Goal: Task Accomplishment & Management: Complete application form

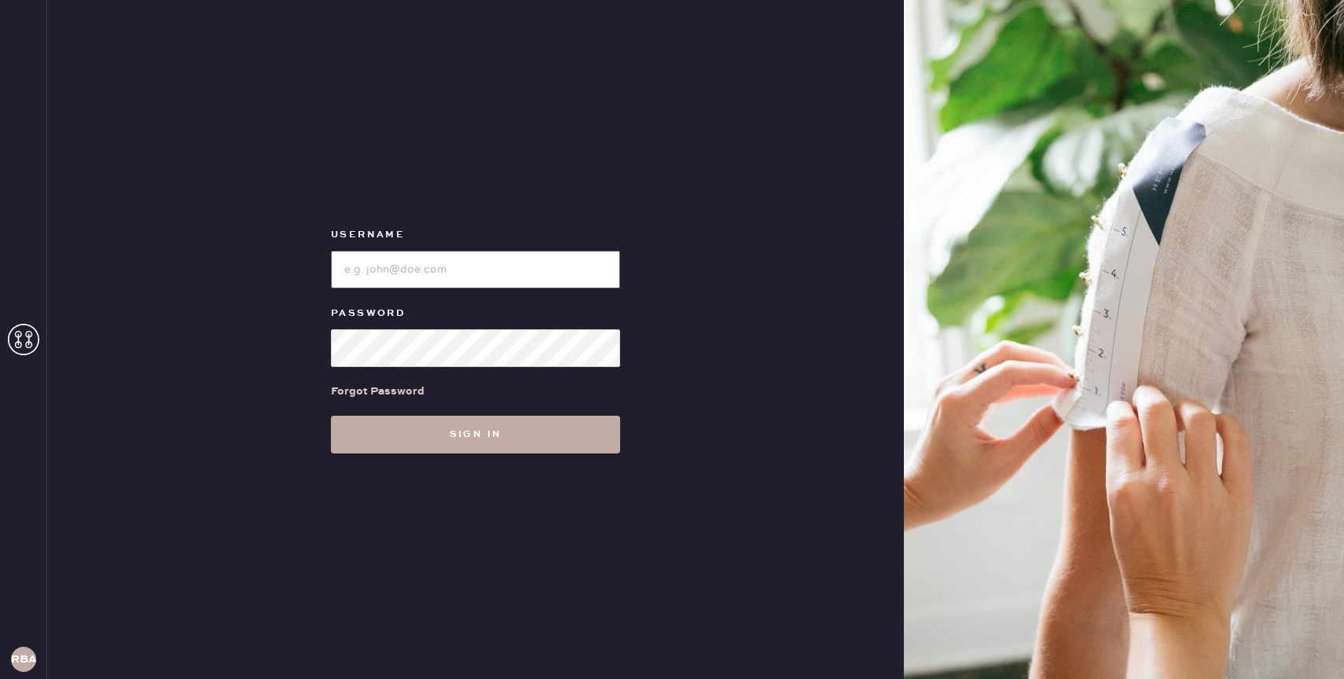
type input "reformationbond"
click at [420, 446] on button "Sign in" at bounding box center [475, 435] width 289 height 38
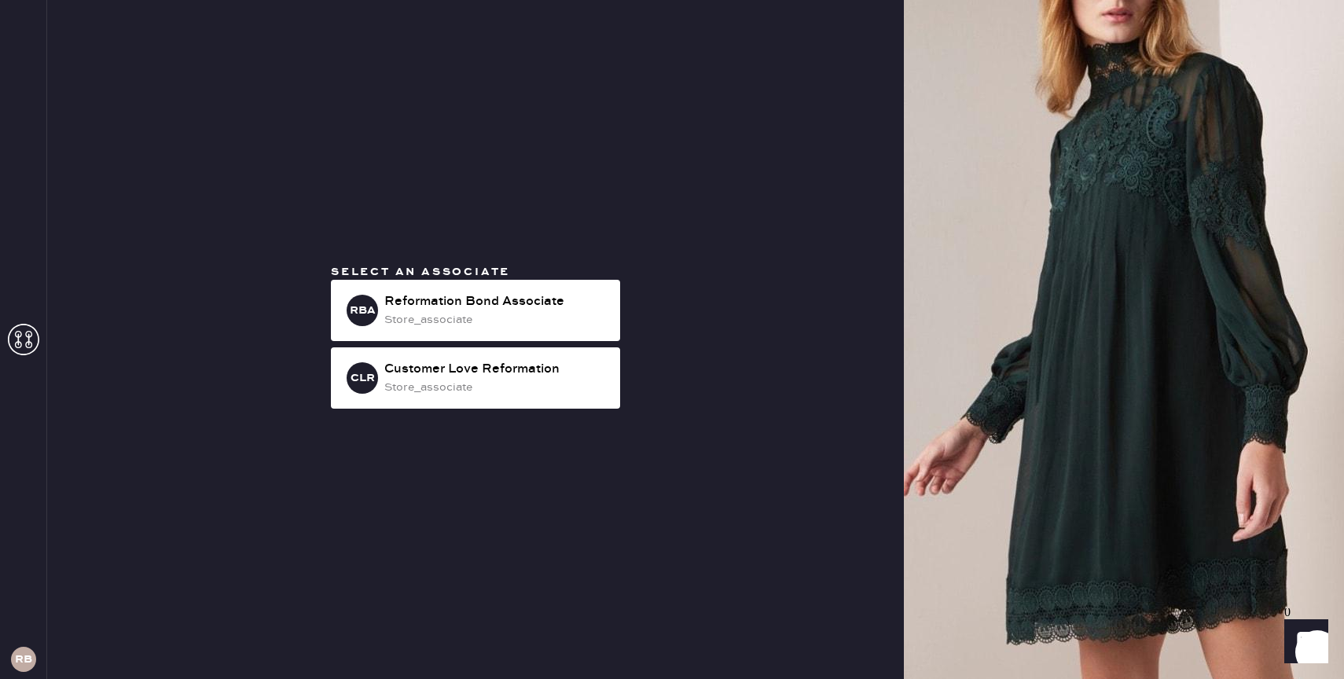
click at [628, 165] on div "Select an associate RBA Reformation Bond Associate store_associate CLR Customer…" at bounding box center [475, 339] width 857 height 679
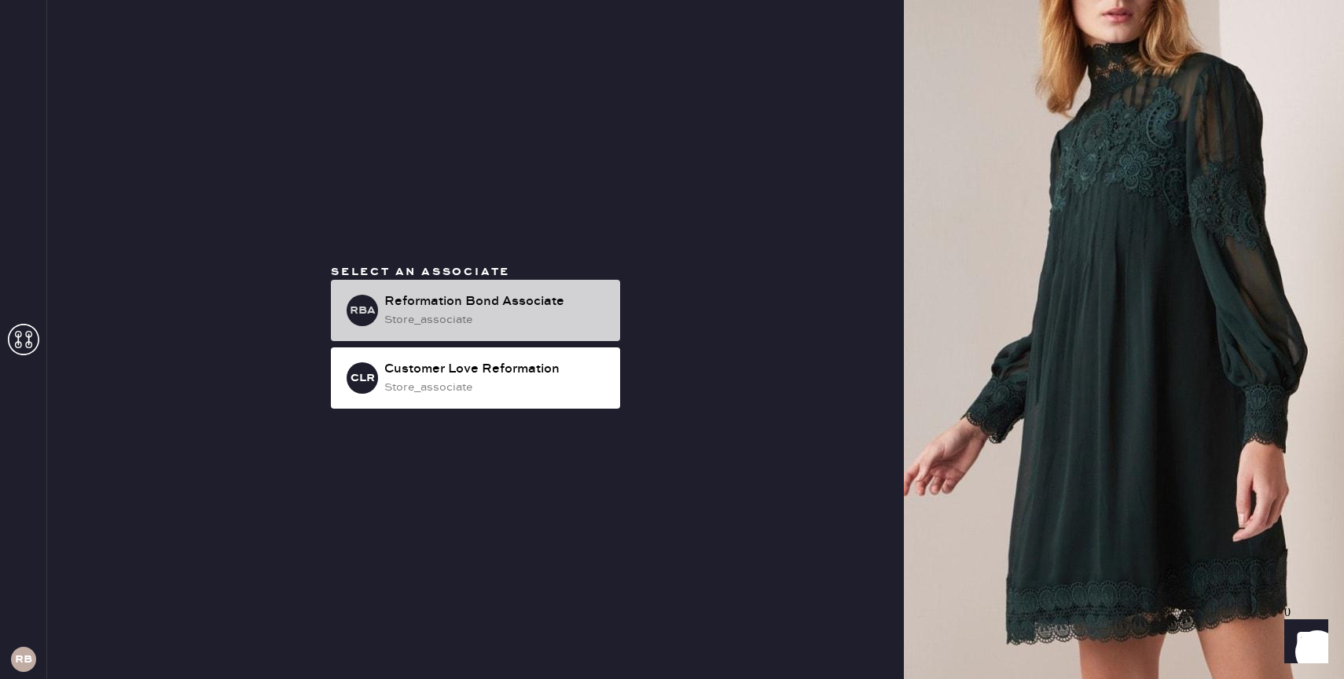
click at [454, 305] on div "Reformation Bond Associate" at bounding box center [495, 301] width 223 height 19
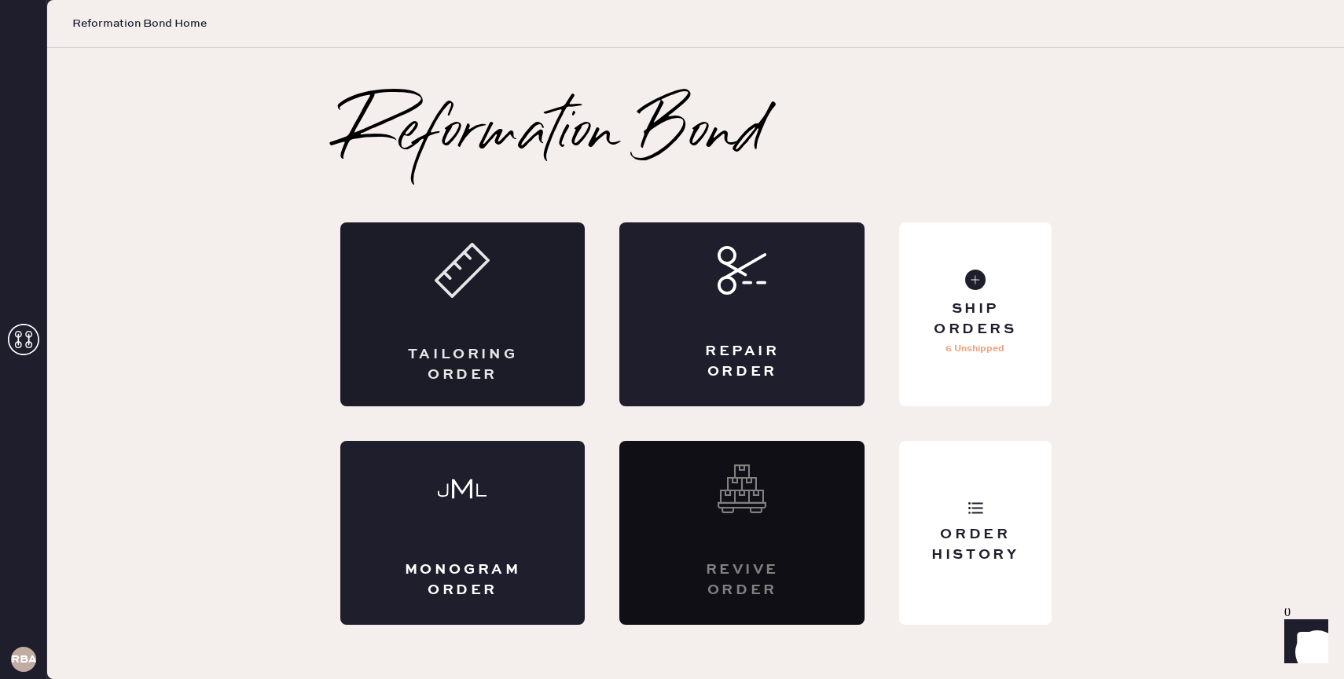
click at [468, 302] on div "Tailoring Order" at bounding box center [462, 314] width 245 height 184
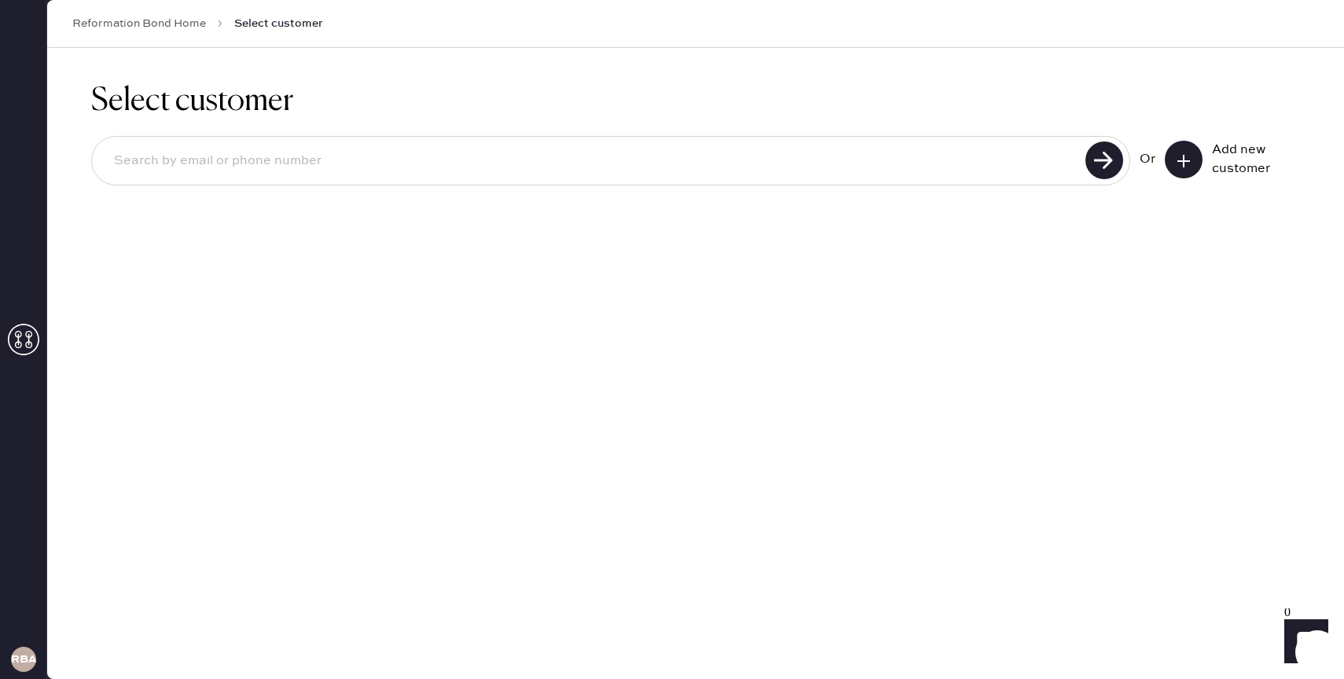
click at [824, 162] on input at bounding box center [590, 161] width 979 height 36
click at [1192, 160] on button at bounding box center [1184, 160] width 38 height 38
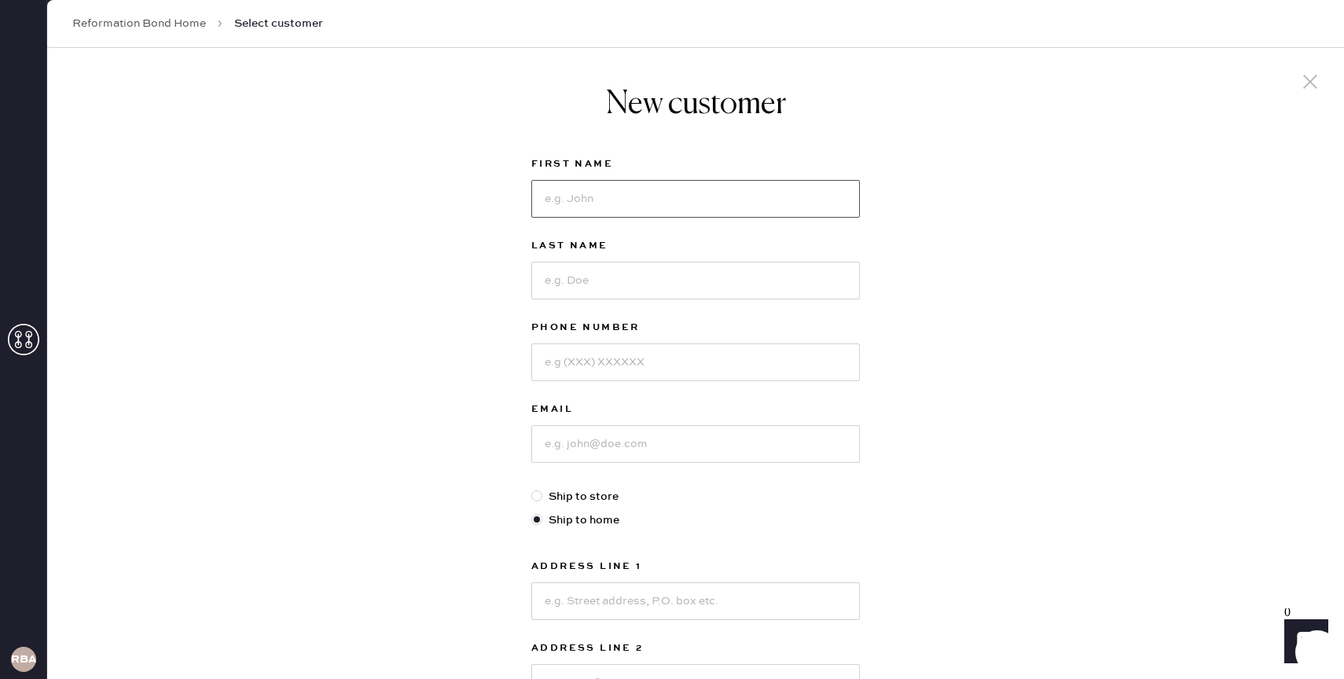
click at [570, 199] on input at bounding box center [695, 199] width 329 height 38
type input "Maddy"
type input "[PERSON_NAME]"
click at [585, 366] on input at bounding box center [695, 362] width 329 height 38
type input "2406870992"
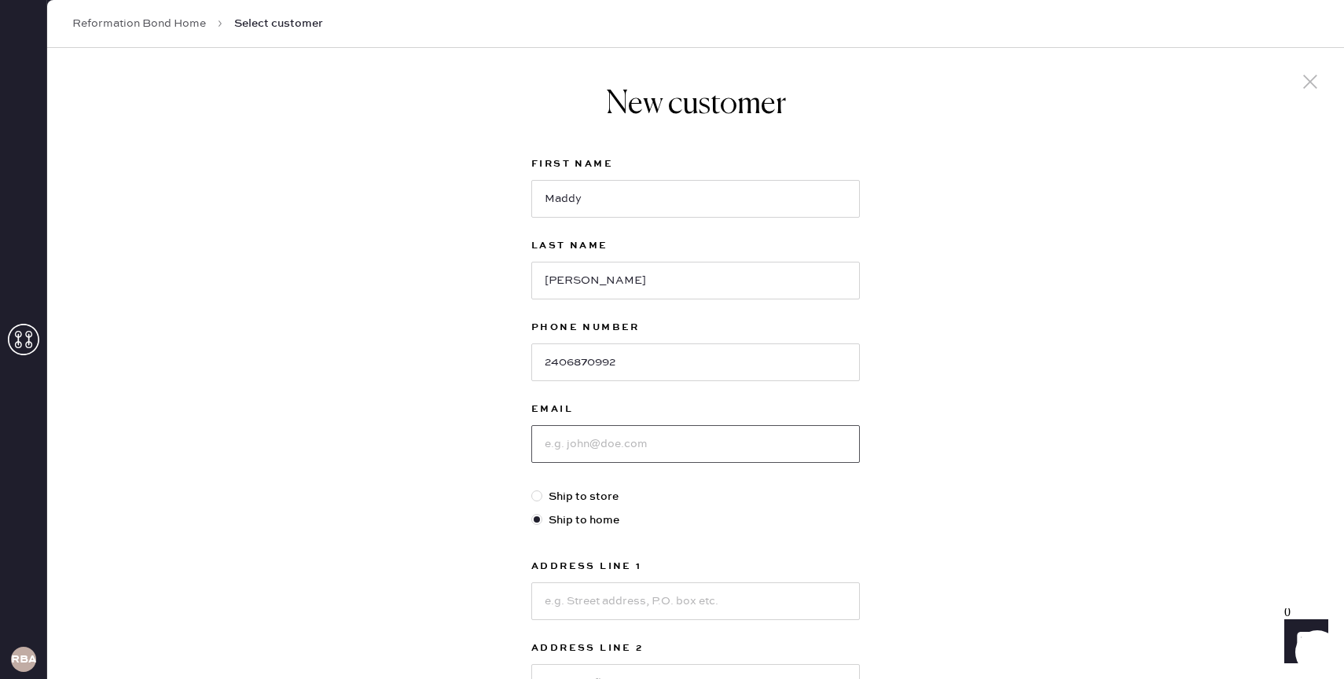
click at [619, 440] on input at bounding box center [695, 444] width 329 height 38
type input "maddie"
click at [615, 189] on input "Maddy" at bounding box center [695, 199] width 329 height 38
click at [603, 196] on input "Maddy" at bounding box center [695, 199] width 329 height 38
type input "[PERSON_NAME]"
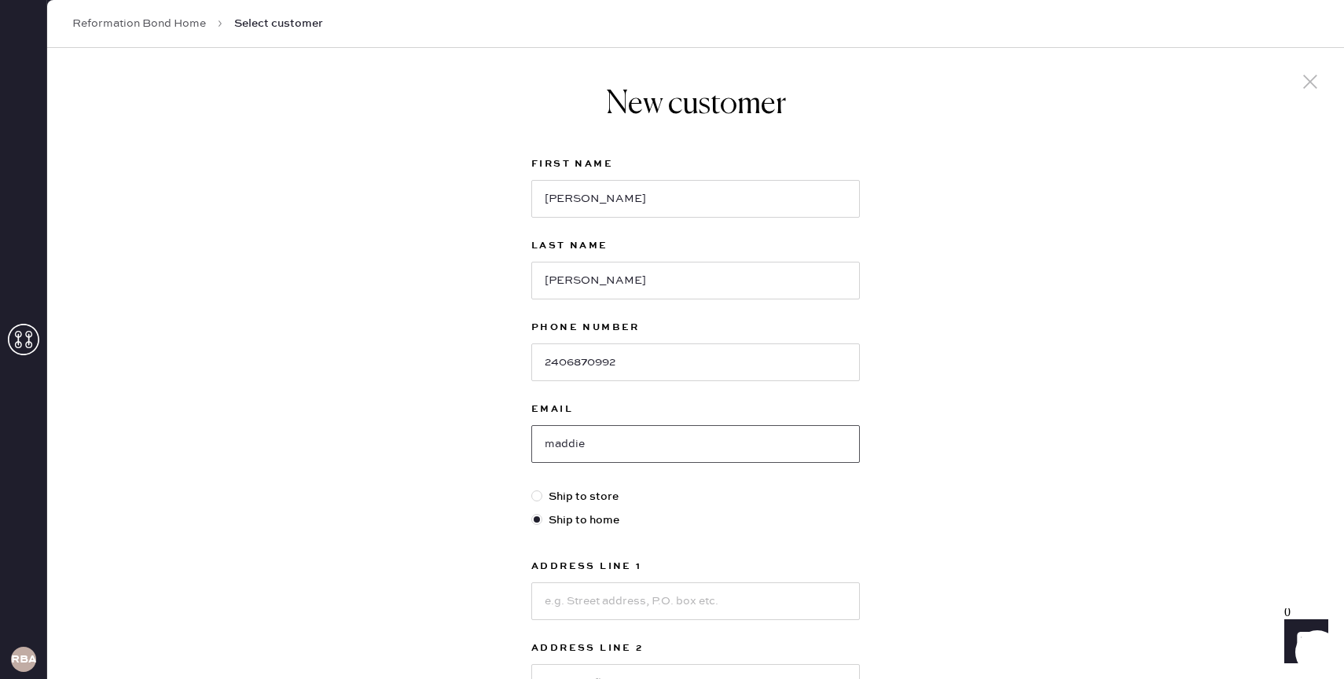
click at [601, 446] on input "maddie" at bounding box center [695, 444] width 329 height 38
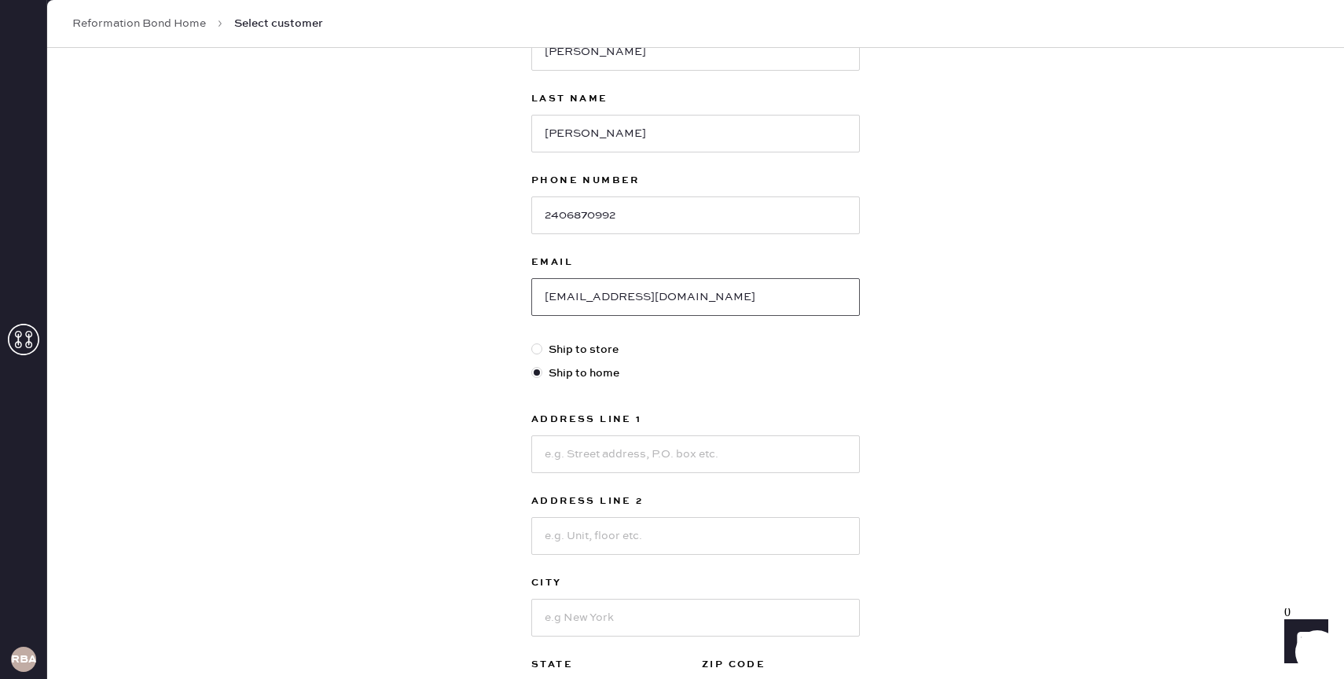
scroll to position [149, 0]
type input "[EMAIL_ADDRESS][DOMAIN_NAME]"
click at [757, 456] on input at bounding box center [695, 453] width 329 height 38
type input "[STREET_ADDRESS]"
click at [721, 523] on input at bounding box center [695, 535] width 329 height 38
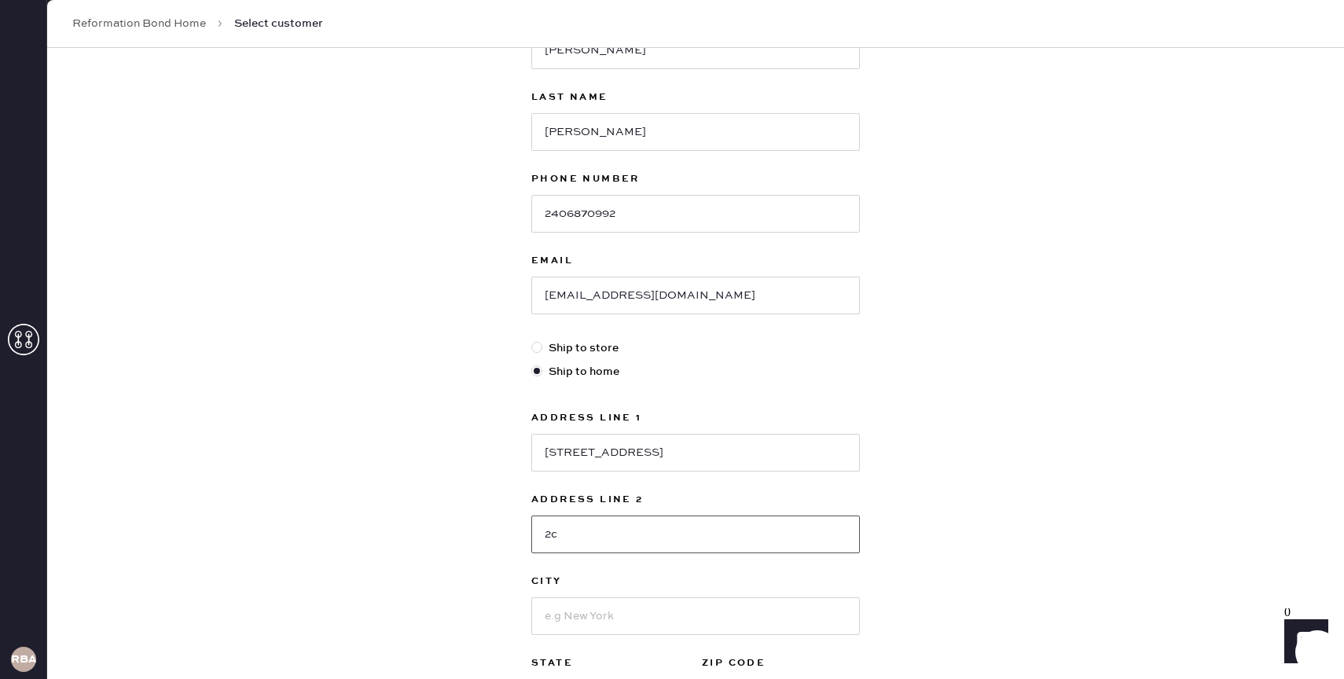
type input "2c"
click at [741, 618] on input at bounding box center [695, 616] width 329 height 38
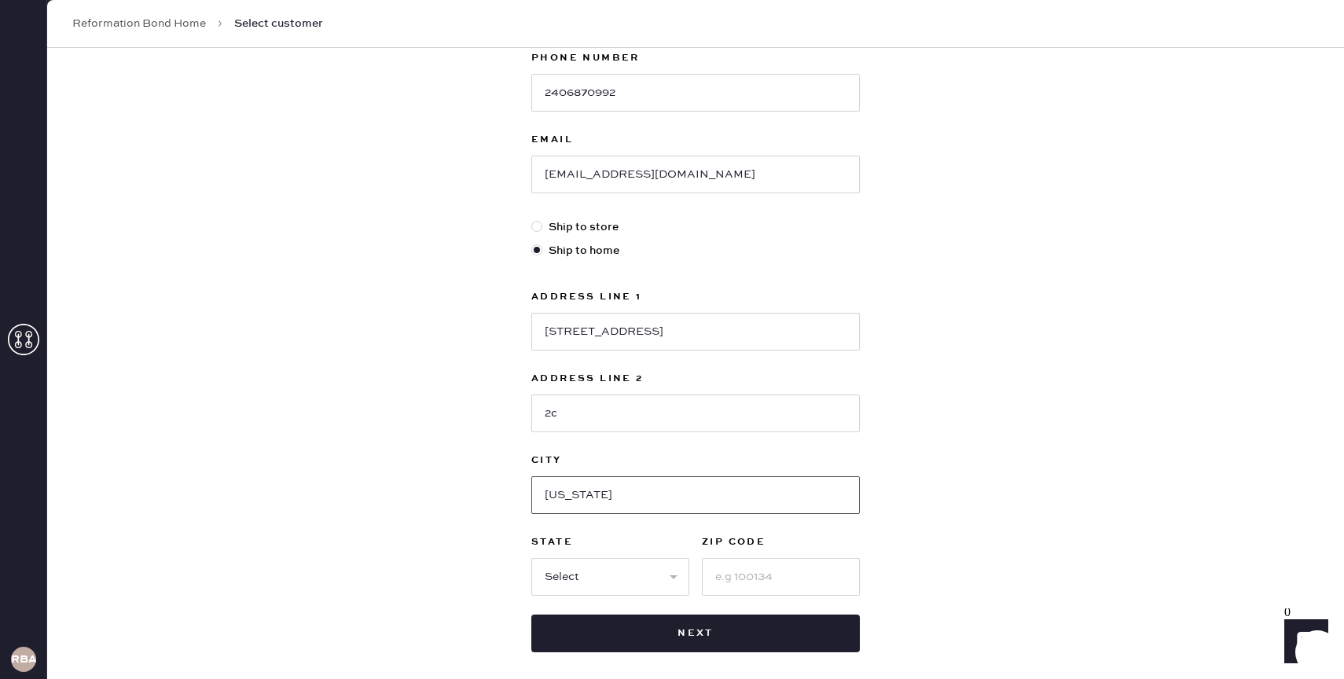
scroll to position [280, 0]
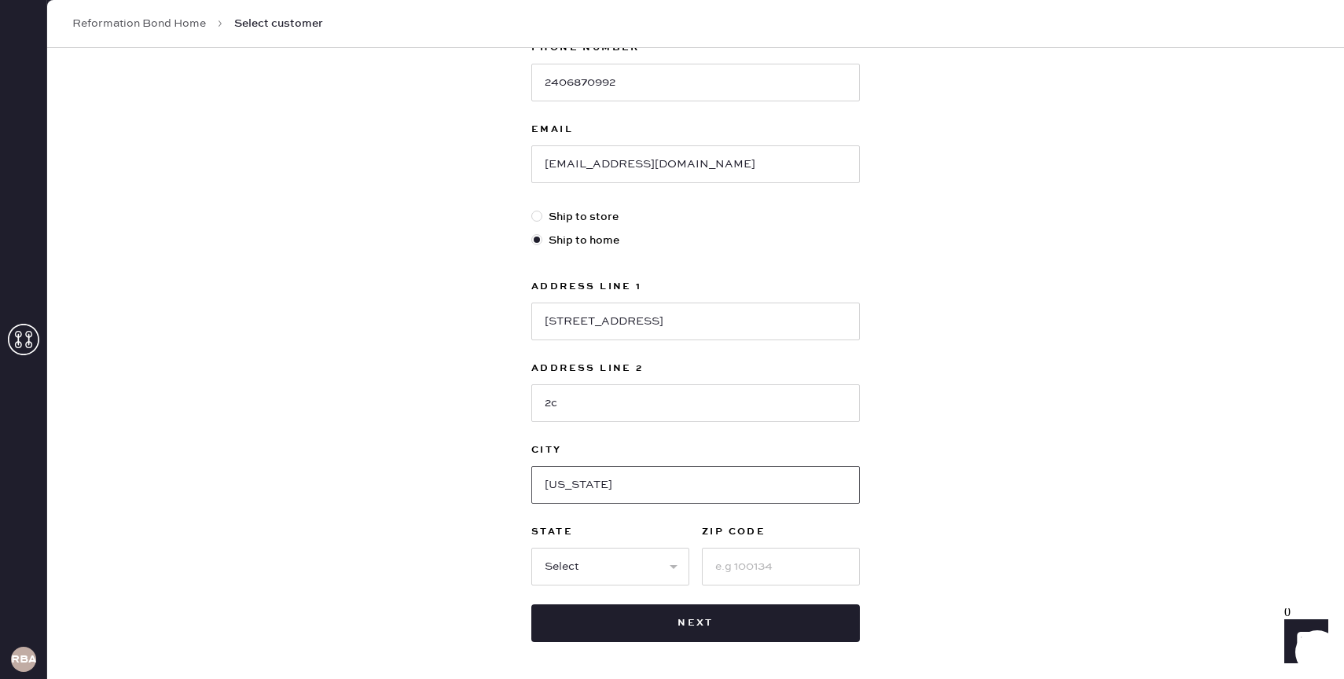
type input "[US_STATE]"
click at [573, 558] on select "Select AK AL AR AZ CA CO CT [GEOGRAPHIC_DATA] DE FL [GEOGRAPHIC_DATA] HI [GEOGR…" at bounding box center [610, 567] width 158 height 38
select select "NY"
click at [531, 548] on select "Select AK AL AR AZ CA CO CT [GEOGRAPHIC_DATA] DE FL [GEOGRAPHIC_DATA] HI [GEOGR…" at bounding box center [610, 567] width 158 height 38
click at [726, 560] on input at bounding box center [781, 567] width 158 height 38
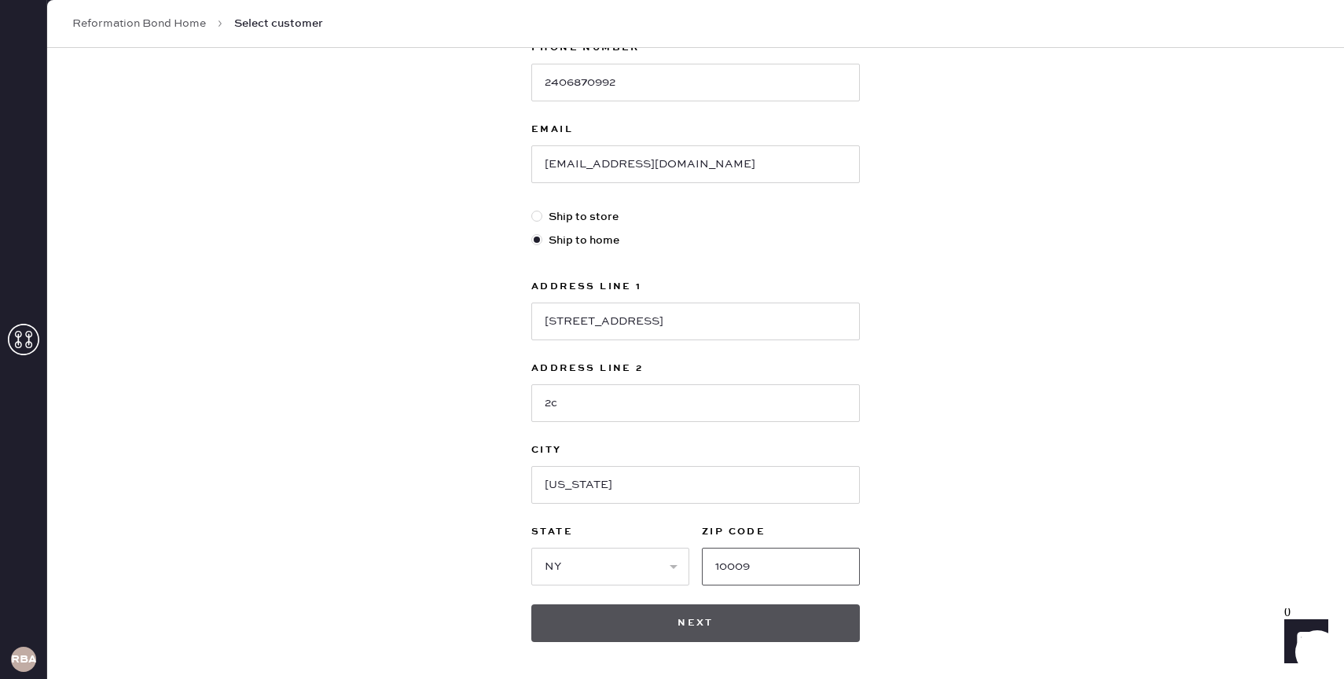
type input "10009"
click at [678, 615] on button "Next" at bounding box center [695, 623] width 329 height 38
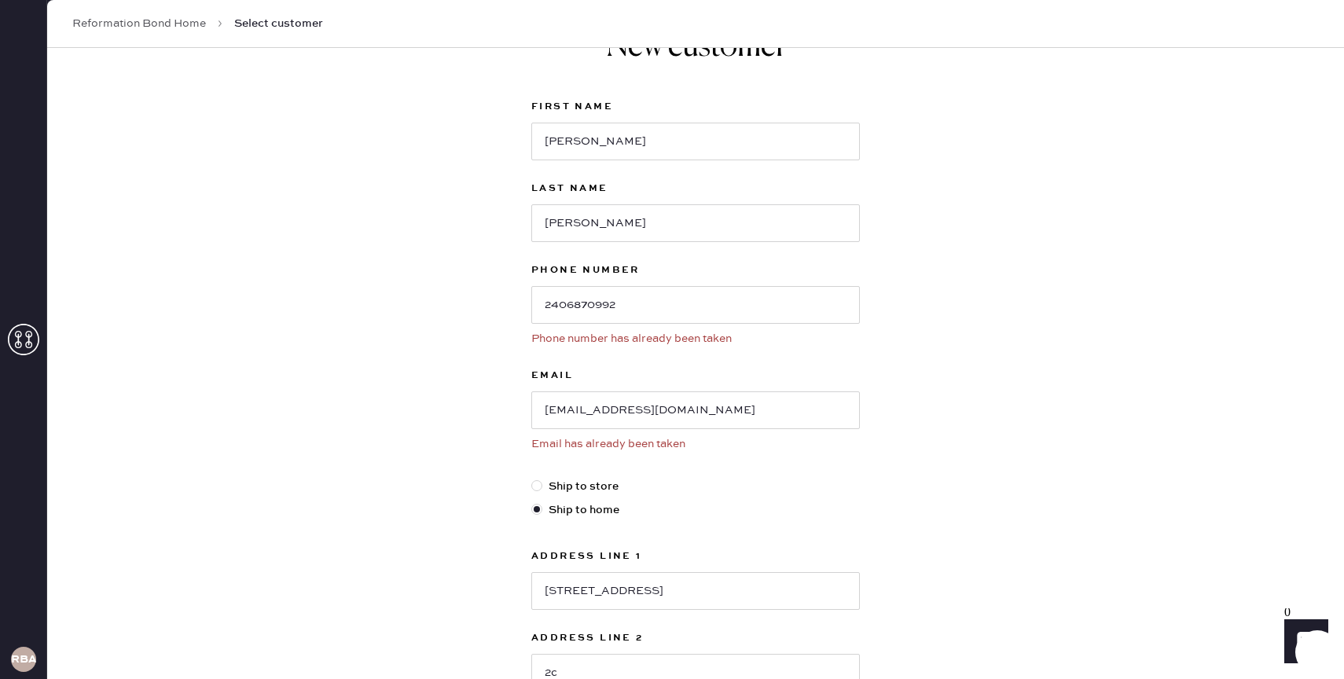
scroll to position [54, 0]
click at [699, 415] on input "[EMAIL_ADDRESS][DOMAIN_NAME]" at bounding box center [695, 414] width 329 height 38
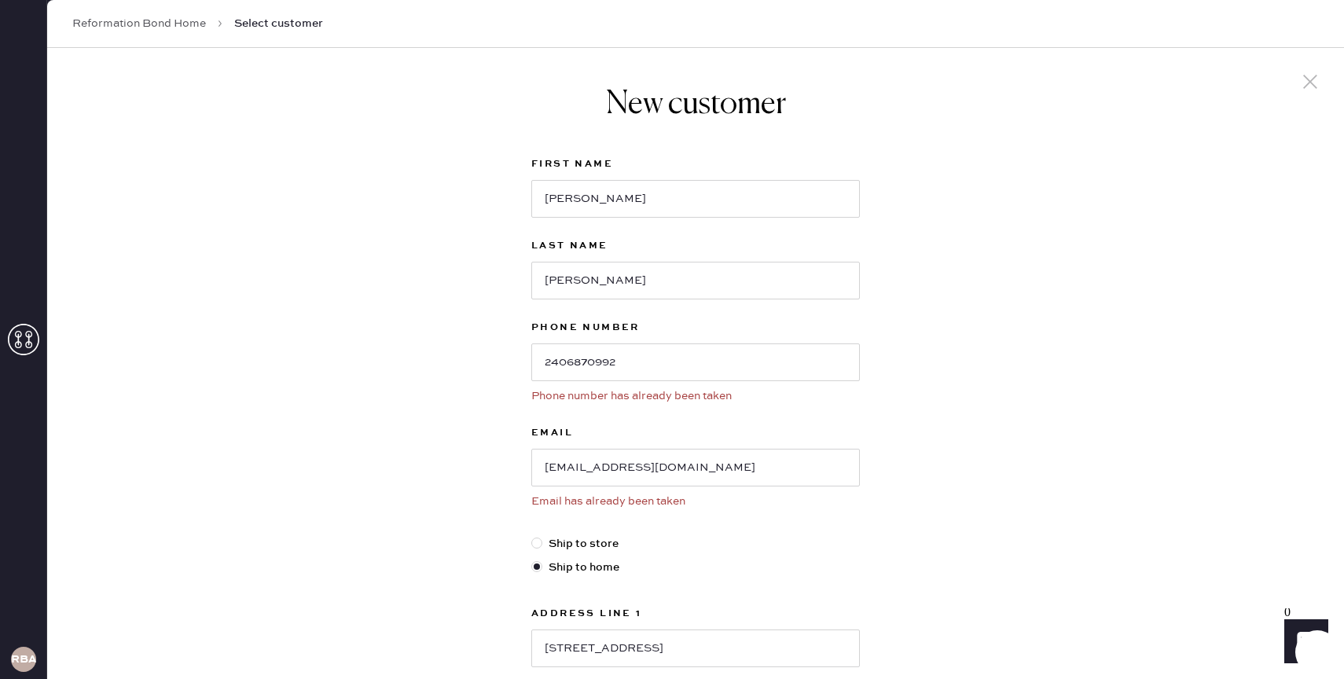
click at [191, 24] on link "Reformation Bond Home" at bounding box center [139, 24] width 134 height 16
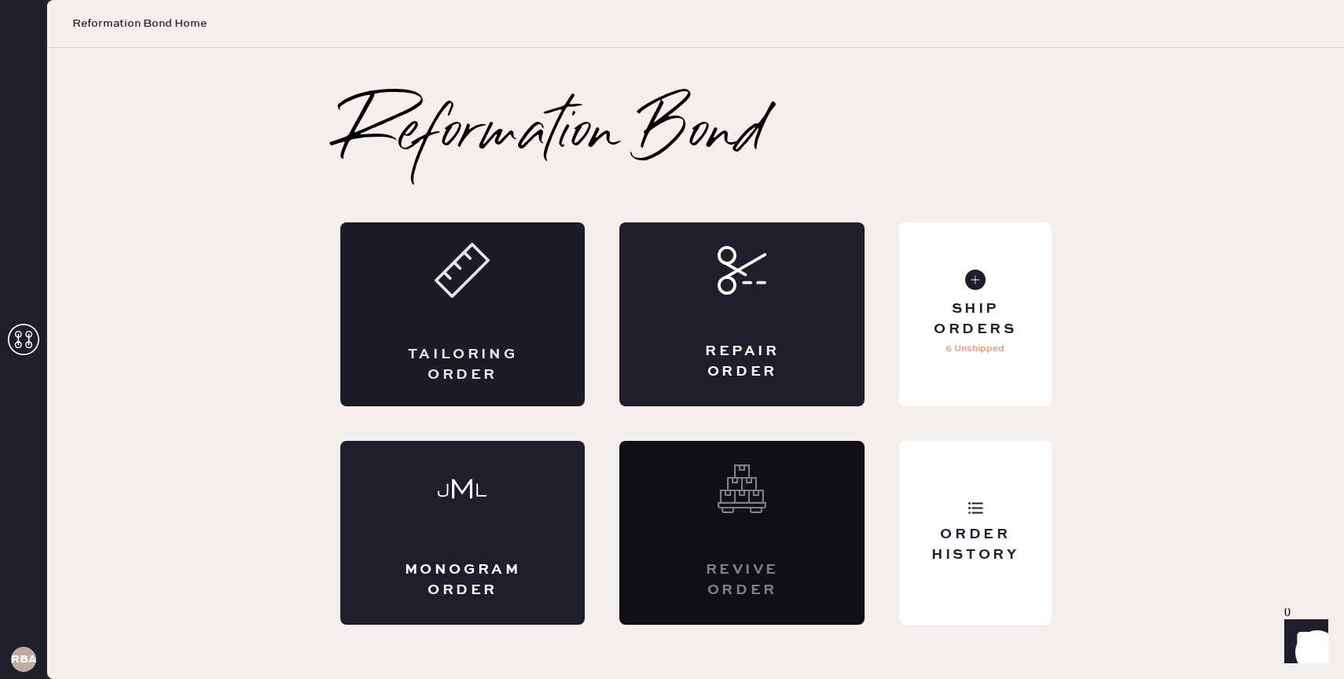
click at [516, 325] on div "Tailoring Order" at bounding box center [462, 314] width 245 height 184
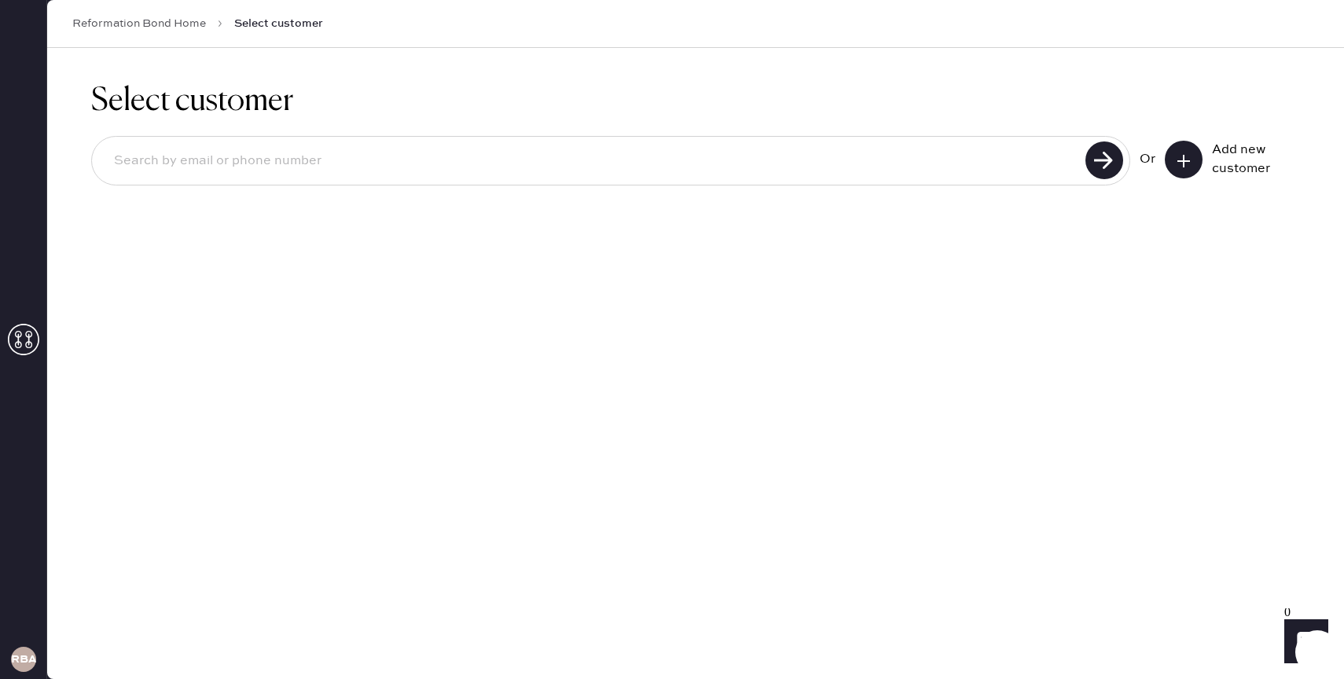
click at [468, 168] on input at bounding box center [590, 161] width 979 height 36
paste input "[EMAIL_ADDRESS][DOMAIN_NAME]"
type input "[EMAIL_ADDRESS][DOMAIN_NAME]"
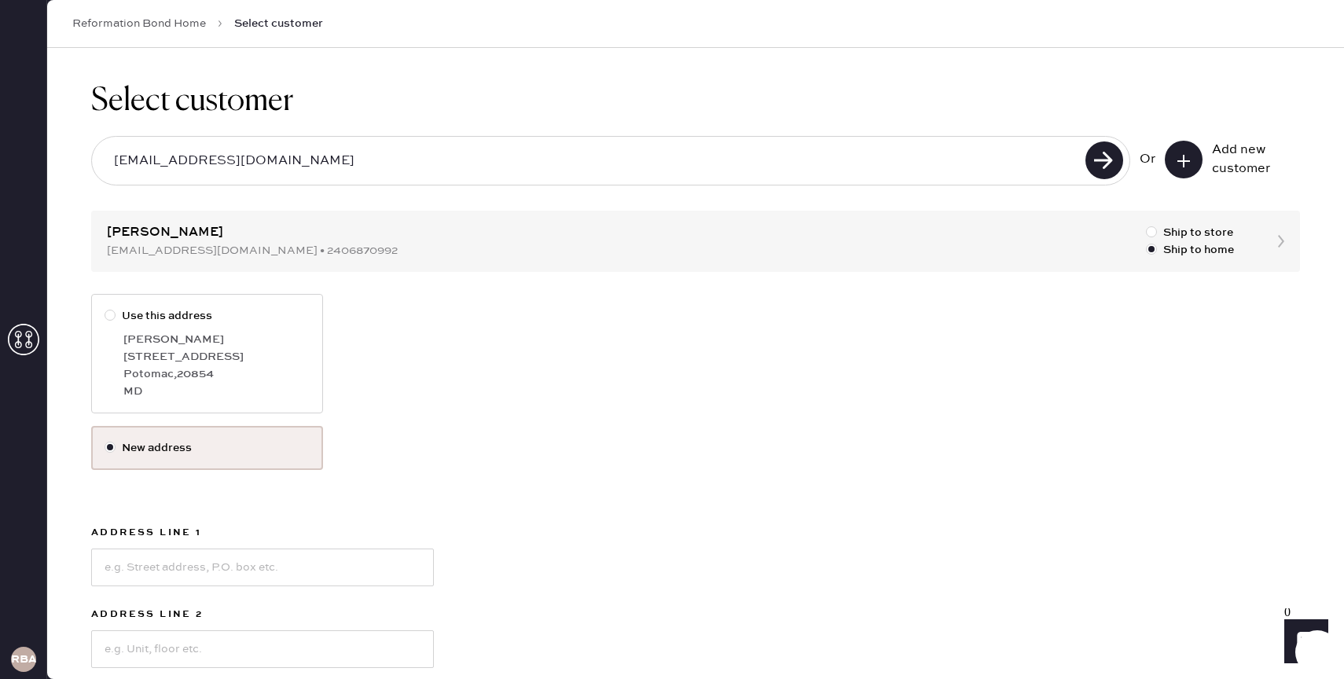
click at [110, 313] on div at bounding box center [110, 315] width 11 height 11
click at [105, 308] on input "Use this address" at bounding box center [105, 307] width 1 height 1
radio input "true"
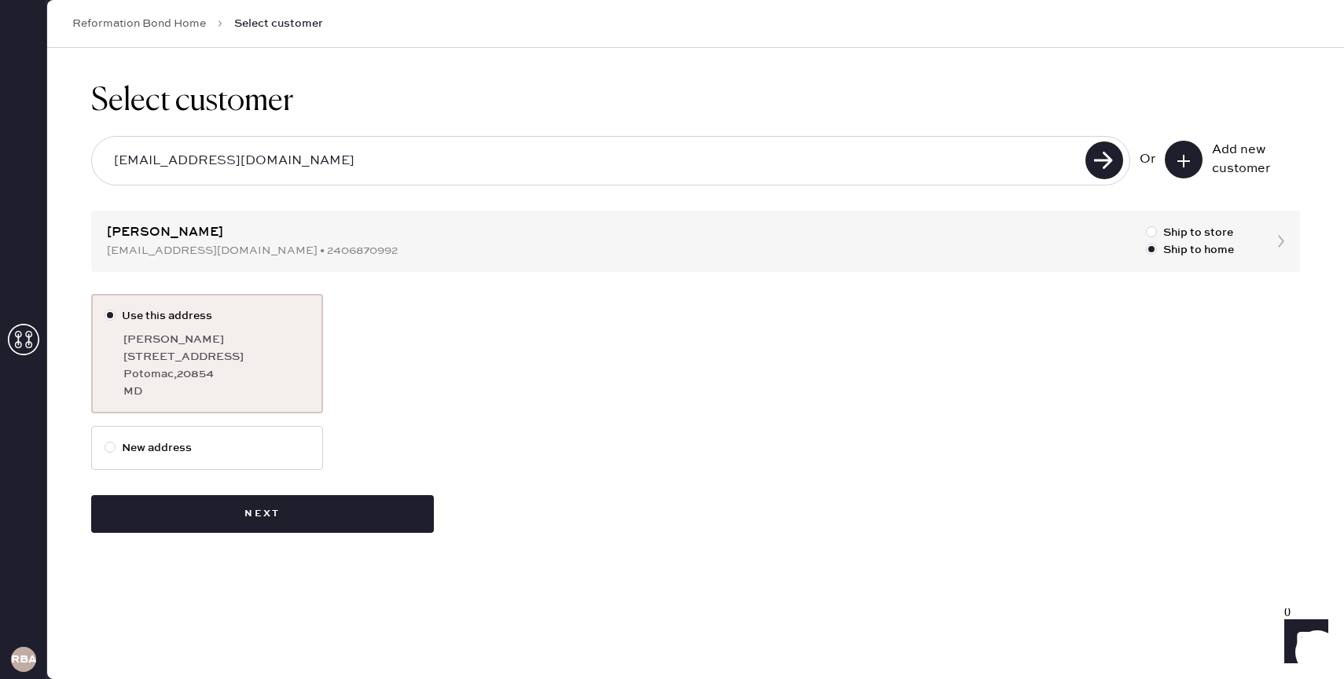
click at [128, 446] on label "New address" at bounding box center [207, 447] width 205 height 17
click at [105, 440] on input "New address" at bounding box center [105, 439] width 1 height 1
radio input "true"
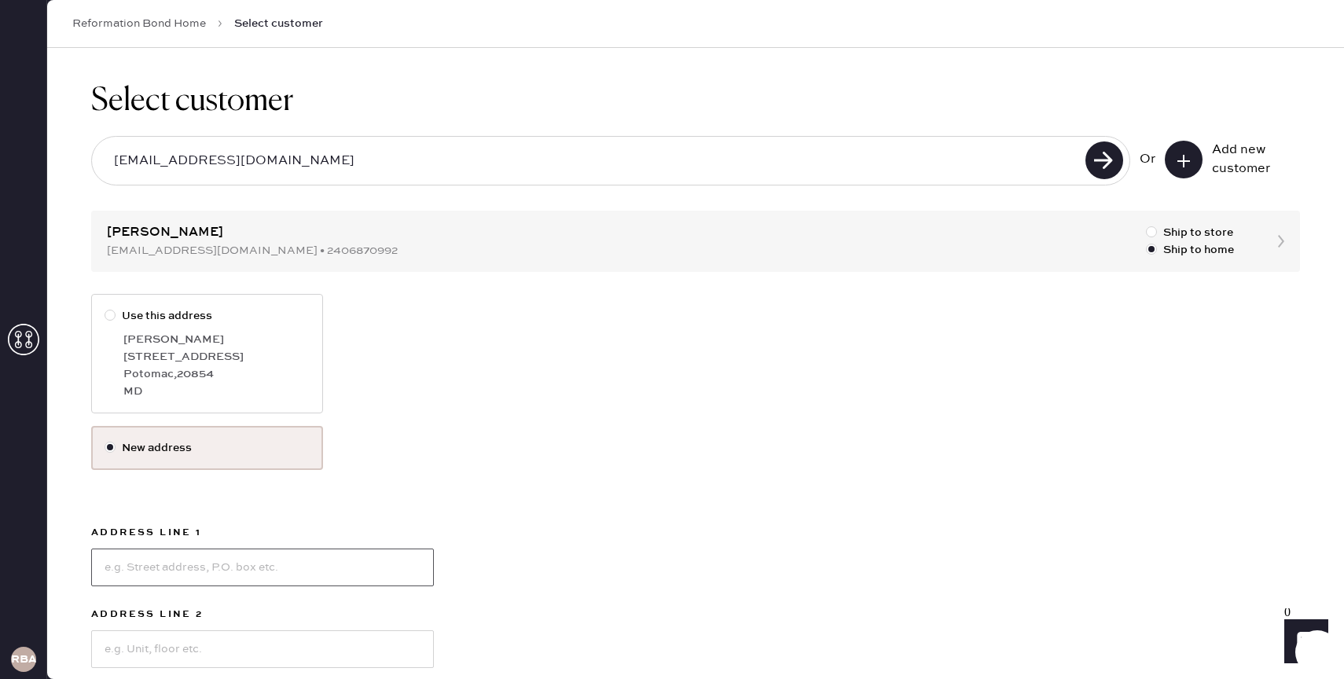
click at [269, 563] on input at bounding box center [262, 568] width 343 height 38
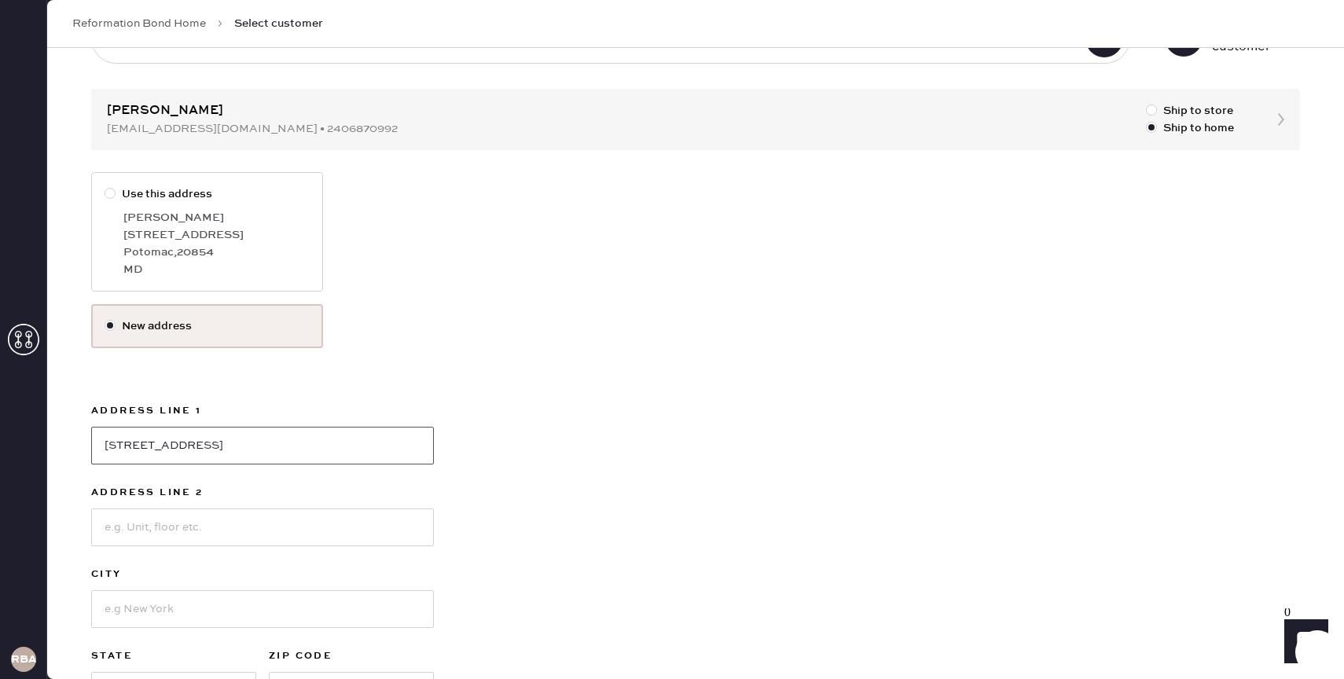
scroll to position [131, 0]
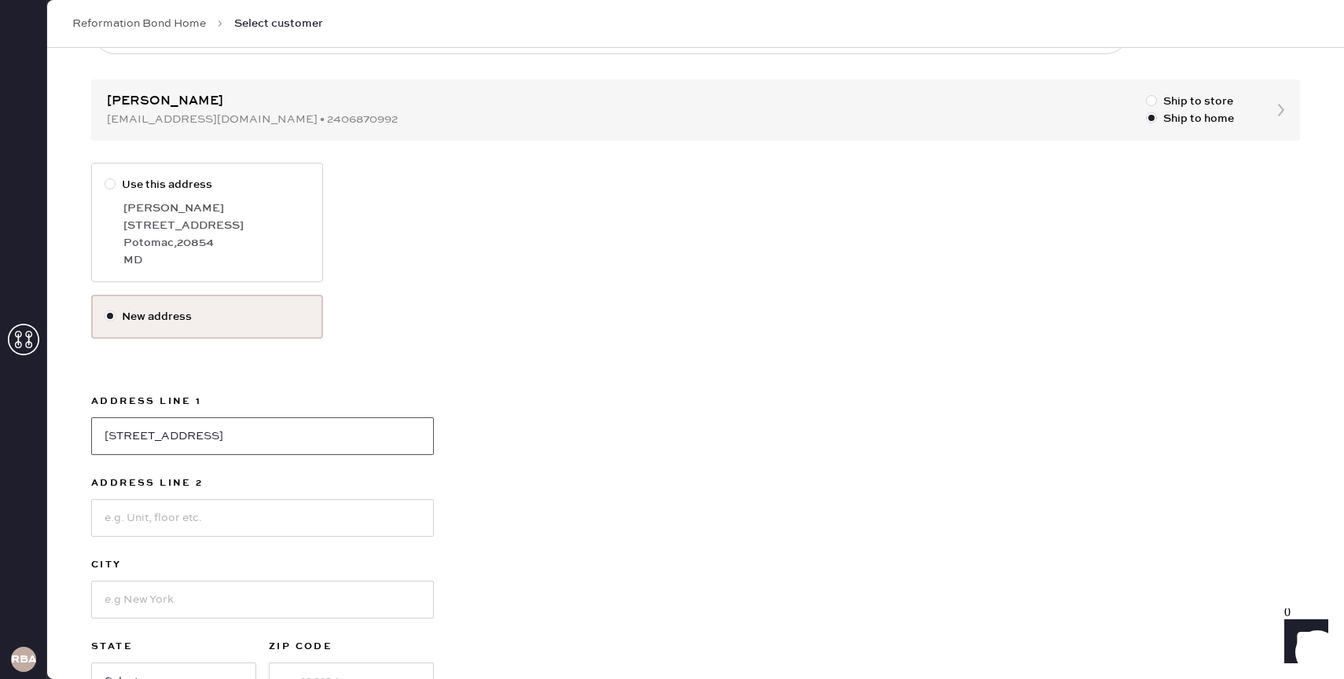
type input "[STREET_ADDRESS]"
click at [395, 516] on input at bounding box center [262, 518] width 343 height 38
type input "2C"
click at [158, 606] on input at bounding box center [262, 600] width 343 height 38
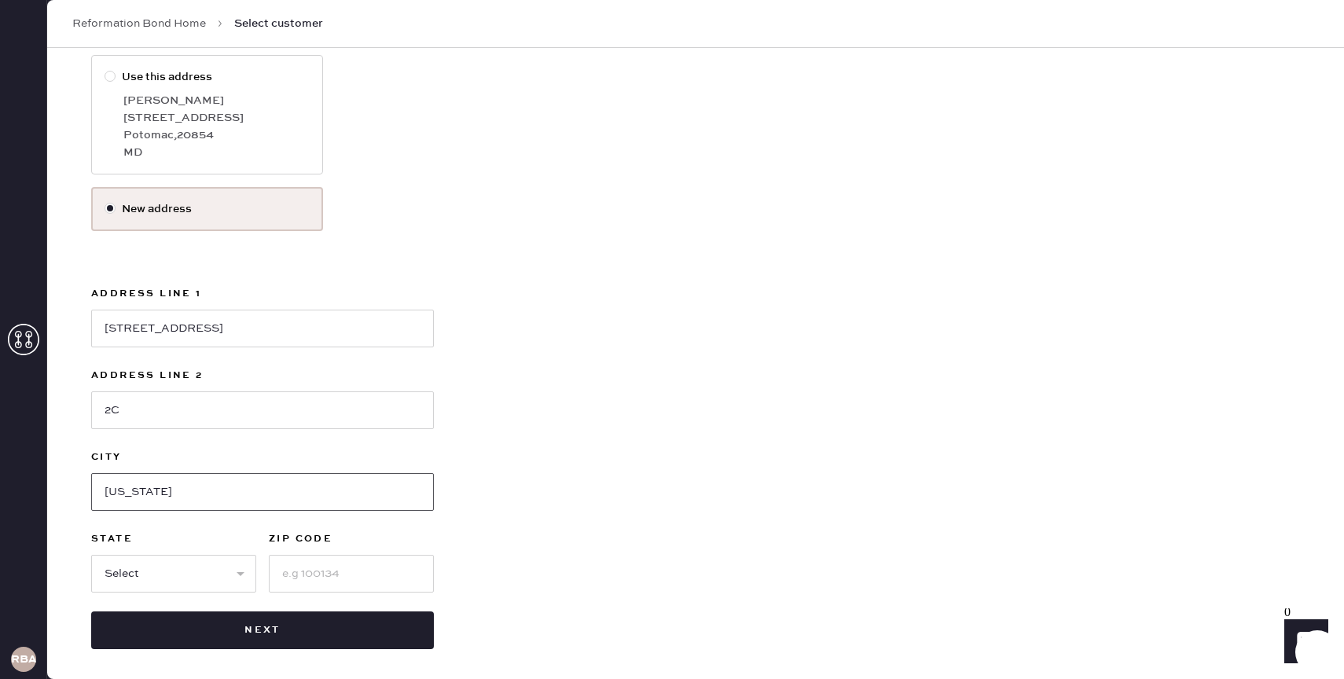
scroll to position [244, 0]
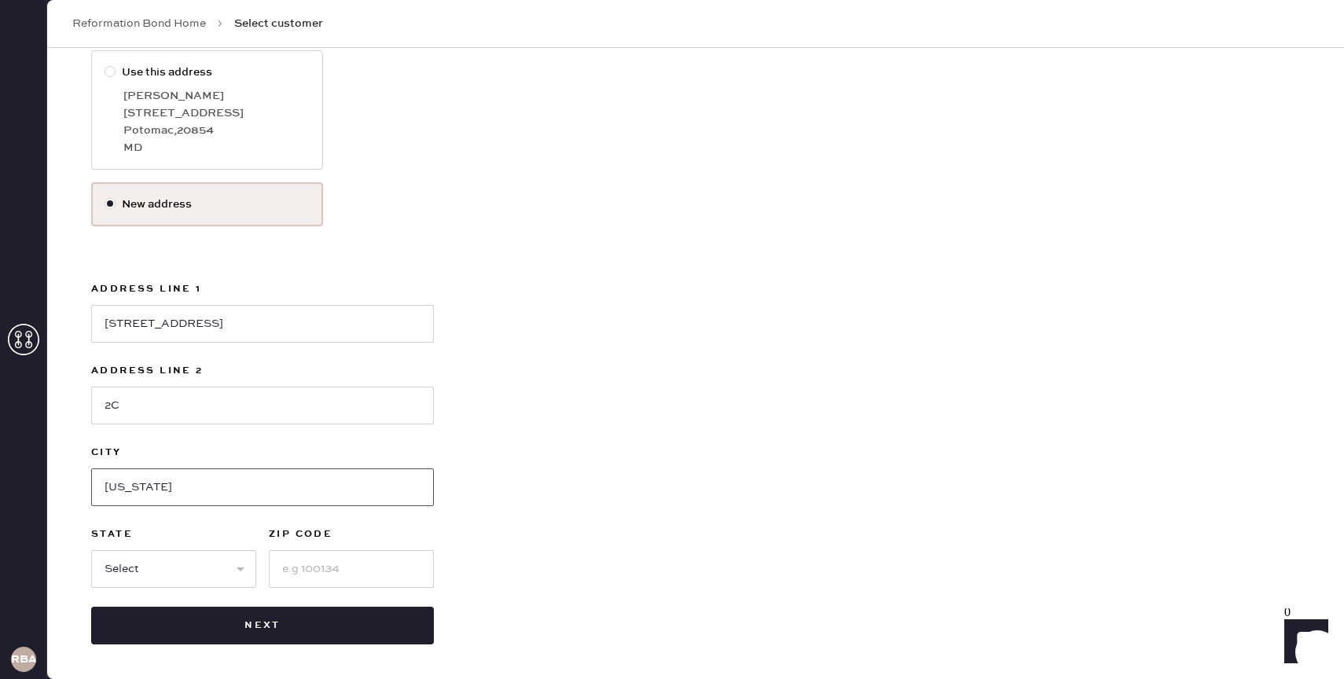
type input "[US_STATE]"
click at [132, 550] on select "Select AK AL AR AZ CA CO CT [GEOGRAPHIC_DATA] DE FL [GEOGRAPHIC_DATA] HI [GEOGR…" at bounding box center [173, 569] width 165 height 38
select select "NY"
click at [91, 550] on select "Select AK AL AR AZ CA CO CT [GEOGRAPHIC_DATA] DE FL [GEOGRAPHIC_DATA] HI [GEOGR…" at bounding box center [173, 569] width 165 height 38
click at [303, 556] on input at bounding box center [351, 569] width 165 height 38
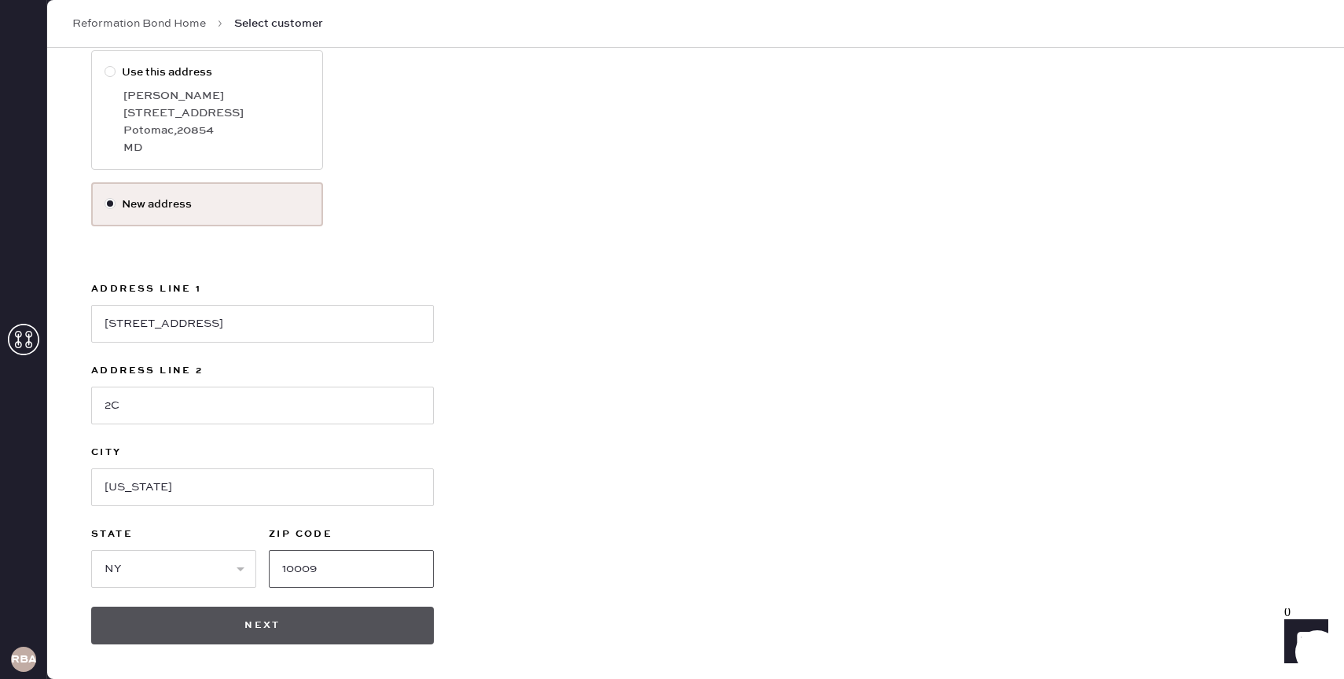
type input "10009"
click at [238, 624] on button "Next" at bounding box center [262, 626] width 343 height 38
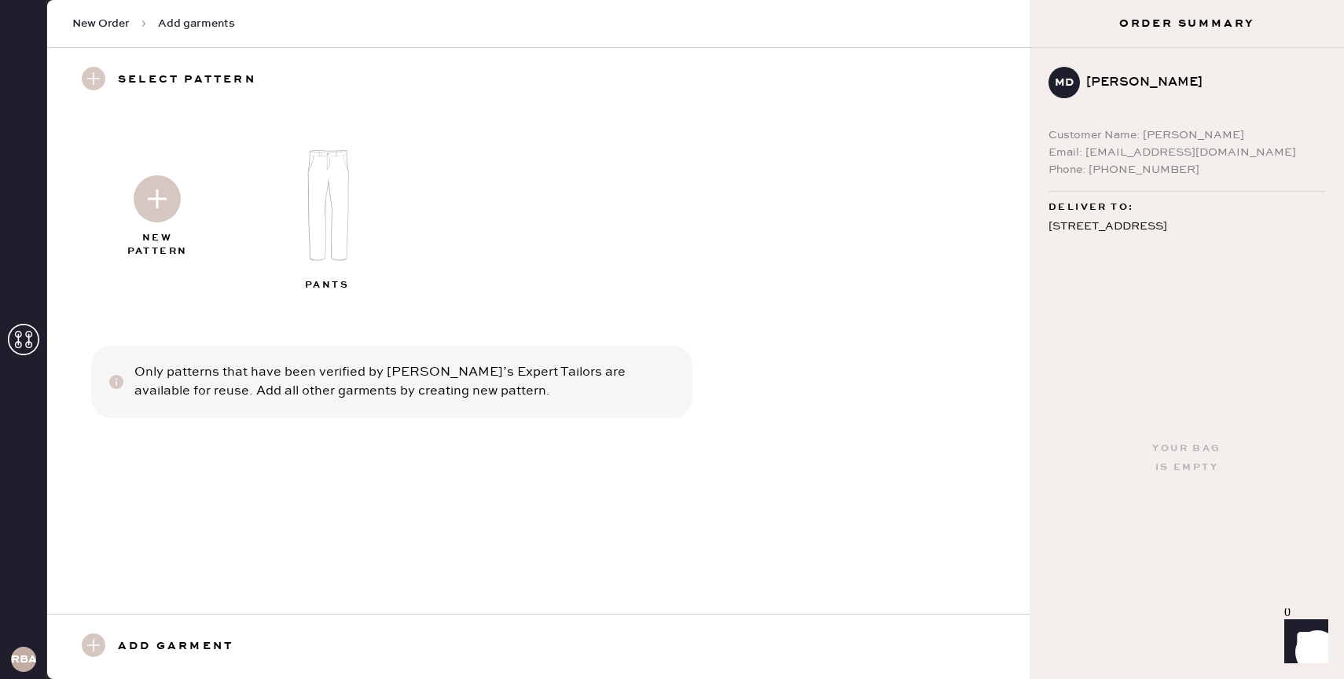
click at [327, 194] on img at bounding box center [329, 206] width 170 height 136
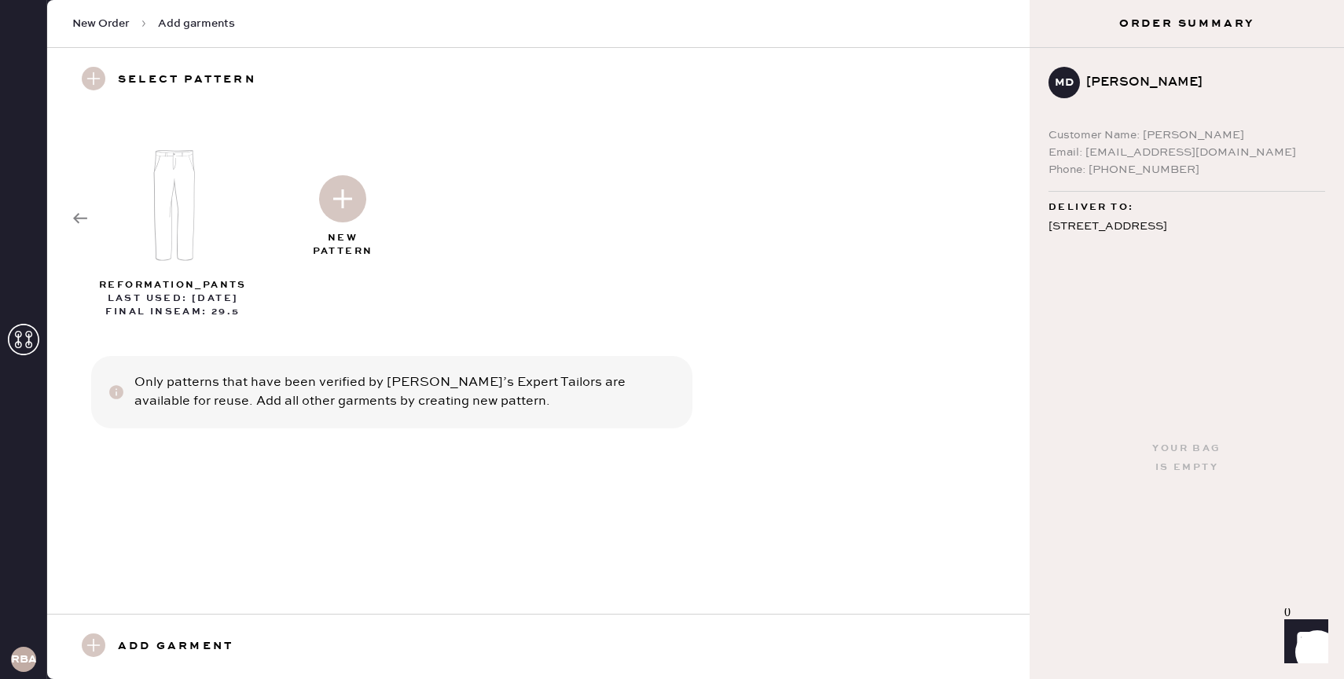
click at [94, 640] on use at bounding box center [94, 645] width 24 height 24
click at [179, 220] on img at bounding box center [175, 206] width 170 height 136
select select "4"
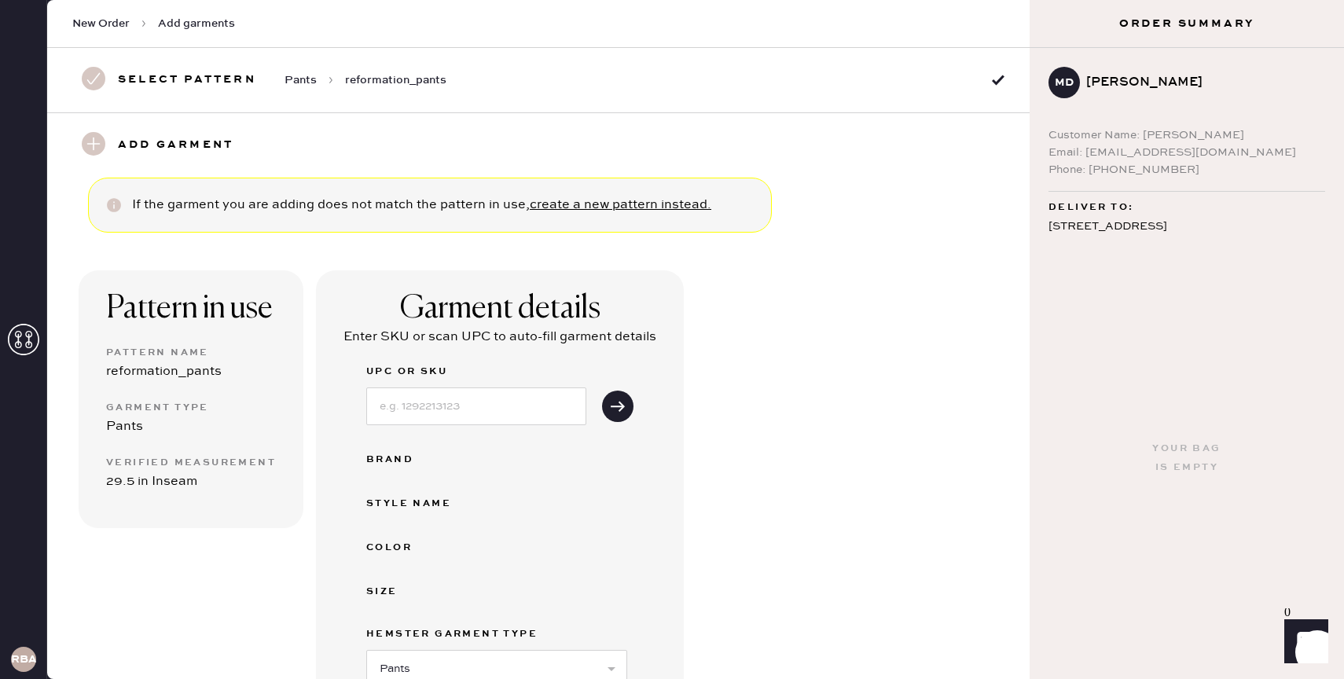
scroll to position [1, 0]
click at [304, 79] on span "Pants" at bounding box center [300, 80] width 32 height 16
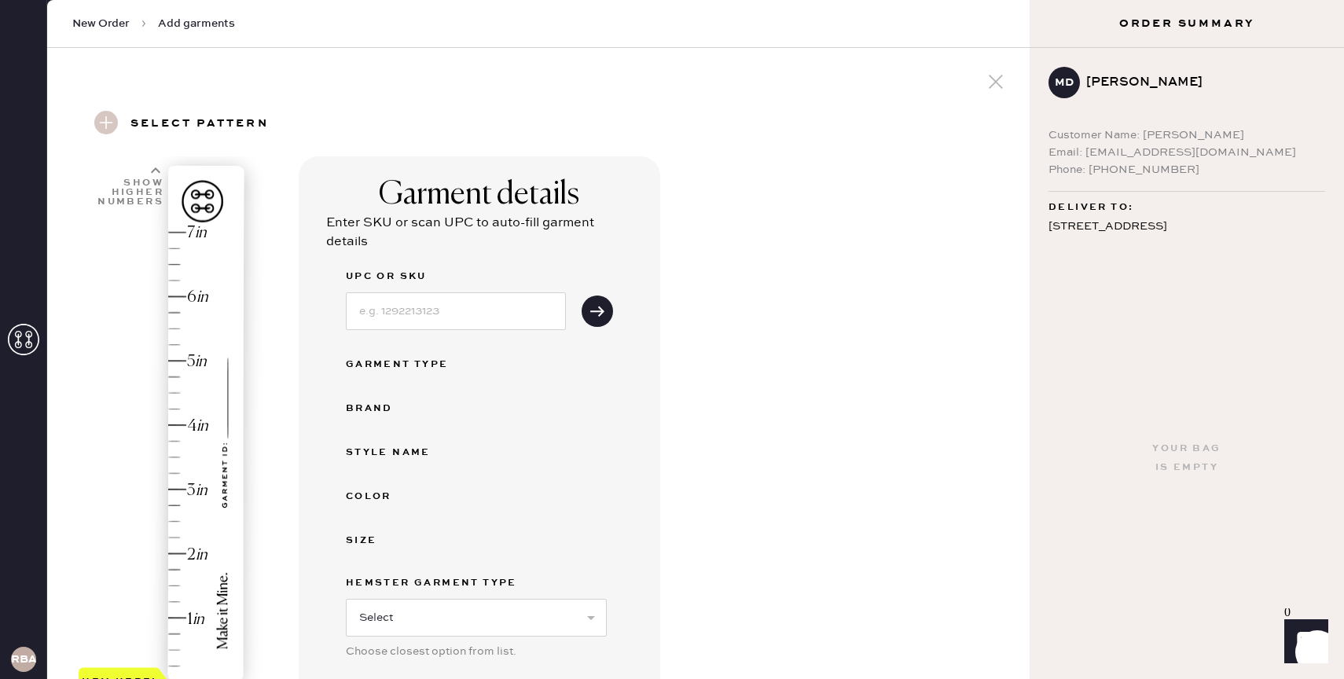
click at [111, 121] on use at bounding box center [106, 123] width 24 height 24
click at [117, 25] on span "New Order" at bounding box center [100, 24] width 57 height 16
click at [998, 79] on icon at bounding box center [996, 82] width 24 height 24
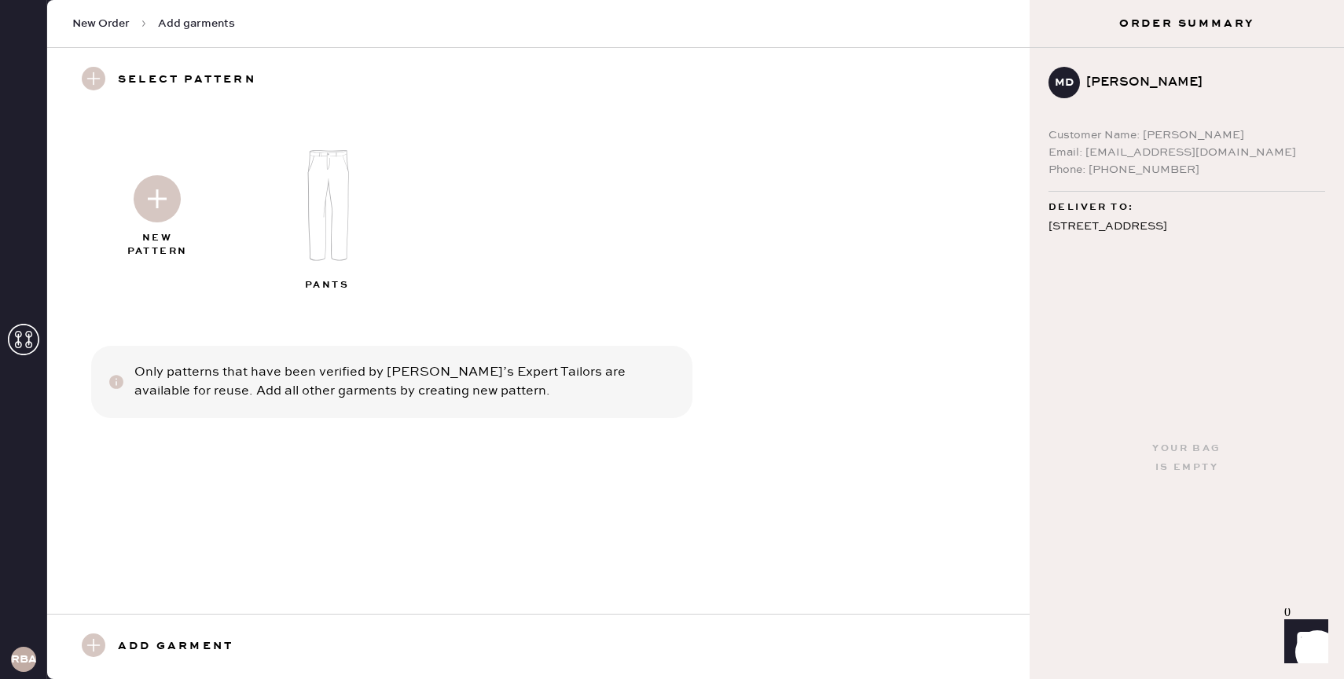
click at [322, 229] on img at bounding box center [329, 206] width 170 height 136
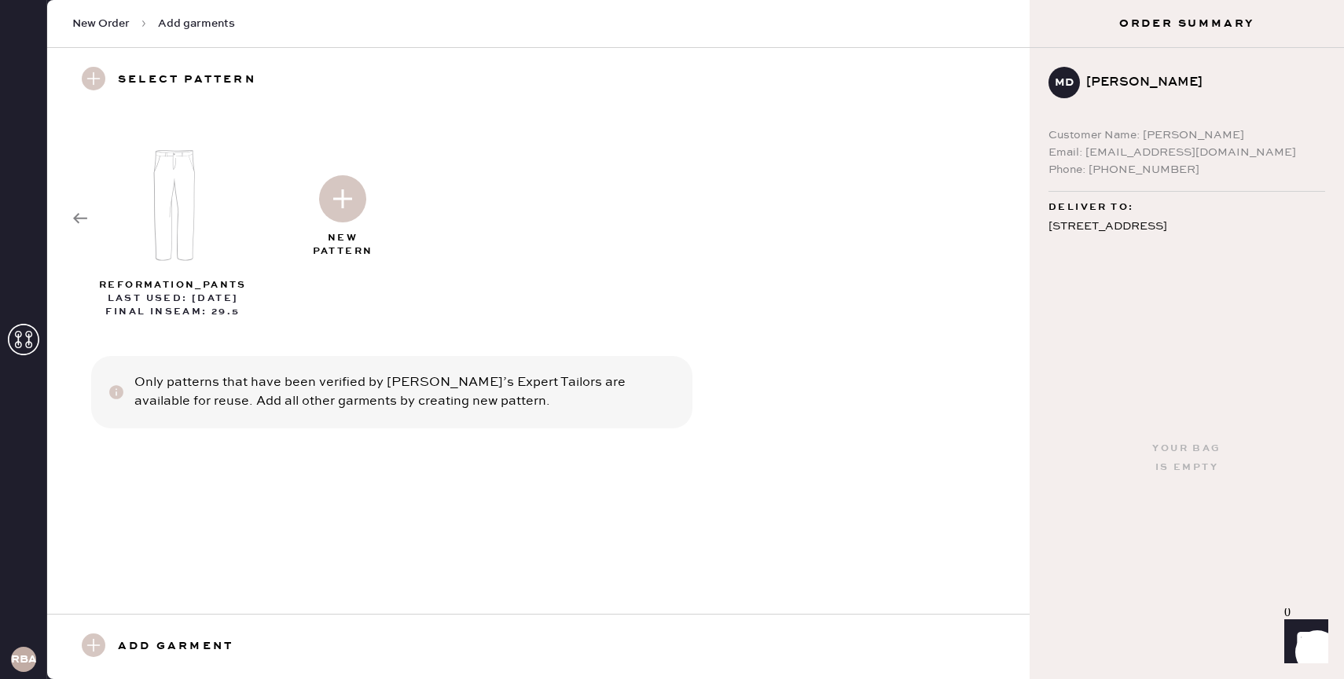
click at [336, 194] on img at bounding box center [342, 198] width 47 height 47
select select "4"
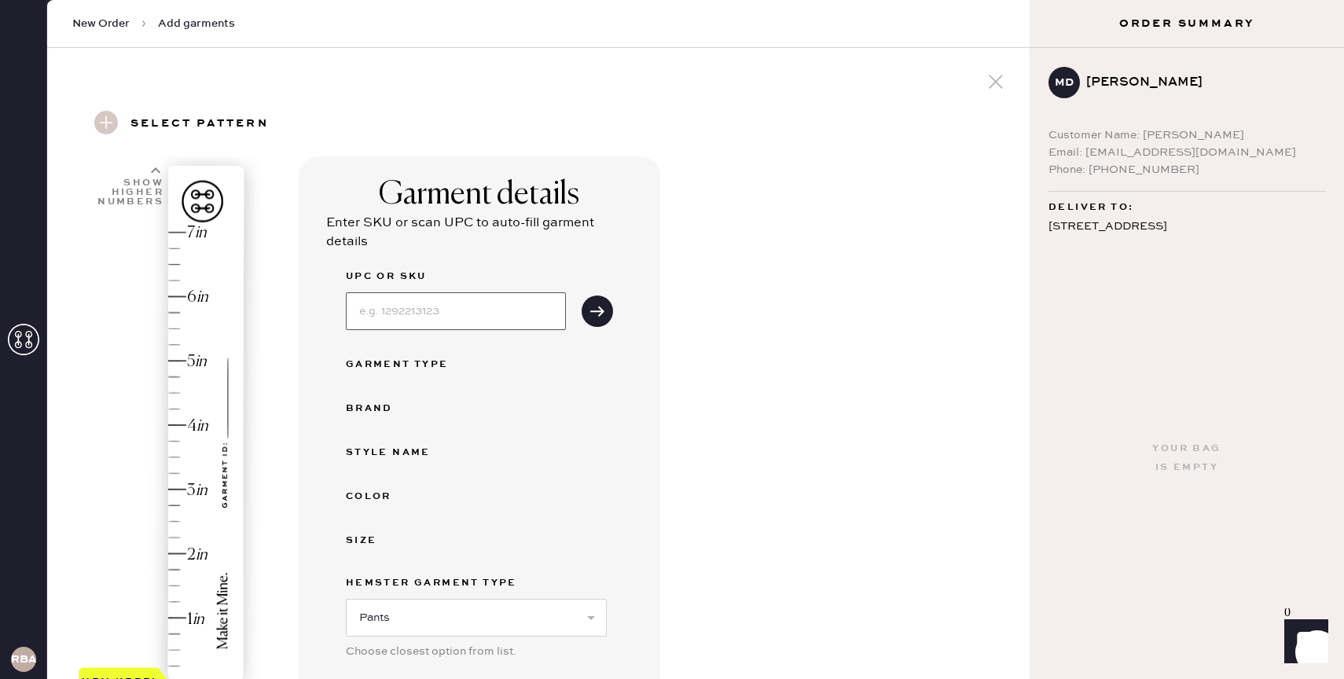
click at [425, 313] on input at bounding box center [456, 311] width 220 height 38
click at [674, 236] on div "Garment details Enter SKU or scan UPC to auto-fill garment details UPC or SKU G…" at bounding box center [658, 640] width 718 height 968
click at [488, 314] on input at bounding box center [456, 311] width 220 height 38
type input "vida"
click at [581, 370] on div "Garment Type" at bounding box center [479, 364] width 267 height 19
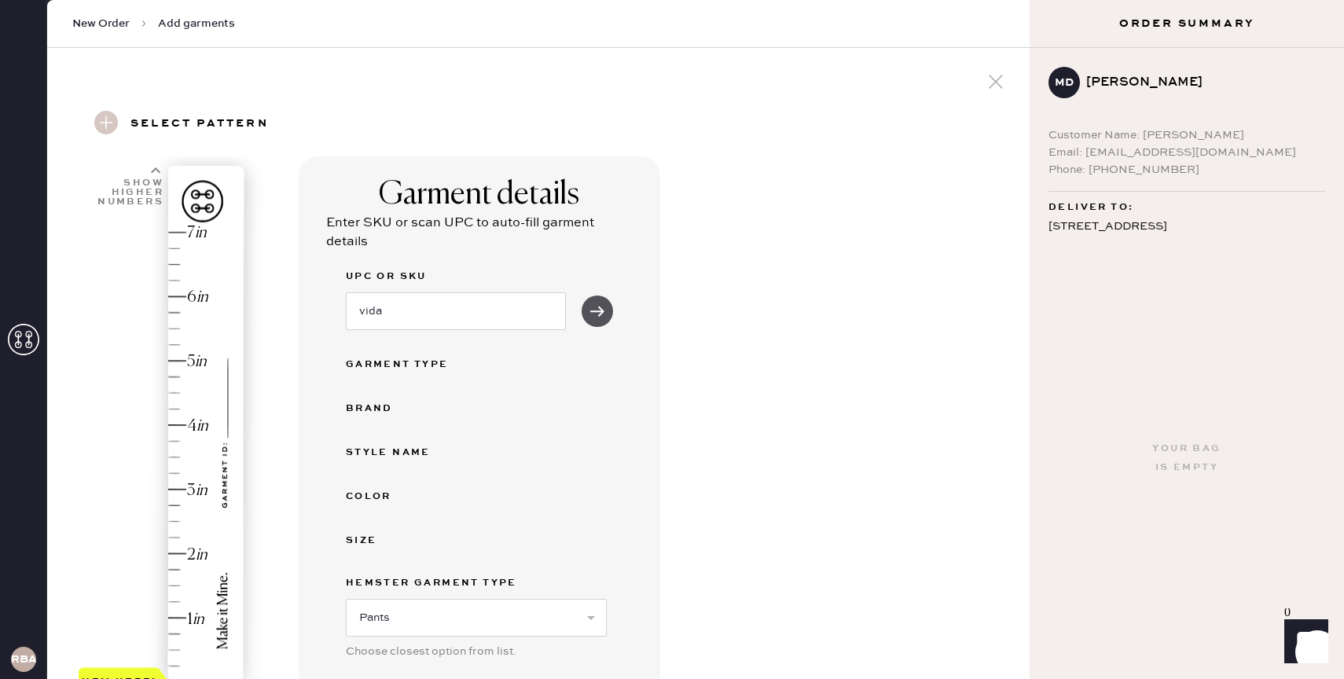
click at [601, 306] on icon "submit" at bounding box center [597, 311] width 16 height 16
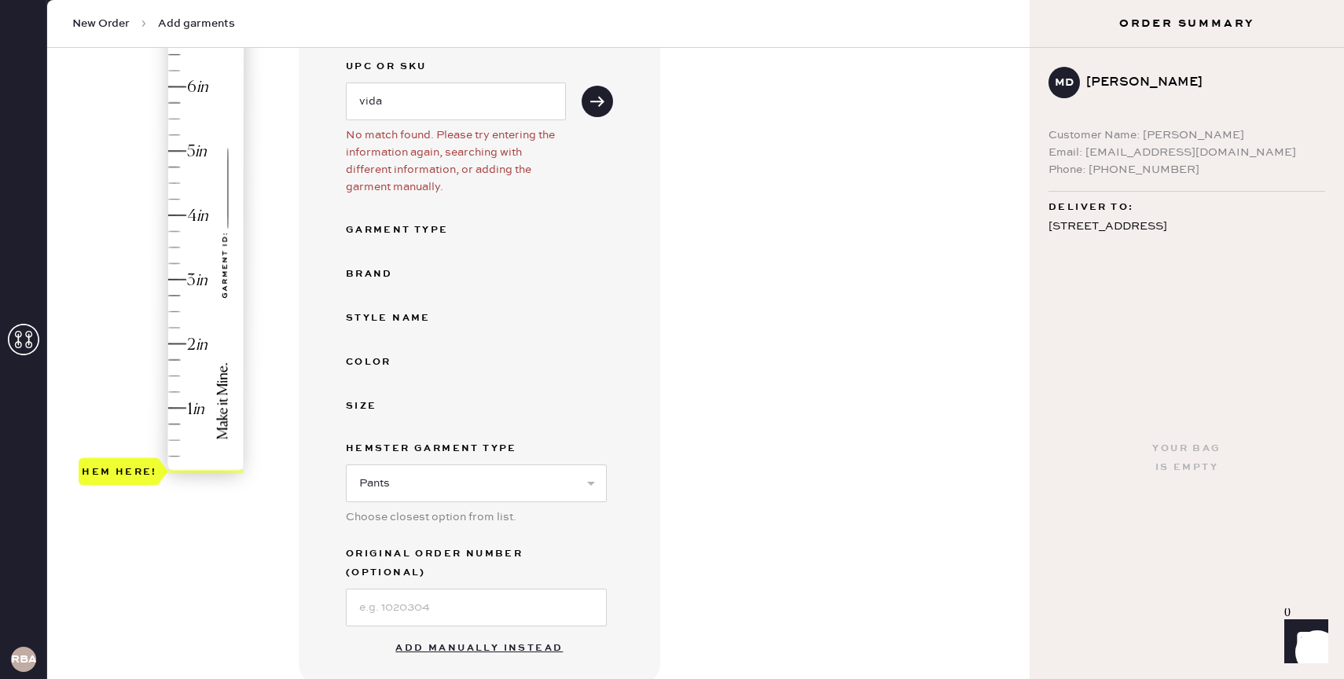
scroll to position [240, 0]
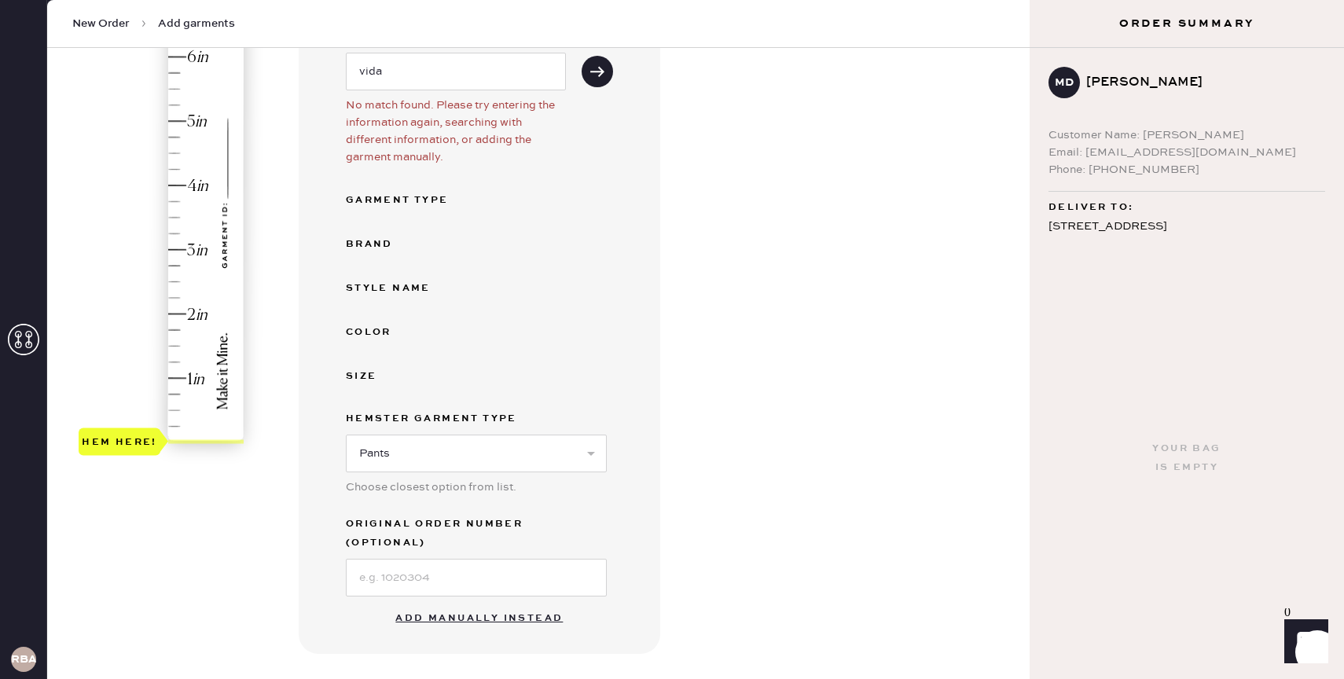
click at [484, 603] on button "Add manually instead" at bounding box center [479, 618] width 186 height 31
select select "4"
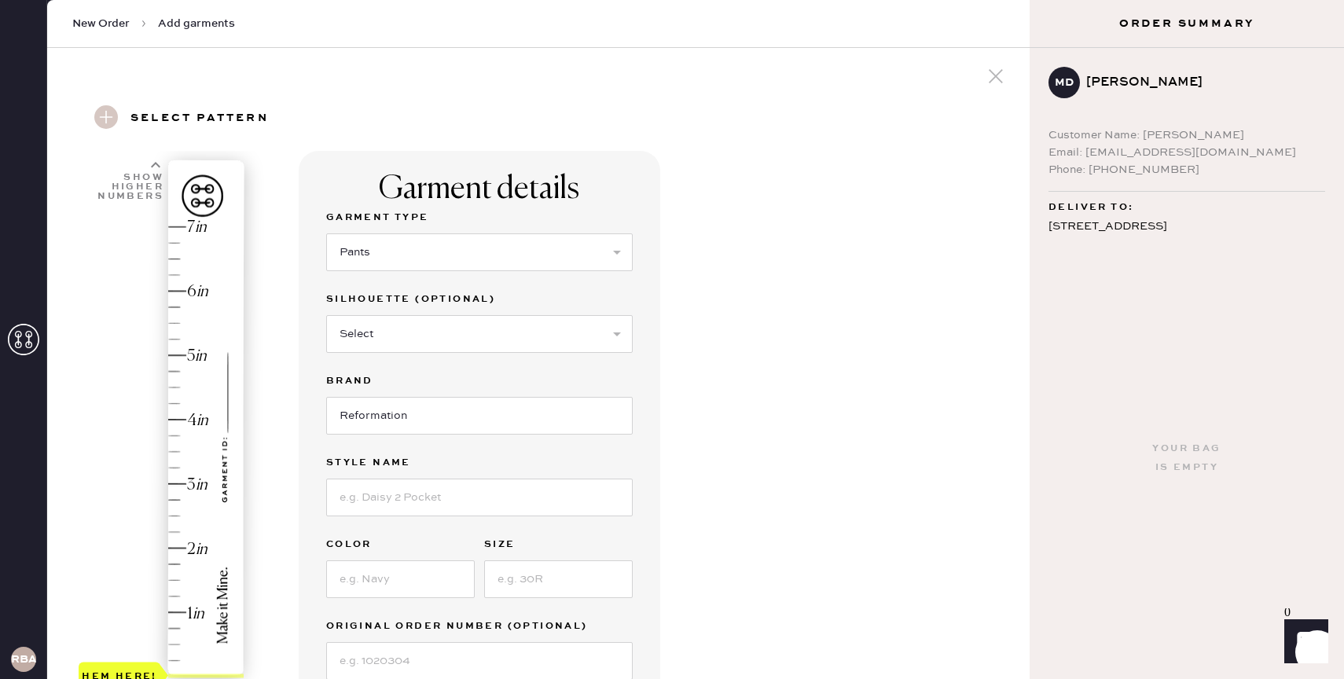
scroll to position [0, 0]
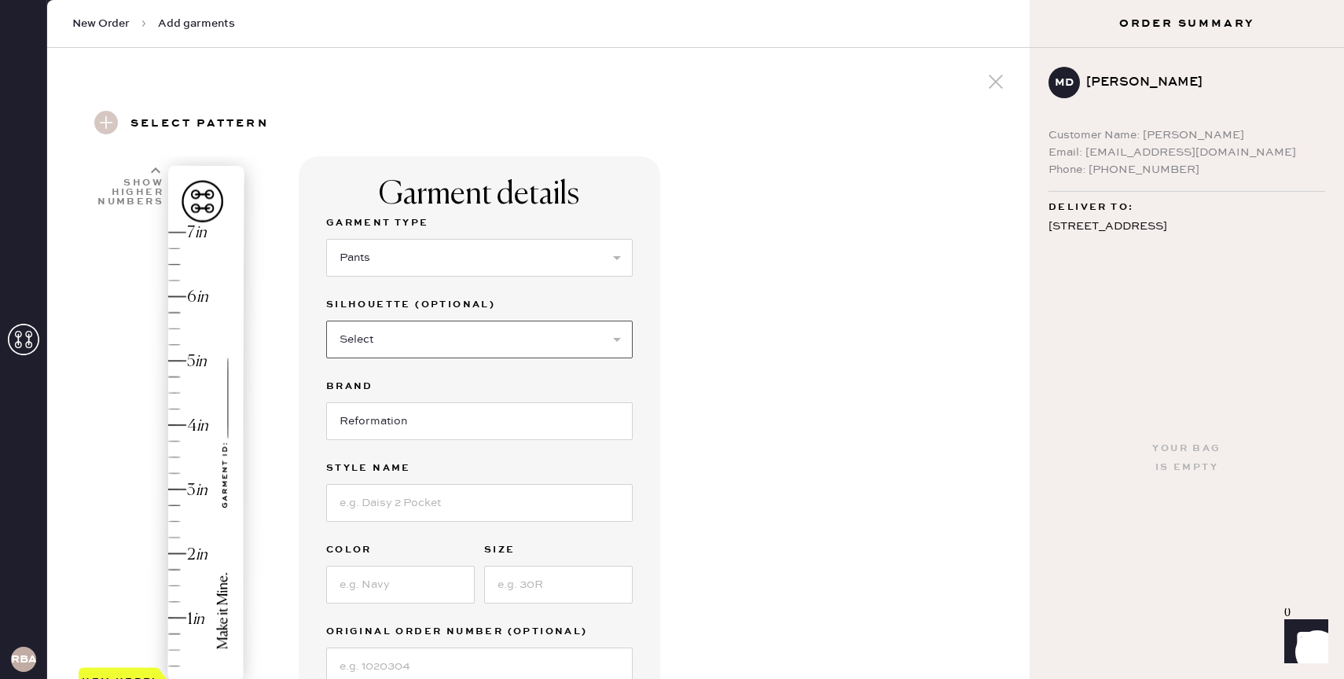
click at [427, 335] on select "Select Joggers Shorts Cropped Flare Boot Cut Straight Skinny Other" at bounding box center [479, 340] width 306 height 38
select select "other"
click at [326, 321] on select "Select Joggers Shorts Cropped Flare Boot Cut Straight Skinny Other" at bounding box center [479, 340] width 306 height 38
click at [388, 583] on input at bounding box center [479, 585] width 306 height 38
type input "Vida Low Rise Pant"
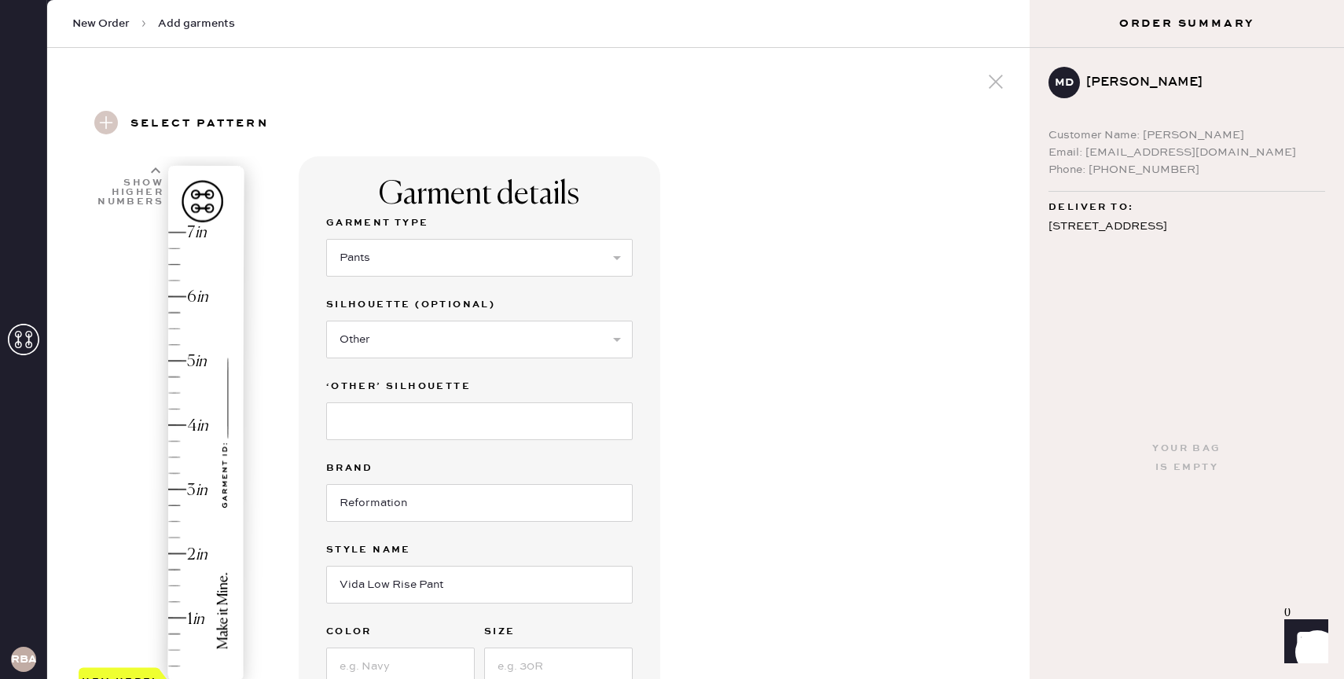
click at [704, 531] on div "Garment details Garment Type Select Basic Skirt Jeans Leggings Pants Shorts Bas…" at bounding box center [658, 643] width 718 height 975
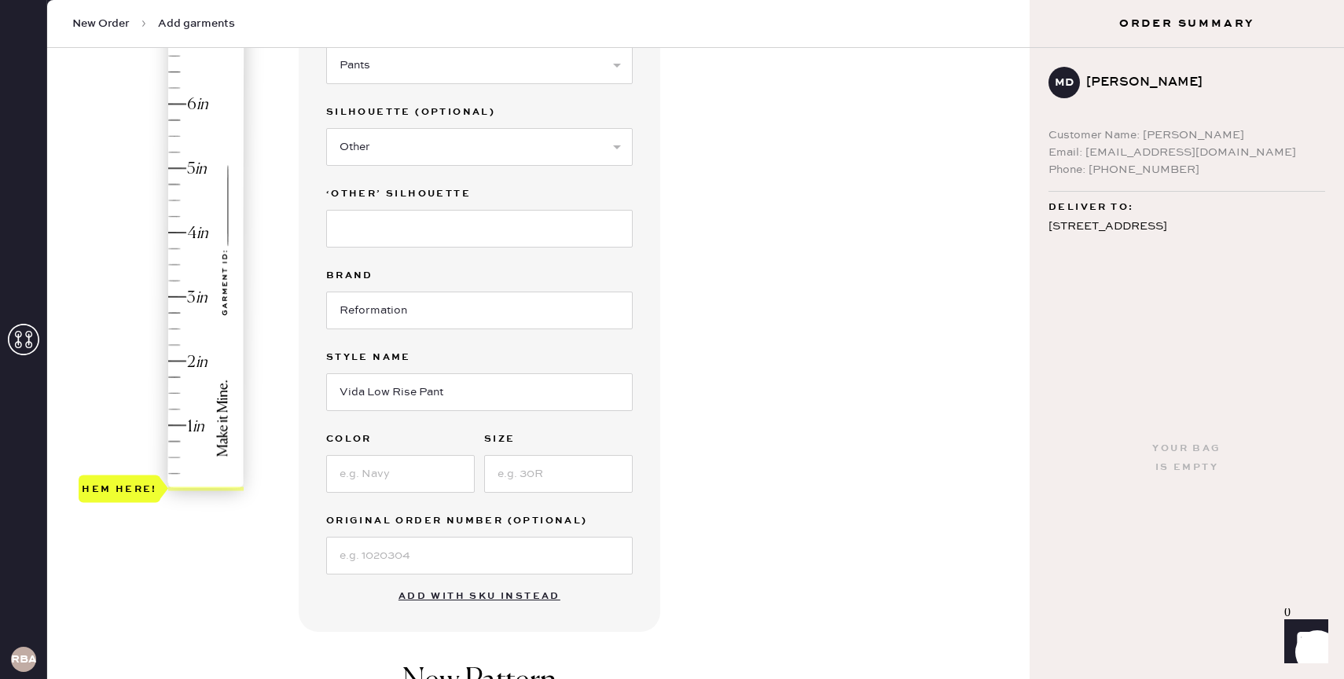
scroll to position [222, 0]
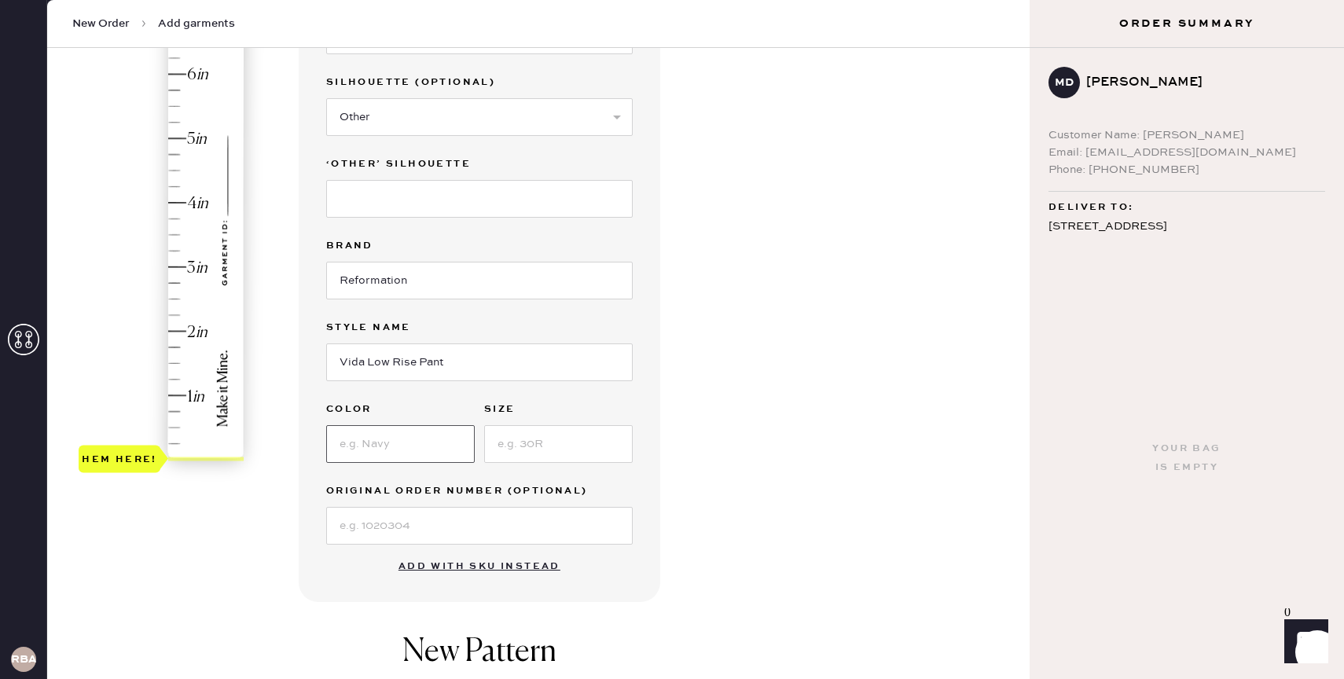
click at [435, 442] on input at bounding box center [400, 444] width 149 height 38
type input "s"
click at [553, 445] on input at bounding box center [558, 444] width 149 height 38
click at [412, 444] on input at bounding box center [400, 444] width 149 height 38
type input "dune stripe"
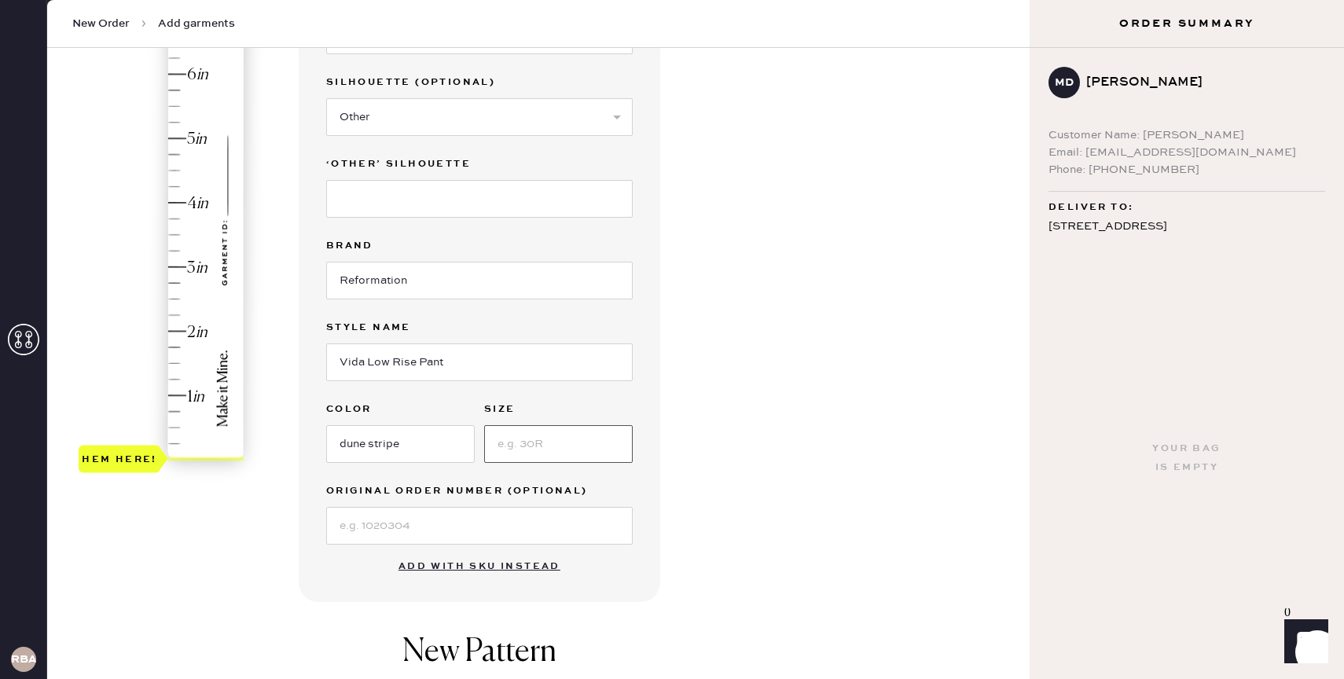
click at [528, 440] on input at bounding box center [558, 444] width 149 height 38
type input "4"
click at [658, 482] on div "Garment details Garment Type Select Basic Skirt Jeans Leggings Pants Shorts Bas…" at bounding box center [480, 268] width 362 height 668
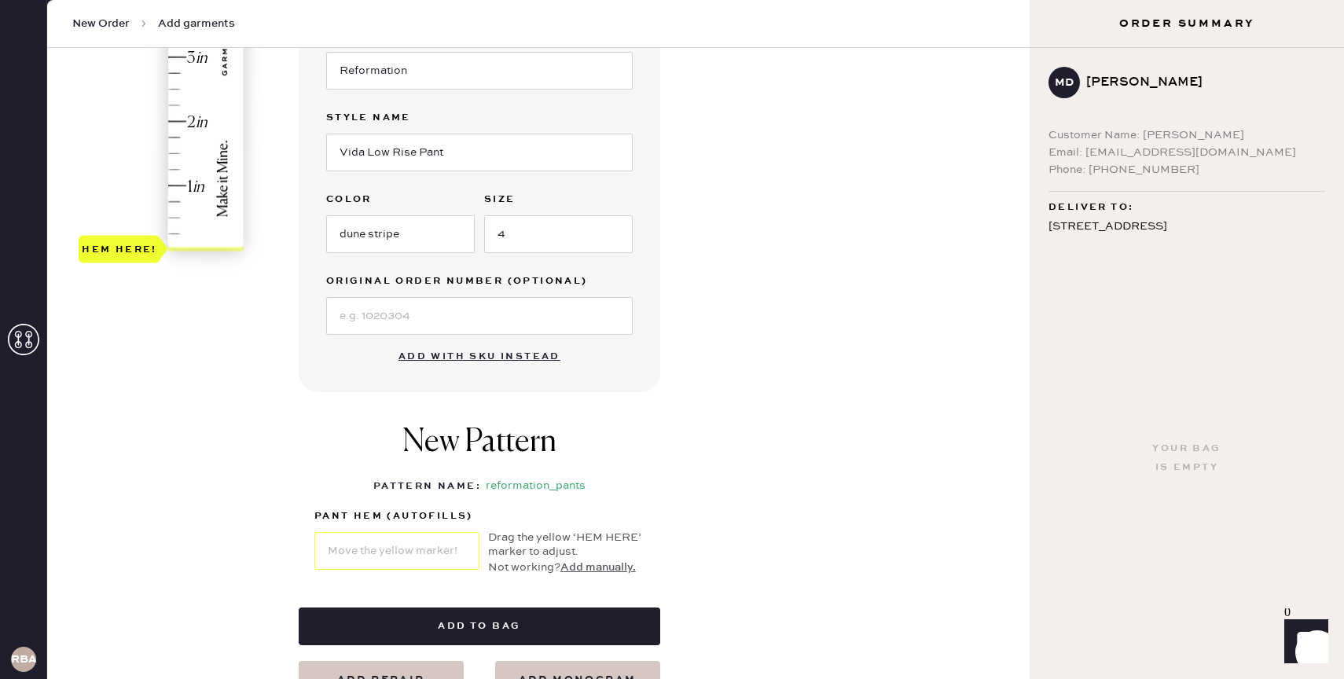
scroll to position [486, 0]
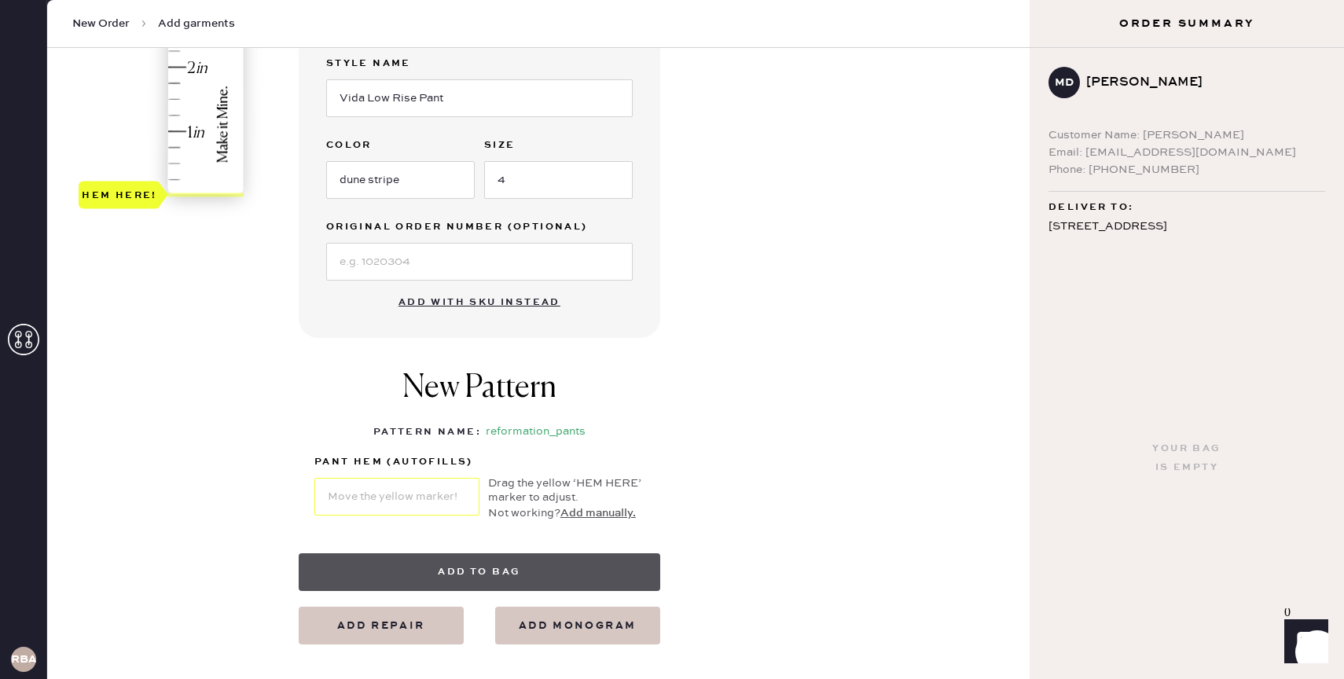
click at [506, 573] on button "Add to bag" at bounding box center [480, 572] width 362 height 38
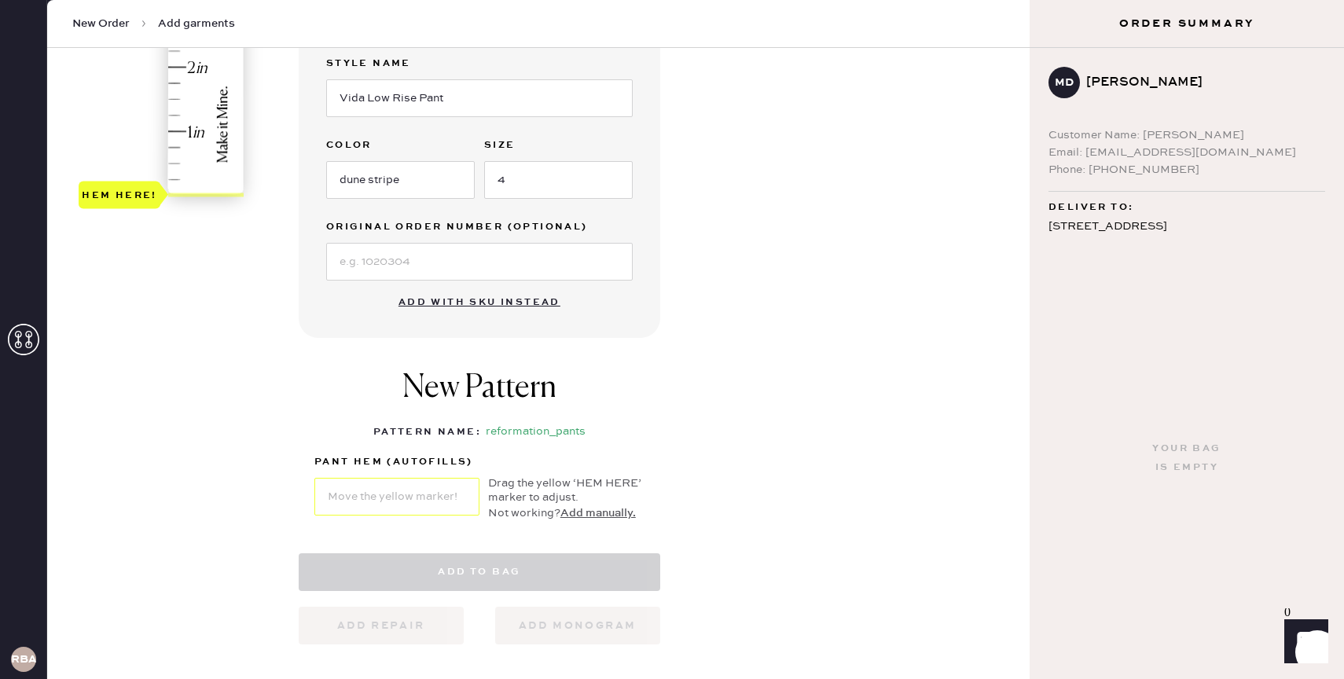
select select "4"
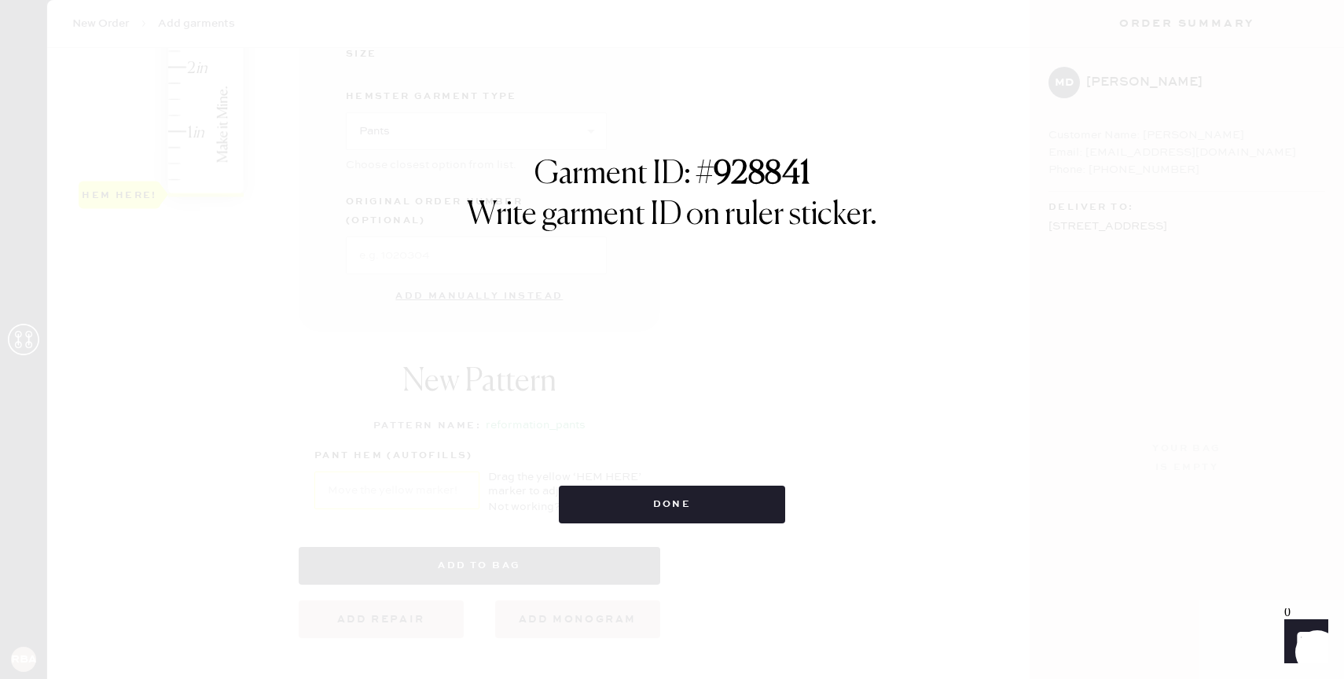
scroll to position [0, 0]
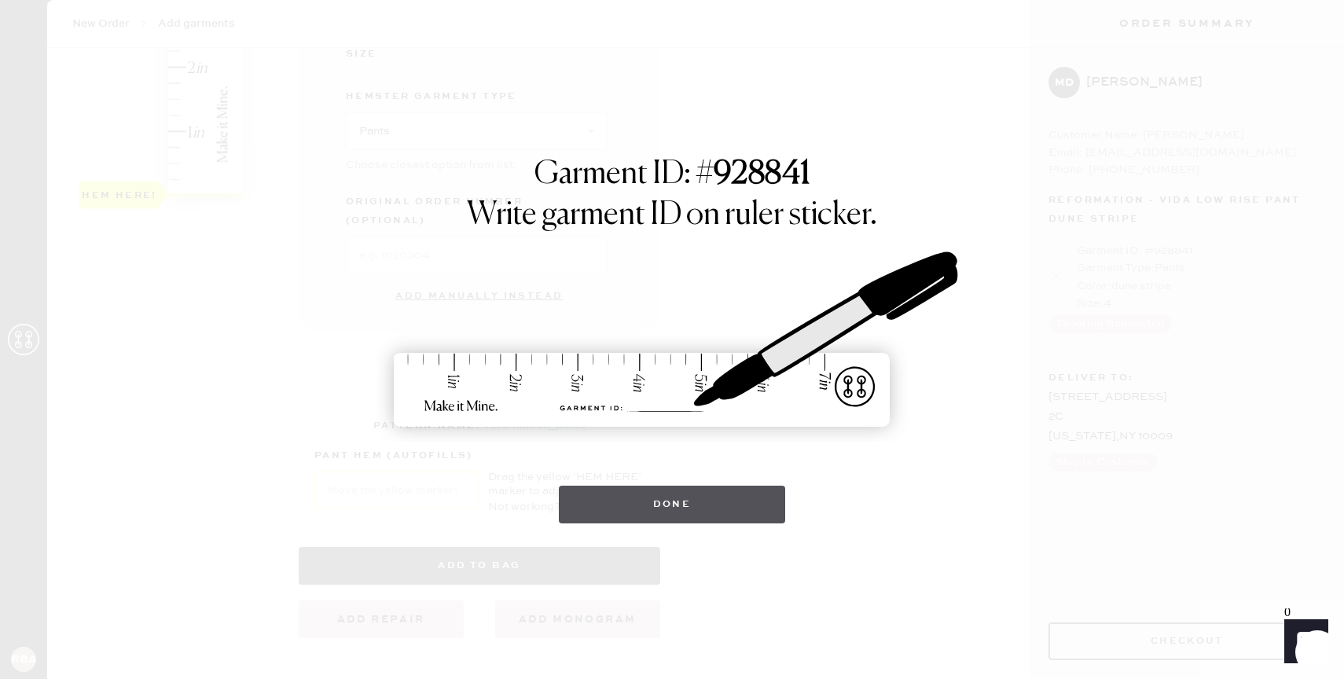
click at [692, 505] on button "Done" at bounding box center [672, 505] width 227 height 38
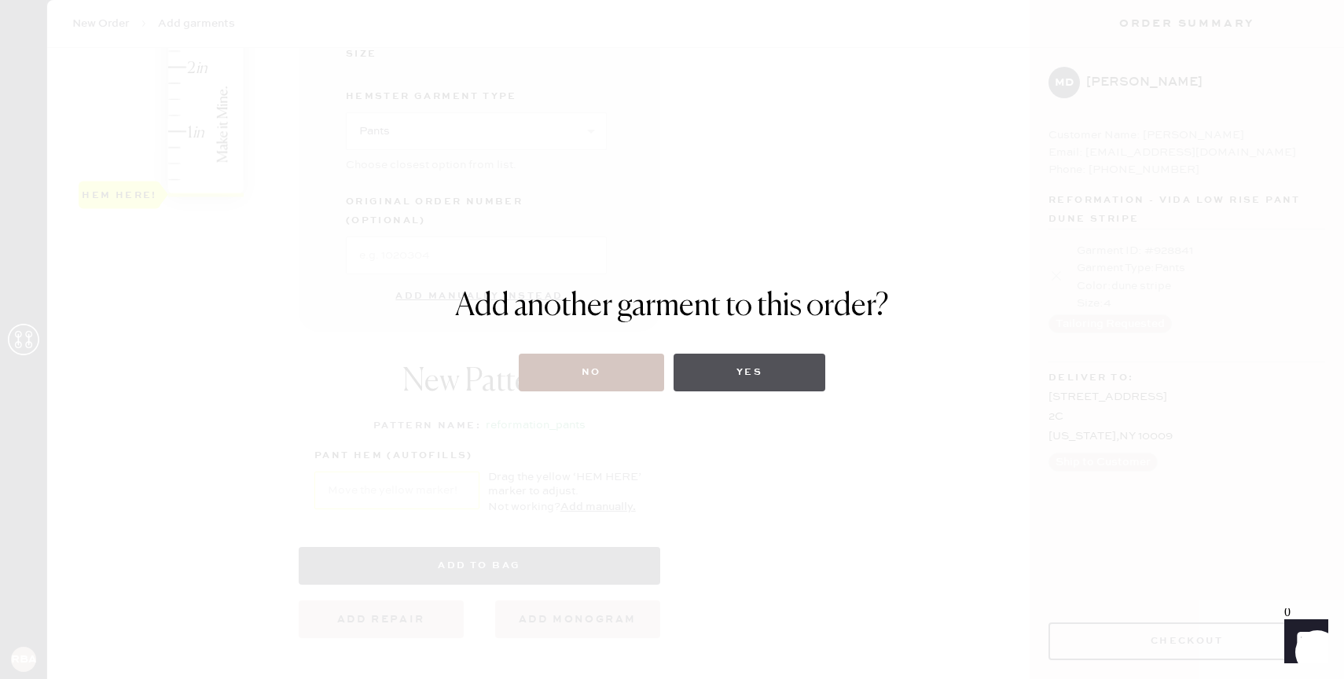
click at [732, 368] on button "Yes" at bounding box center [750, 373] width 152 height 38
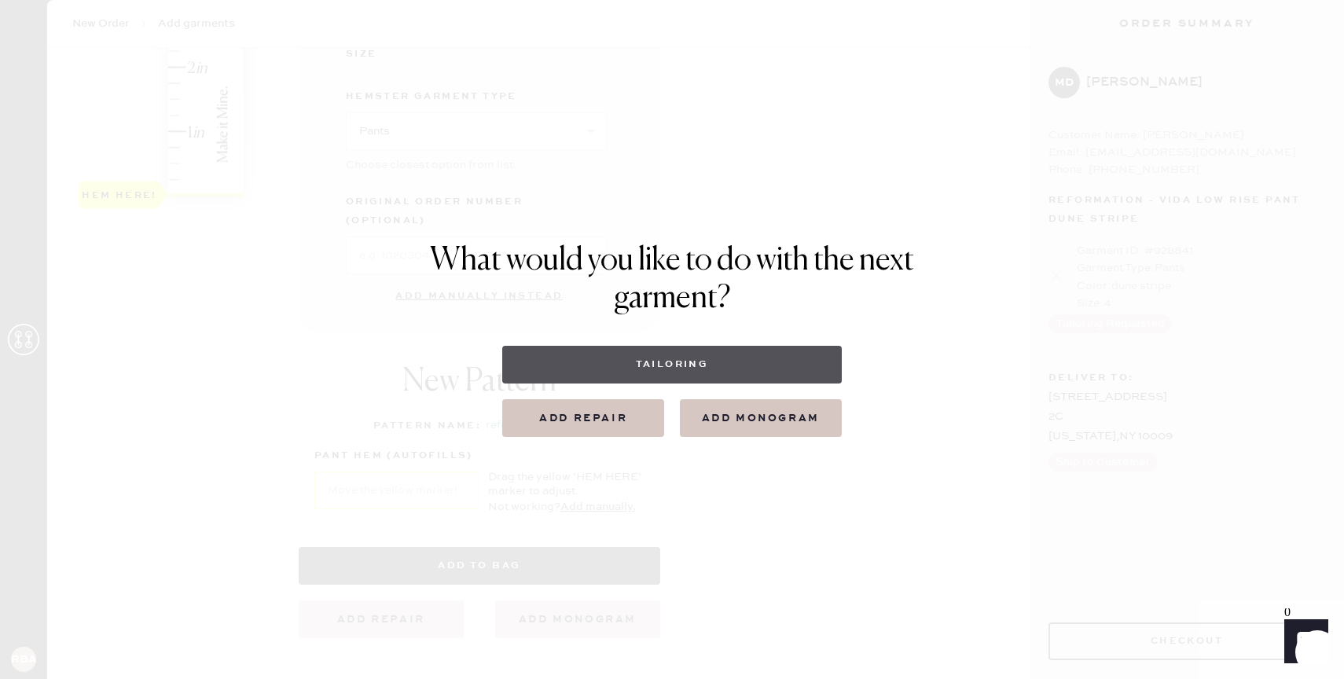
click at [710, 361] on button "Tailoring" at bounding box center [671, 365] width 339 height 38
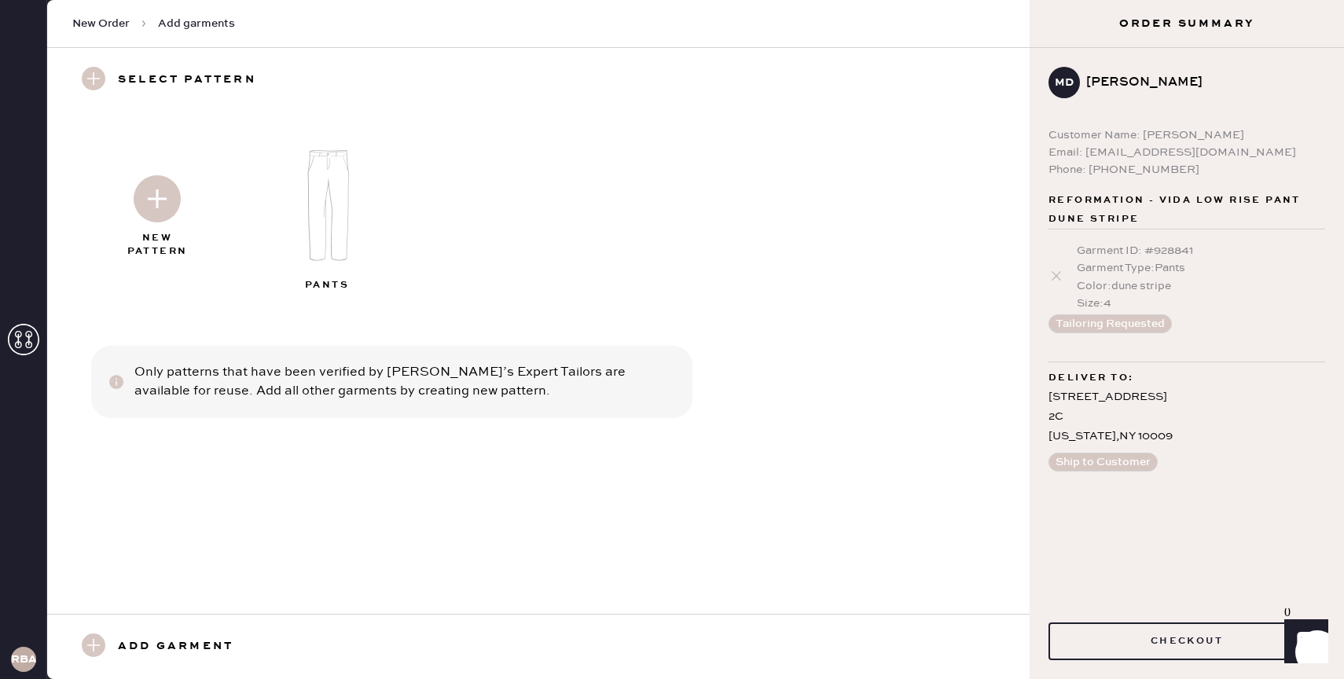
click at [336, 188] on img at bounding box center [329, 206] width 170 height 136
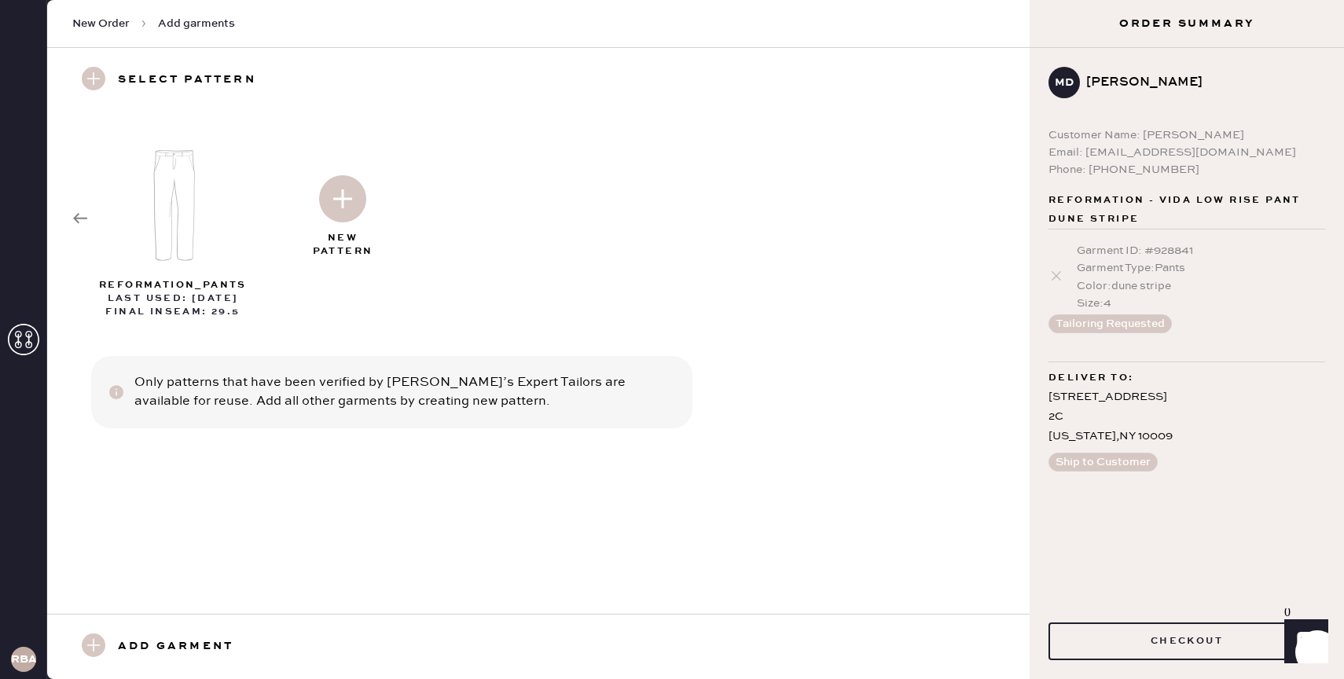
click at [340, 200] on img at bounding box center [342, 198] width 47 height 47
select select "4"
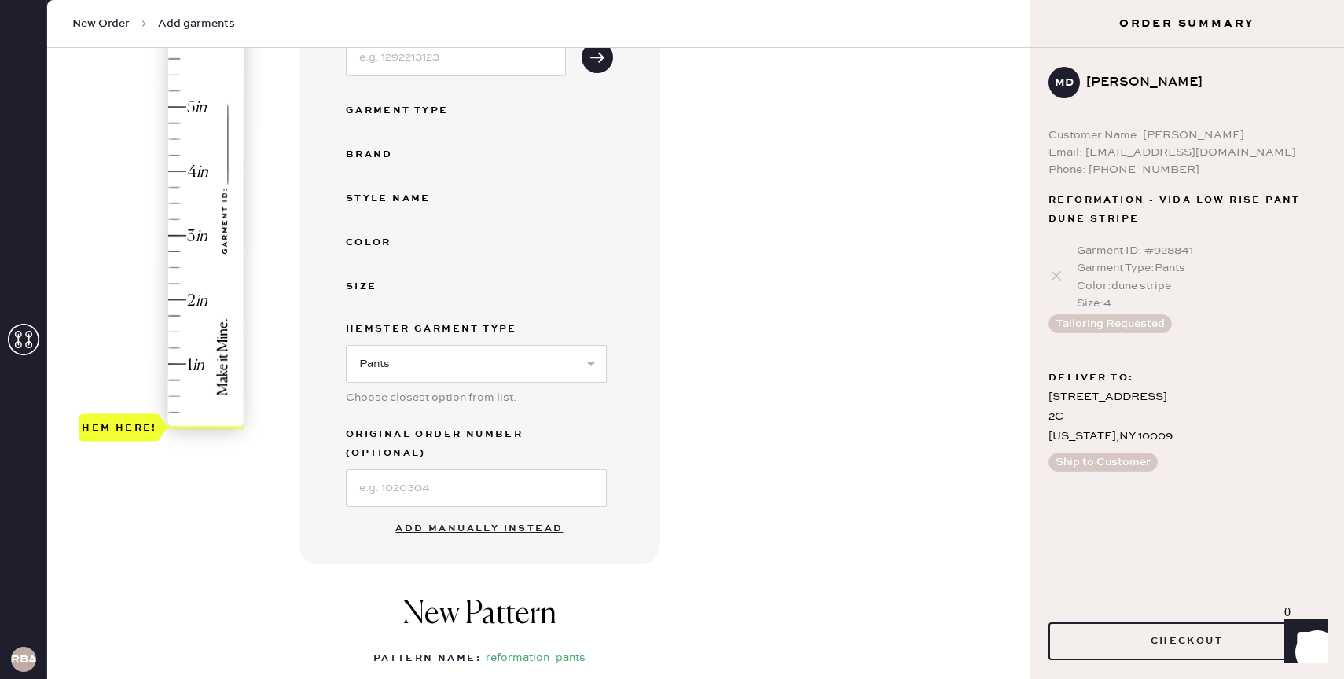
scroll to position [388, 0]
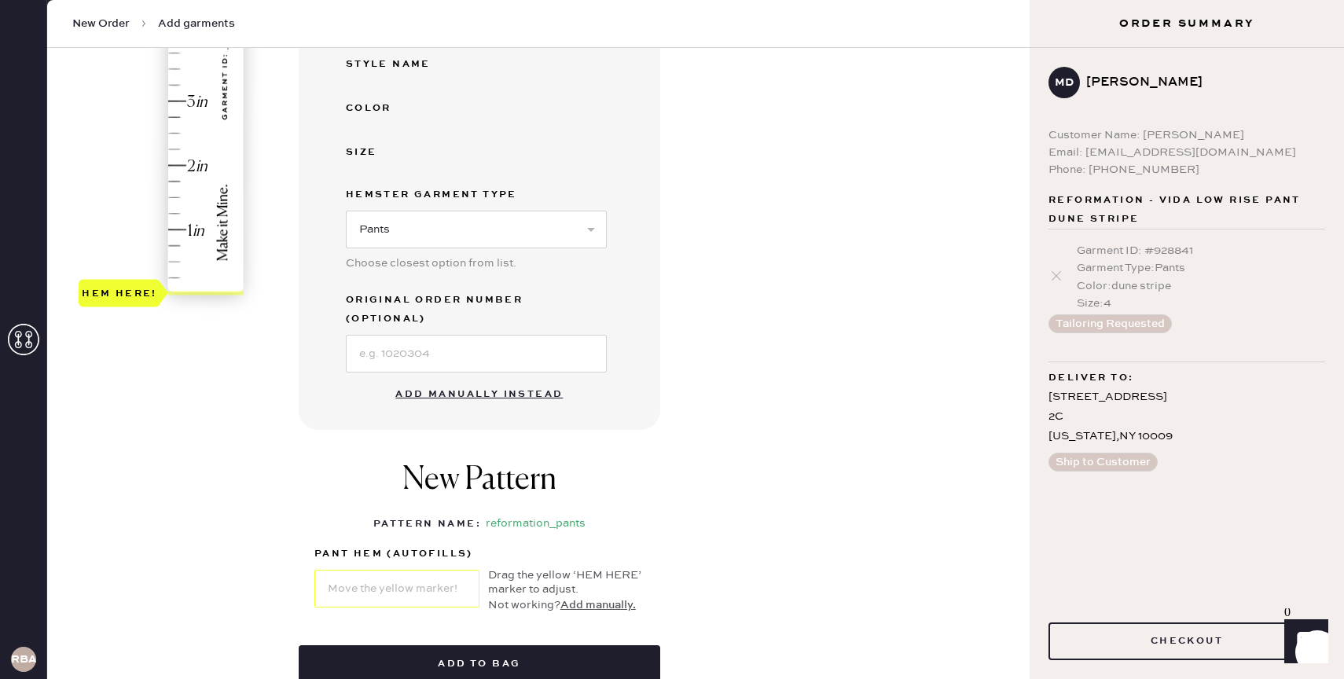
click at [490, 379] on button "Add manually instead" at bounding box center [479, 394] width 186 height 31
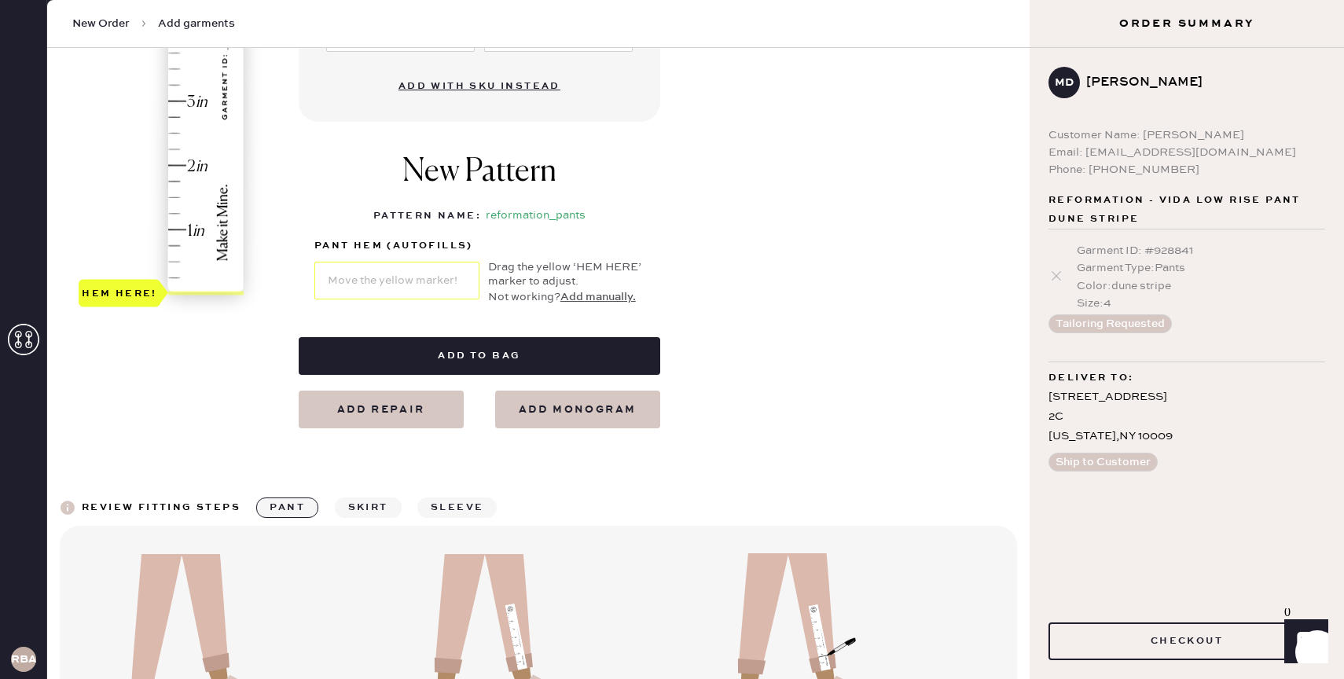
select select "4"
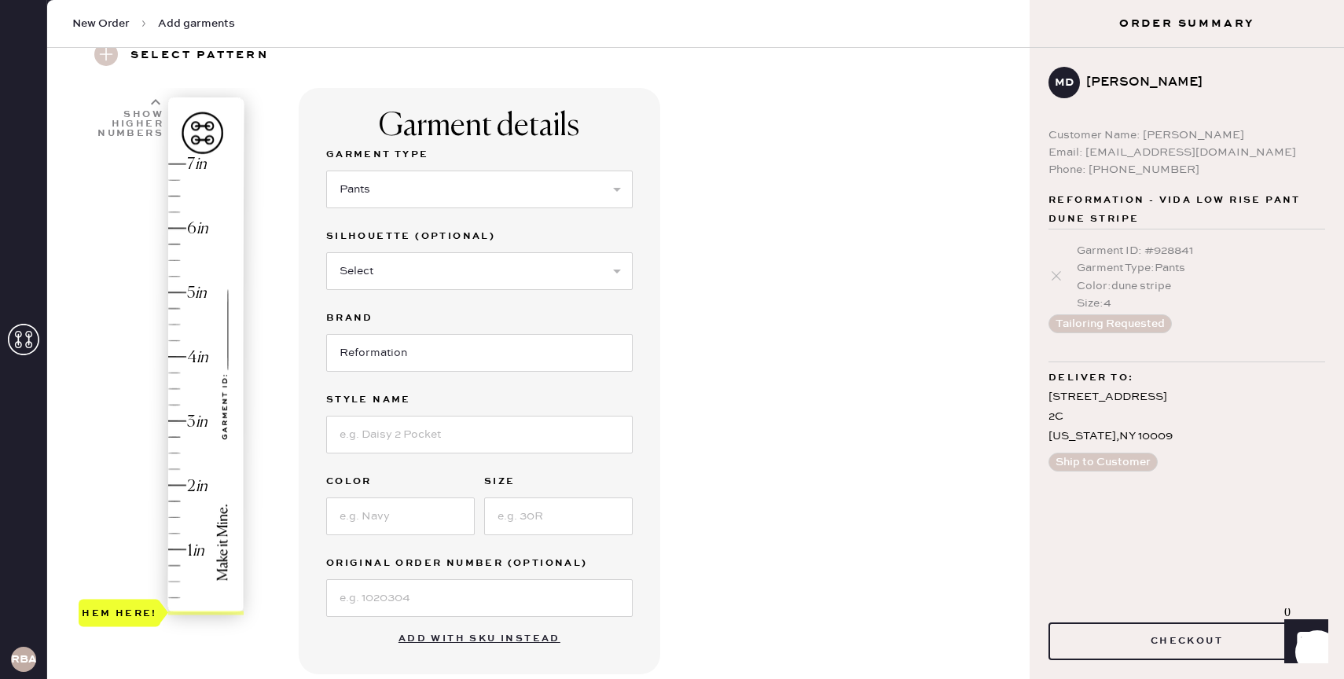
scroll to position [28, 0]
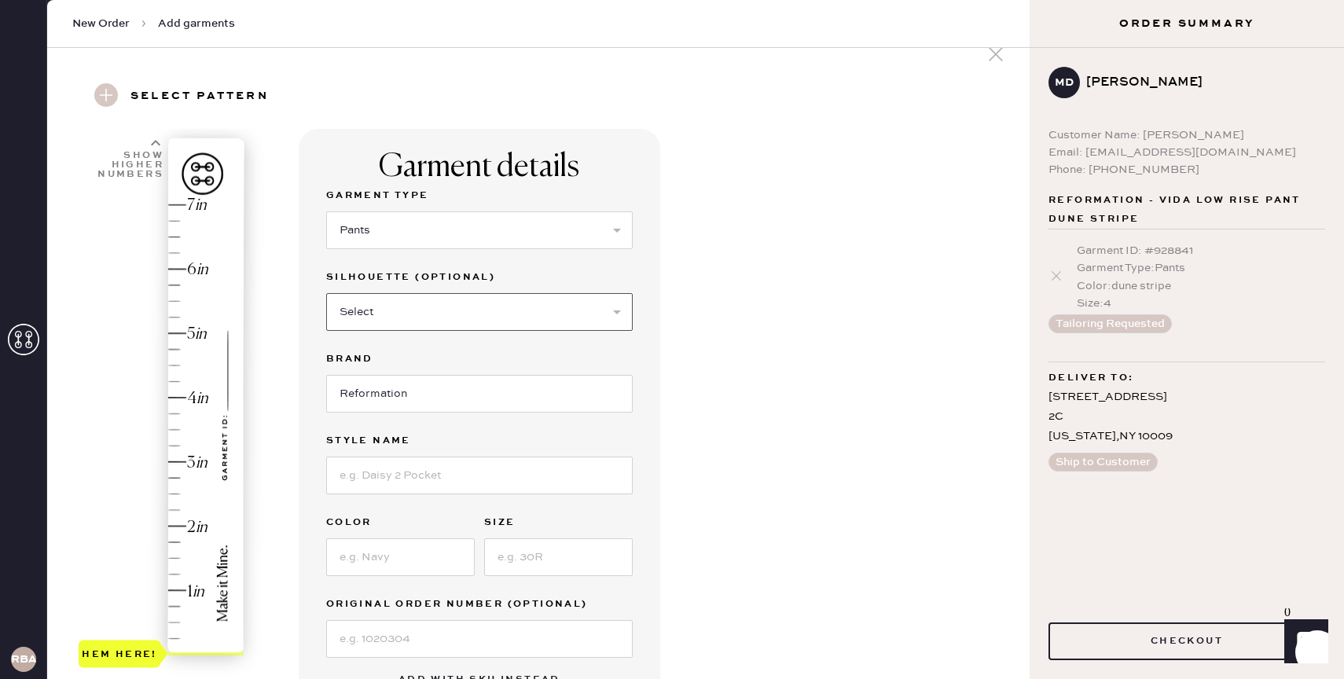
click at [398, 311] on select "Select Joggers Shorts Cropped Flare Boot Cut Straight Skinny Other" at bounding box center [479, 312] width 306 height 38
select select "11"
click at [326, 293] on select "Select Joggers Shorts Cropped Flare Boot Cut Straight Skinny Other" at bounding box center [479, 312] width 306 height 38
click at [410, 479] on input at bounding box center [479, 476] width 306 height 38
type input "Olina Linen Pant"
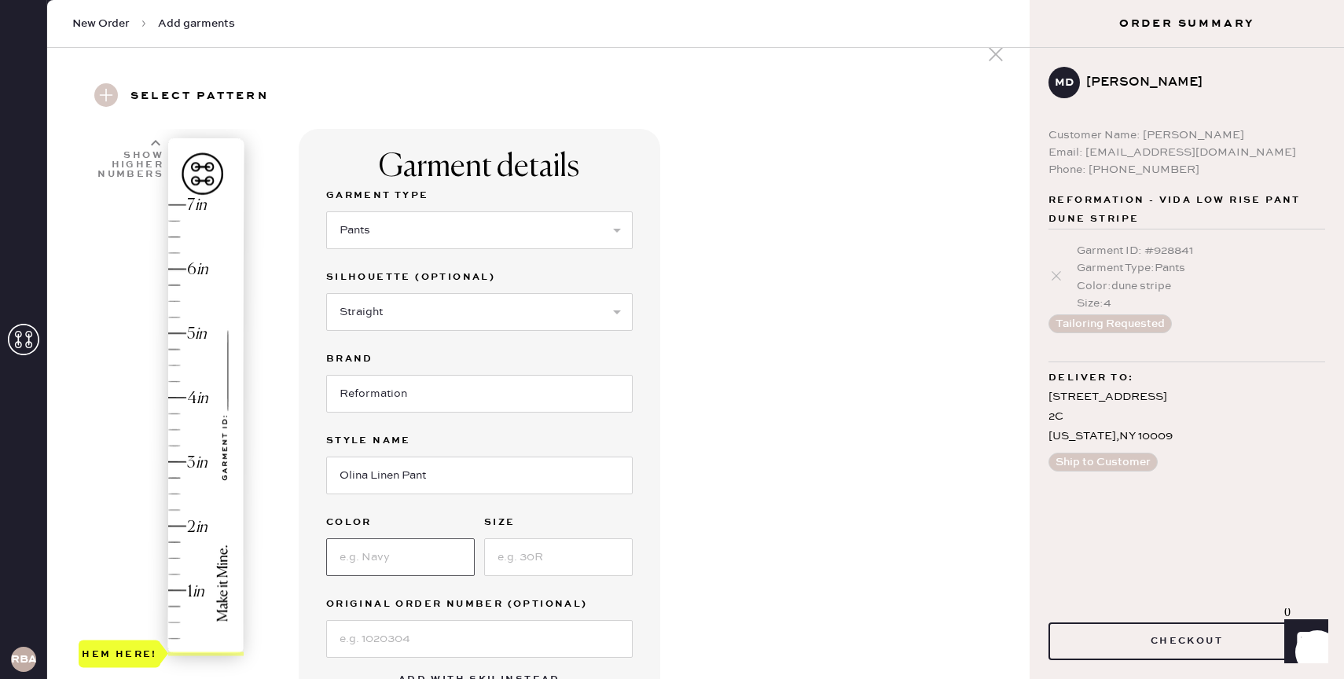
click at [401, 552] on input at bounding box center [400, 557] width 149 height 38
type input "neutral"
type input "s"
click at [391, 559] on input "neutral" at bounding box center [400, 557] width 149 height 38
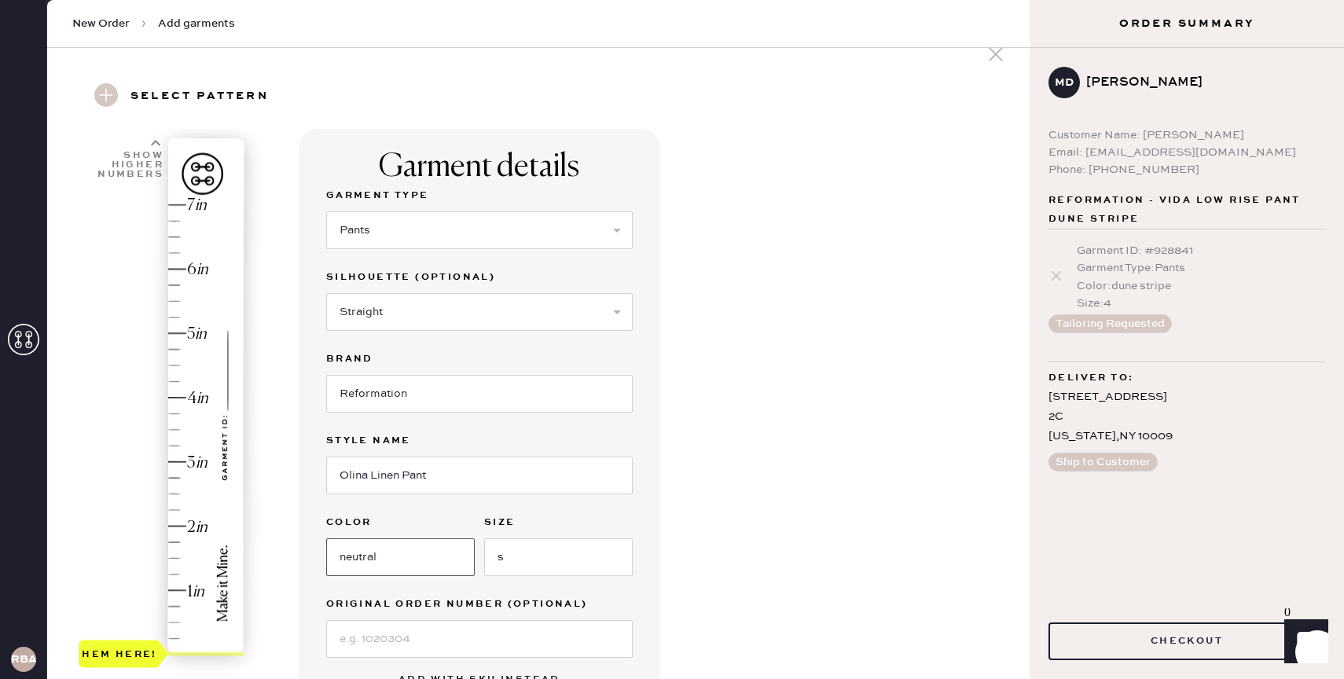
click at [391, 559] on input "neutral" at bounding box center [400, 557] width 149 height 38
type input "Oatmeal"
click at [634, 552] on div "Garment details Garment Type Select Basic Skirt Jeans Leggings Pants Shorts Bas…" at bounding box center [480, 422] width 362 height 586
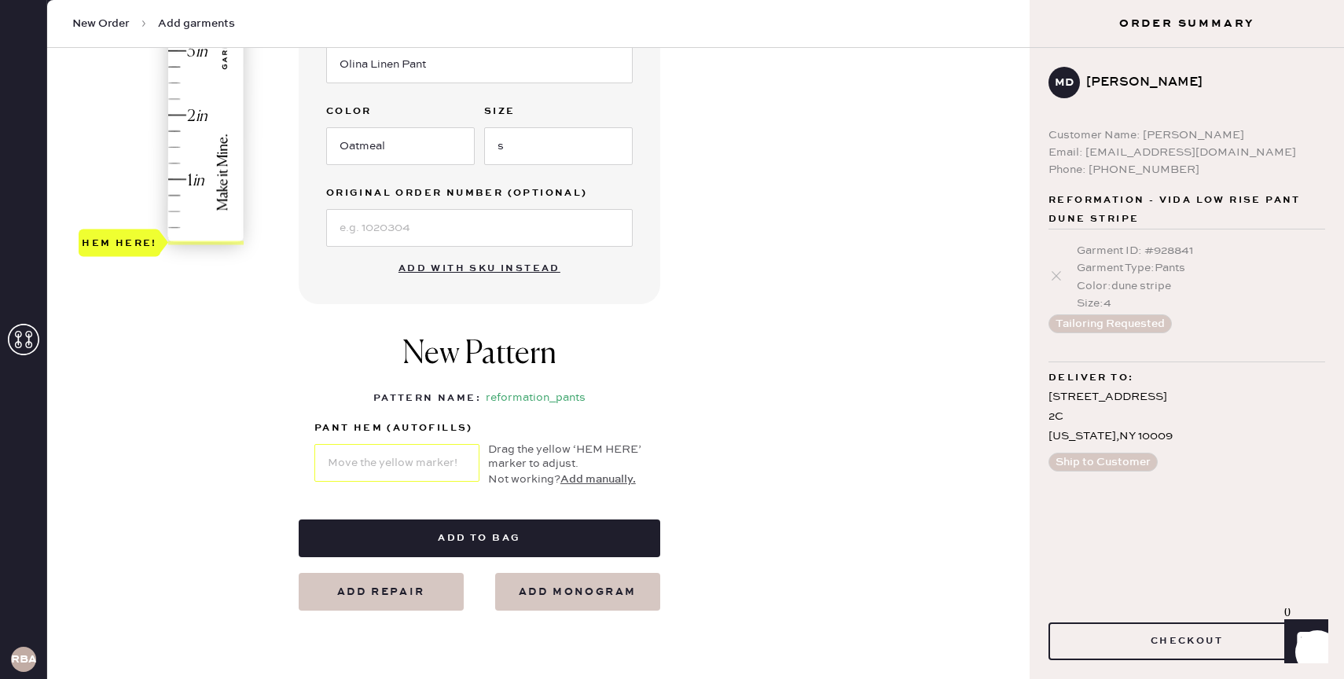
scroll to position [448, 0]
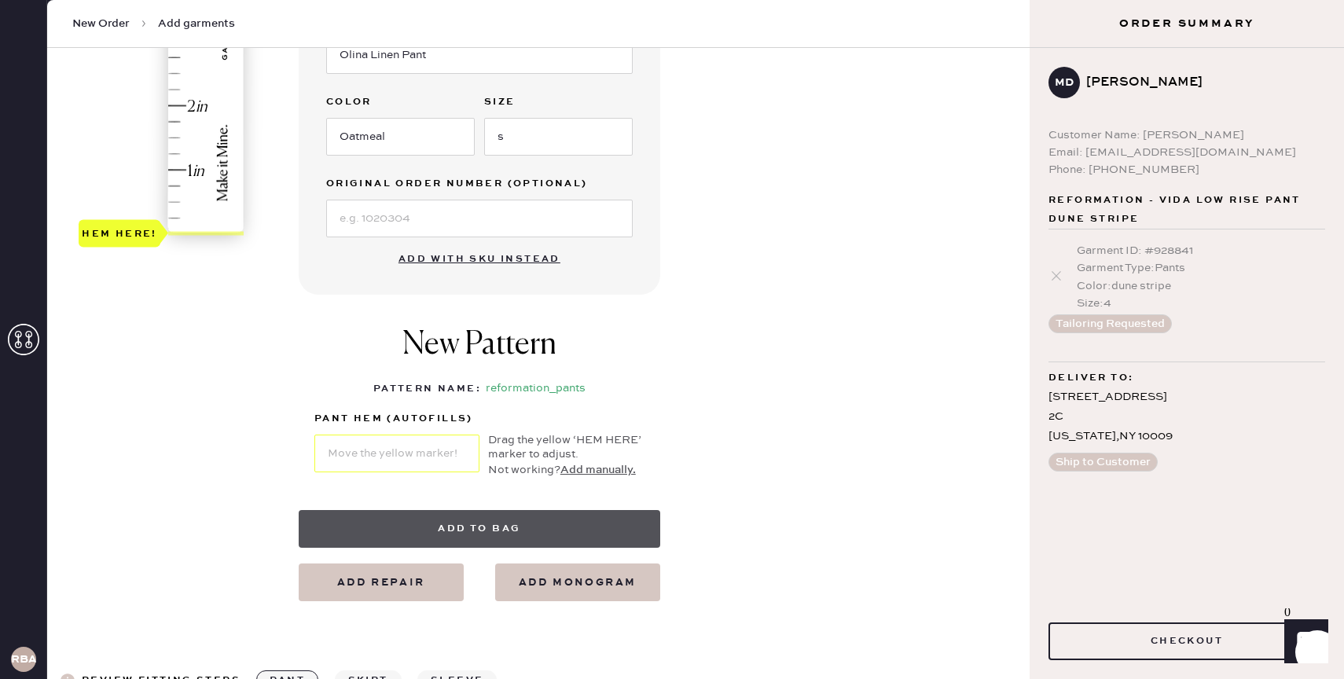
click at [515, 523] on button "Add to bag" at bounding box center [480, 529] width 362 height 38
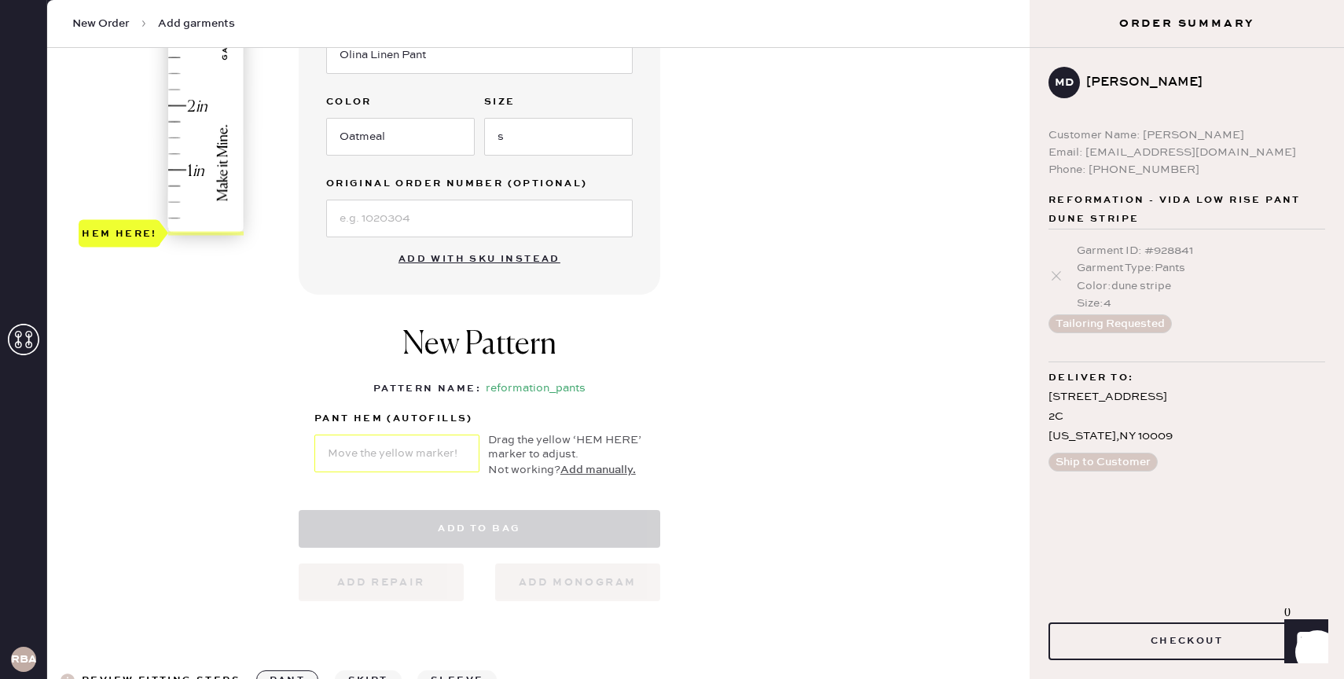
select select "4"
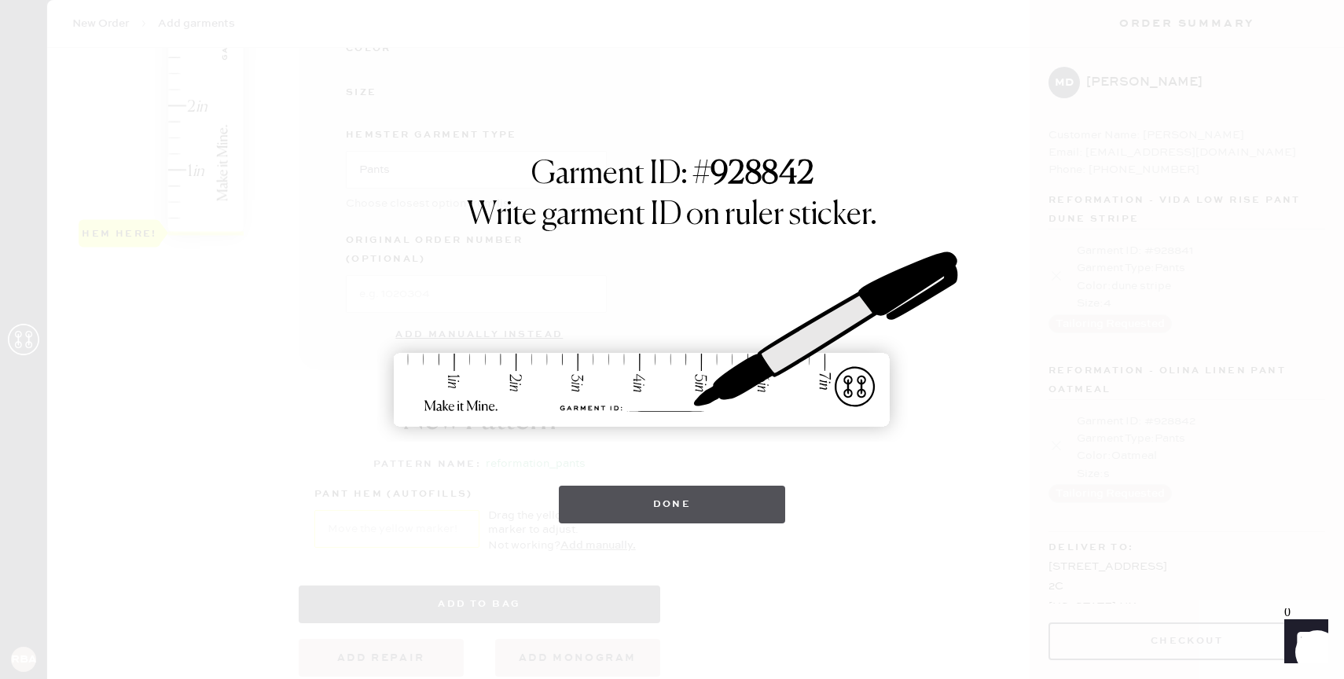
click at [709, 508] on button "Done" at bounding box center [672, 505] width 227 height 38
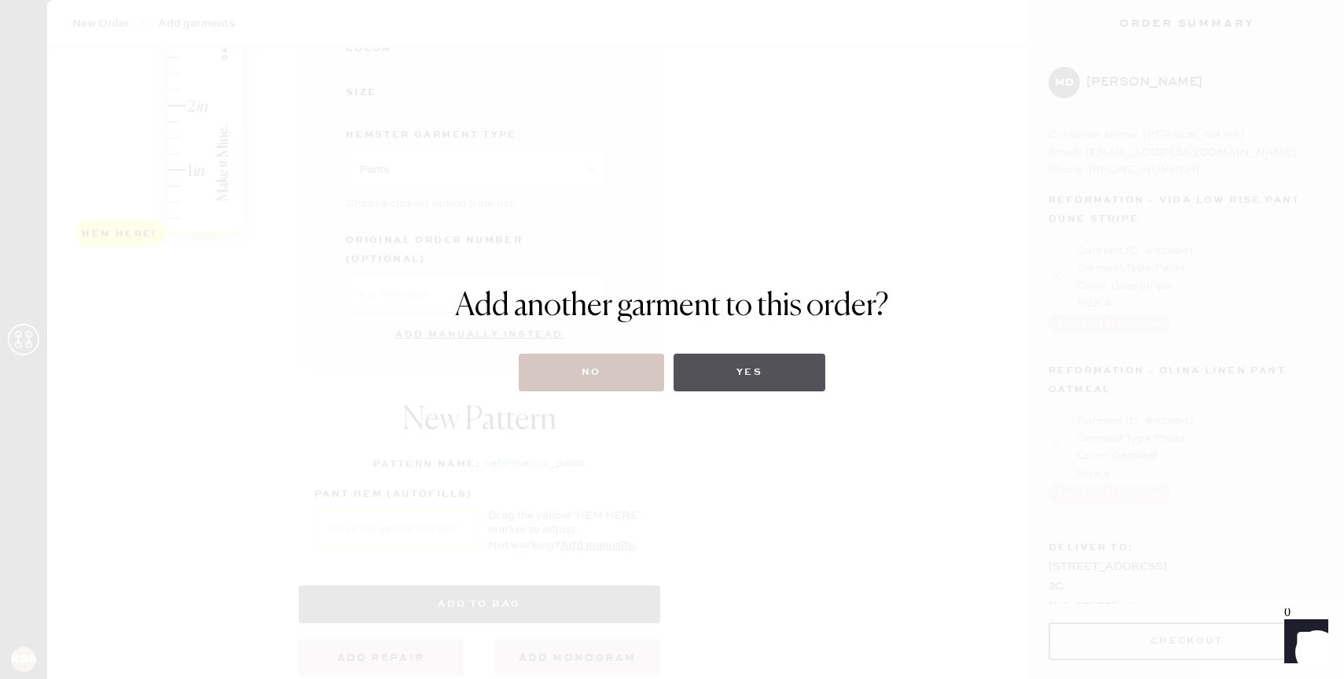
click at [787, 376] on button "Yes" at bounding box center [750, 373] width 152 height 38
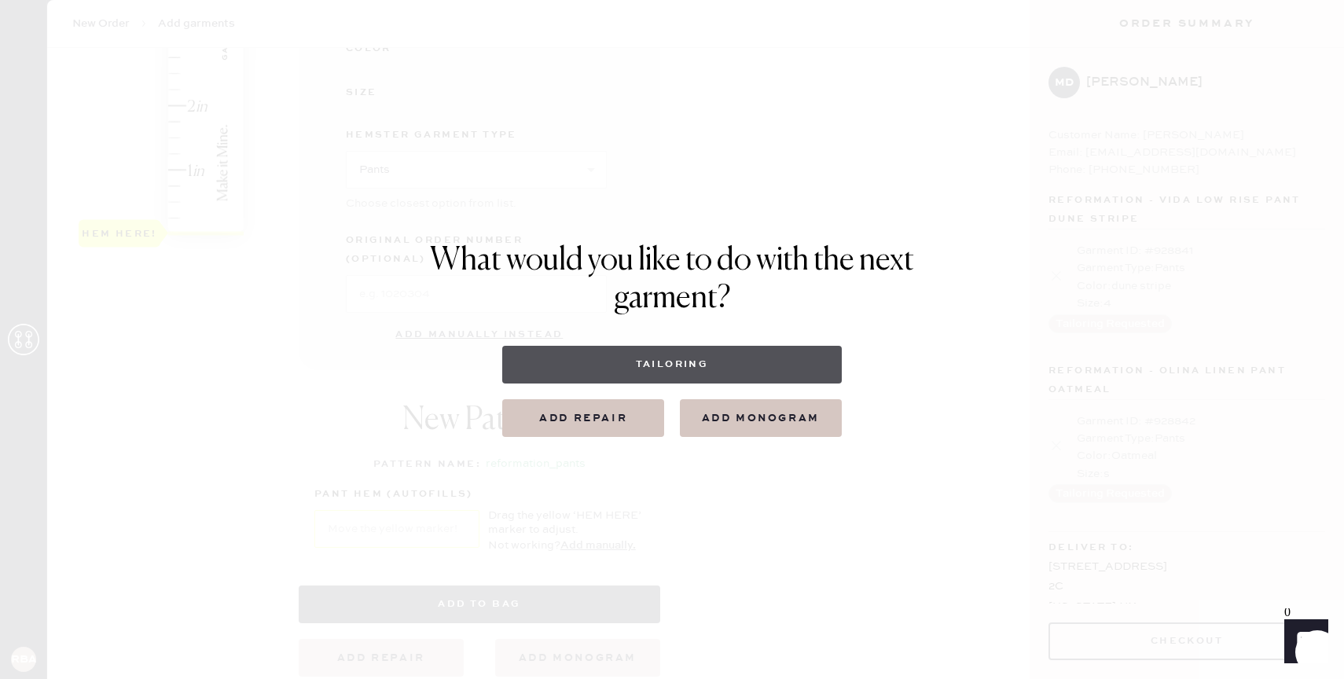
click at [707, 359] on button "Tailoring" at bounding box center [671, 365] width 339 height 38
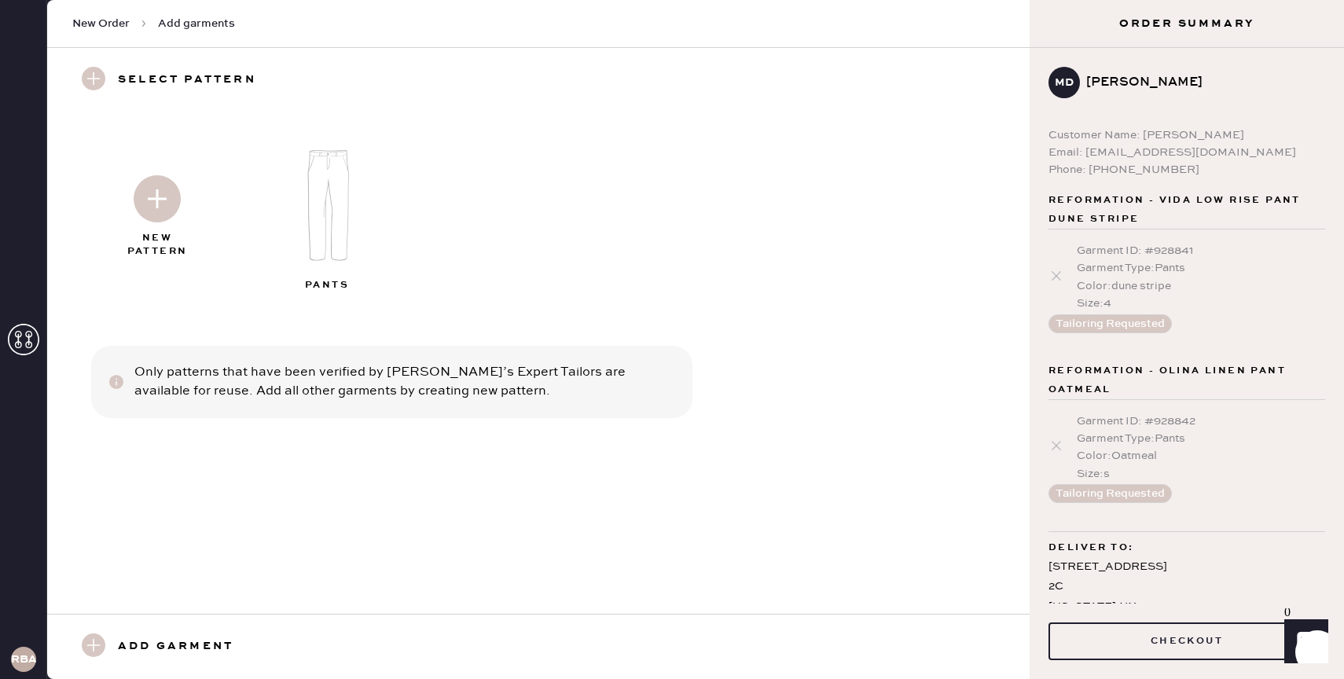
click at [327, 178] on img at bounding box center [329, 206] width 170 height 136
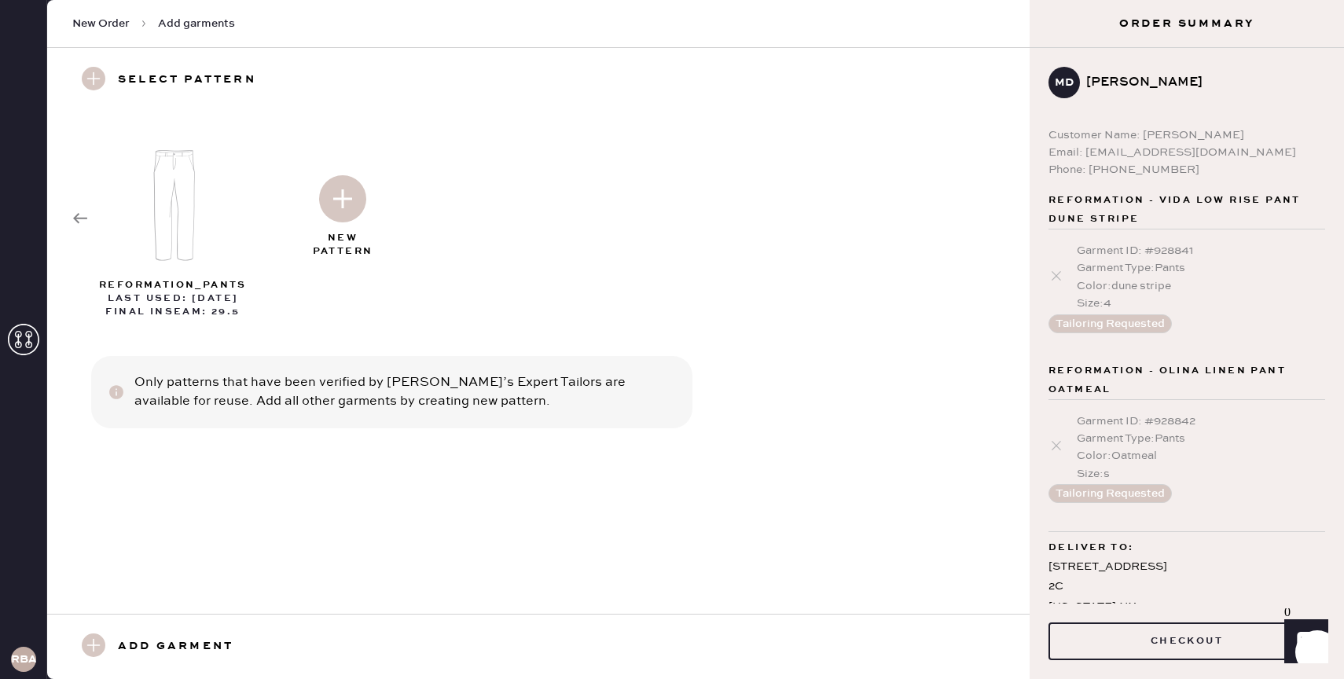
click at [351, 195] on img at bounding box center [342, 198] width 47 height 47
select select "4"
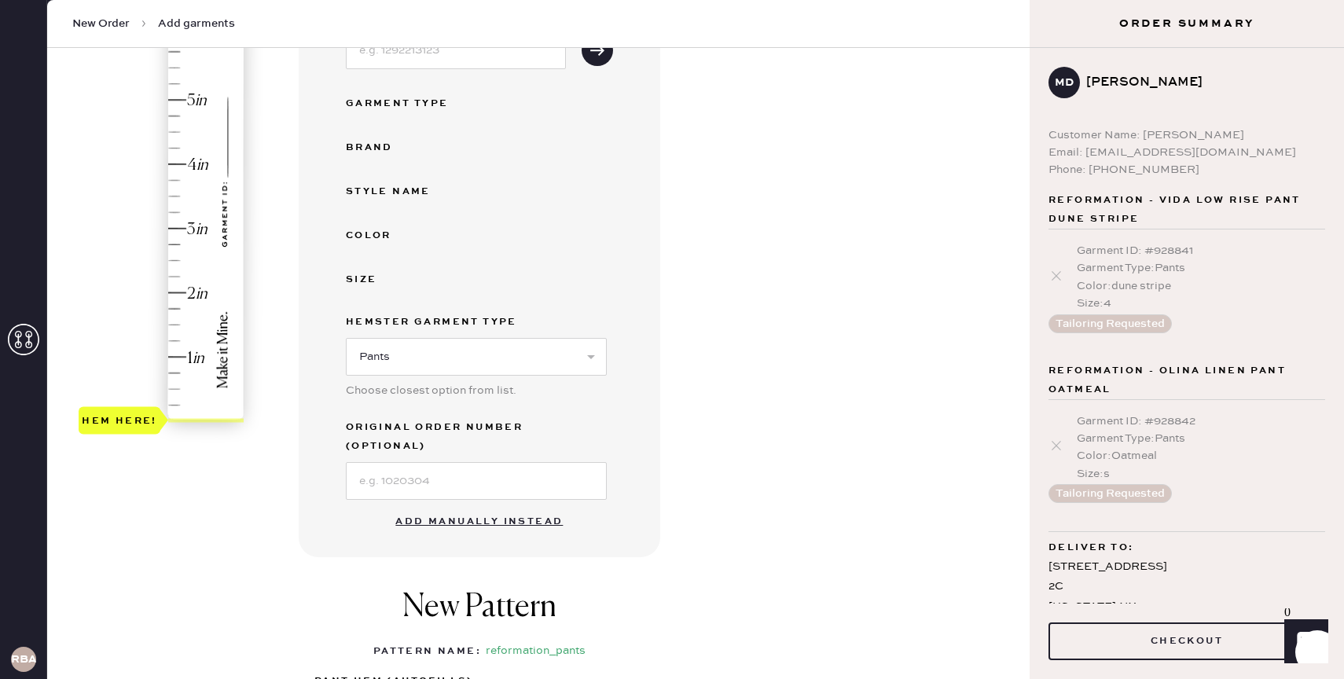
scroll to position [269, 0]
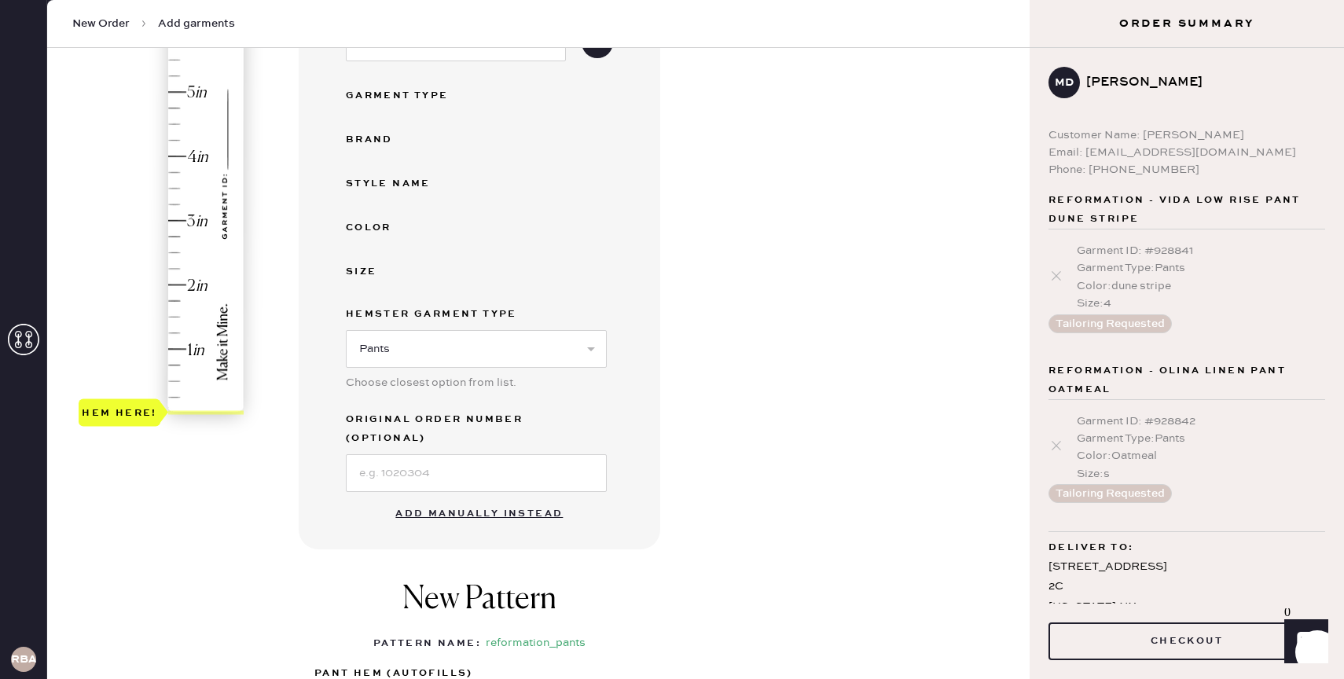
click at [505, 498] on button "Add manually instead" at bounding box center [479, 513] width 186 height 31
select select "4"
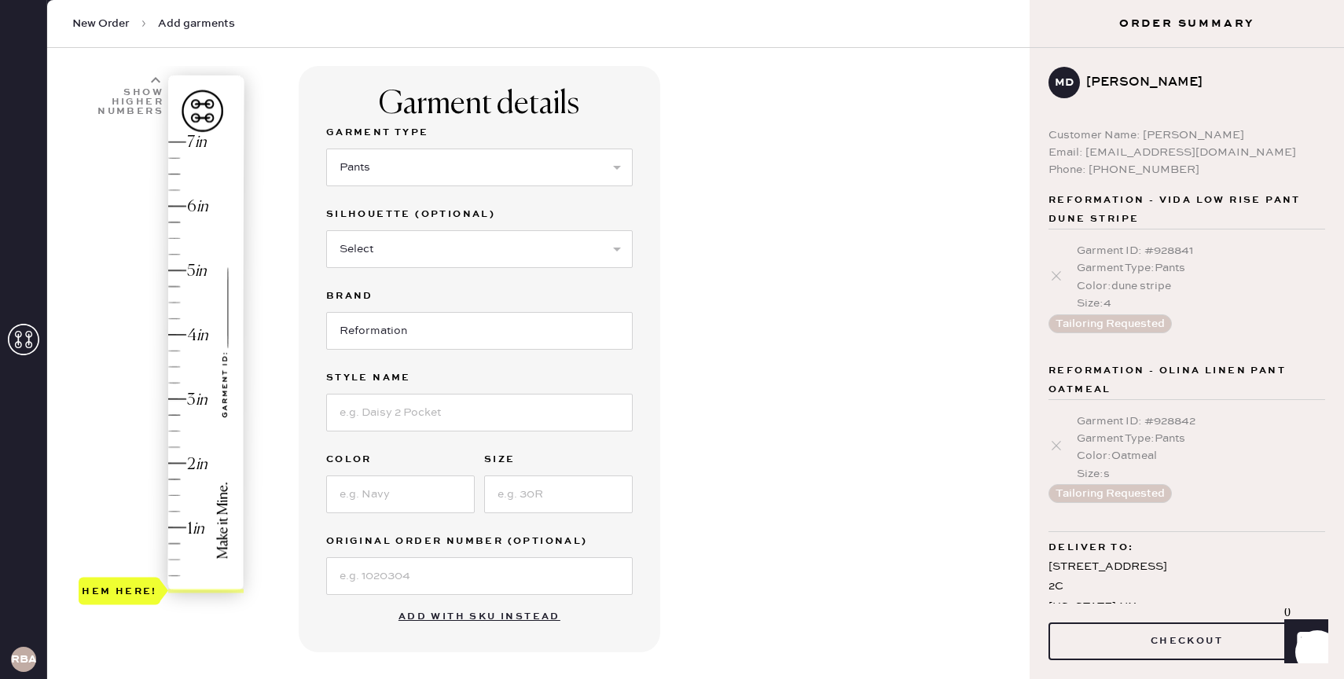
scroll to position [90, 0]
click at [472, 247] on select "Select Joggers Shorts Cropped Flare Boot Cut Straight Skinny Other" at bounding box center [479, 250] width 306 height 38
select select "11"
click at [326, 231] on select "Select Joggers Shorts Cropped Flare Boot Cut Straight Skinny Other" at bounding box center [479, 250] width 306 height 38
click at [398, 424] on input at bounding box center [479, 414] width 306 height 38
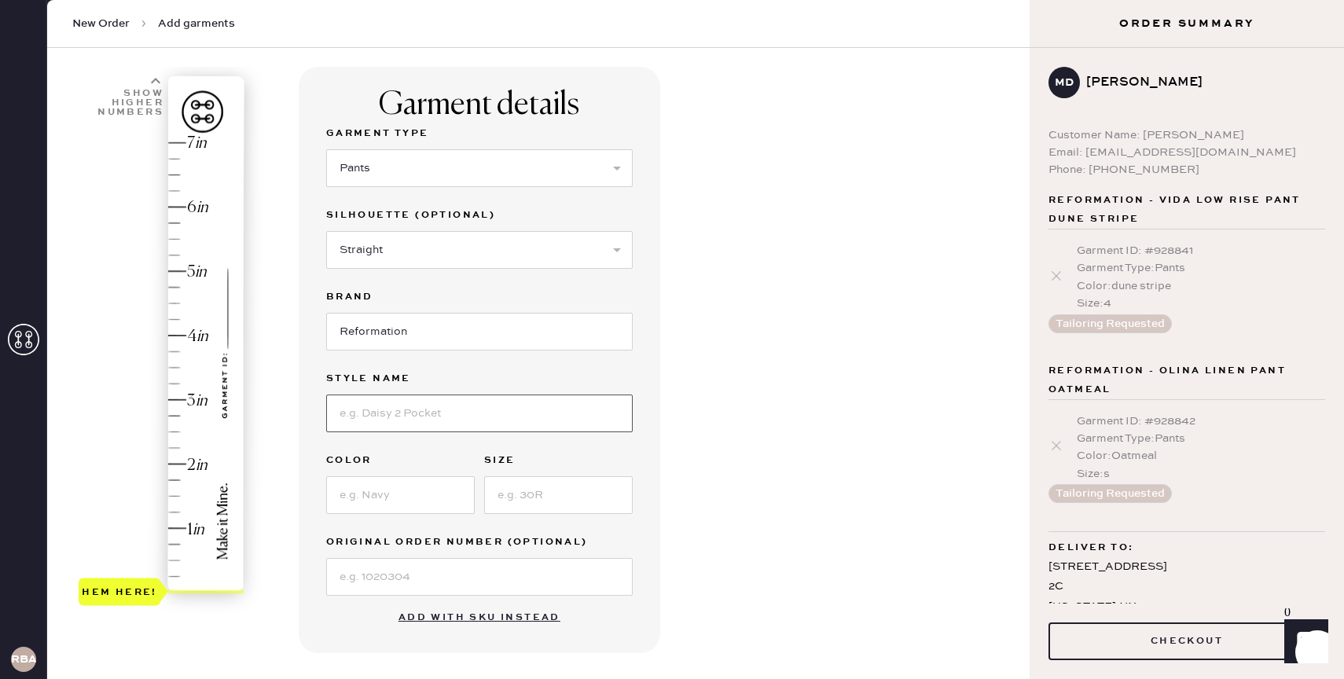
type input "Olina Linen Pant"
click at [391, 499] on input at bounding box center [400, 495] width 149 height 38
type input "white"
click at [560, 490] on input at bounding box center [558, 495] width 149 height 38
type input "s"
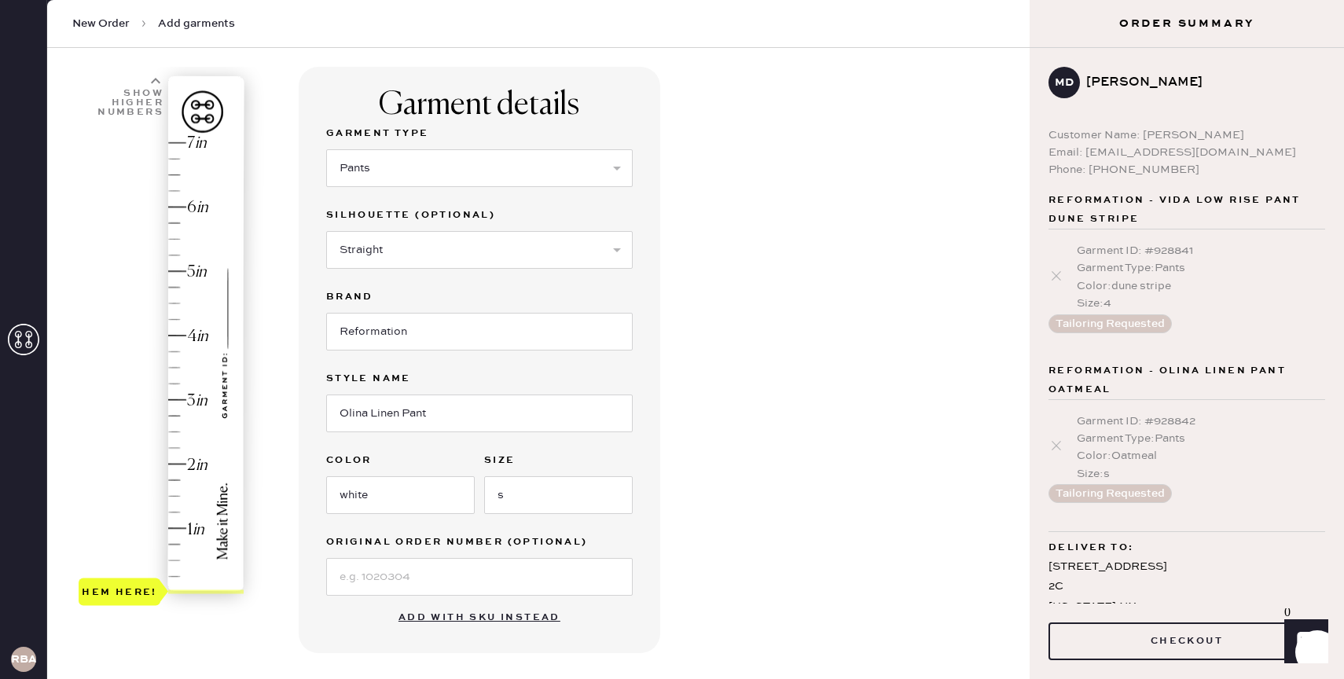
click at [775, 467] on div "Garment details Garment Type Select Basic Skirt Jeans Leggings Pants Shorts Bas…" at bounding box center [658, 513] width 718 height 893
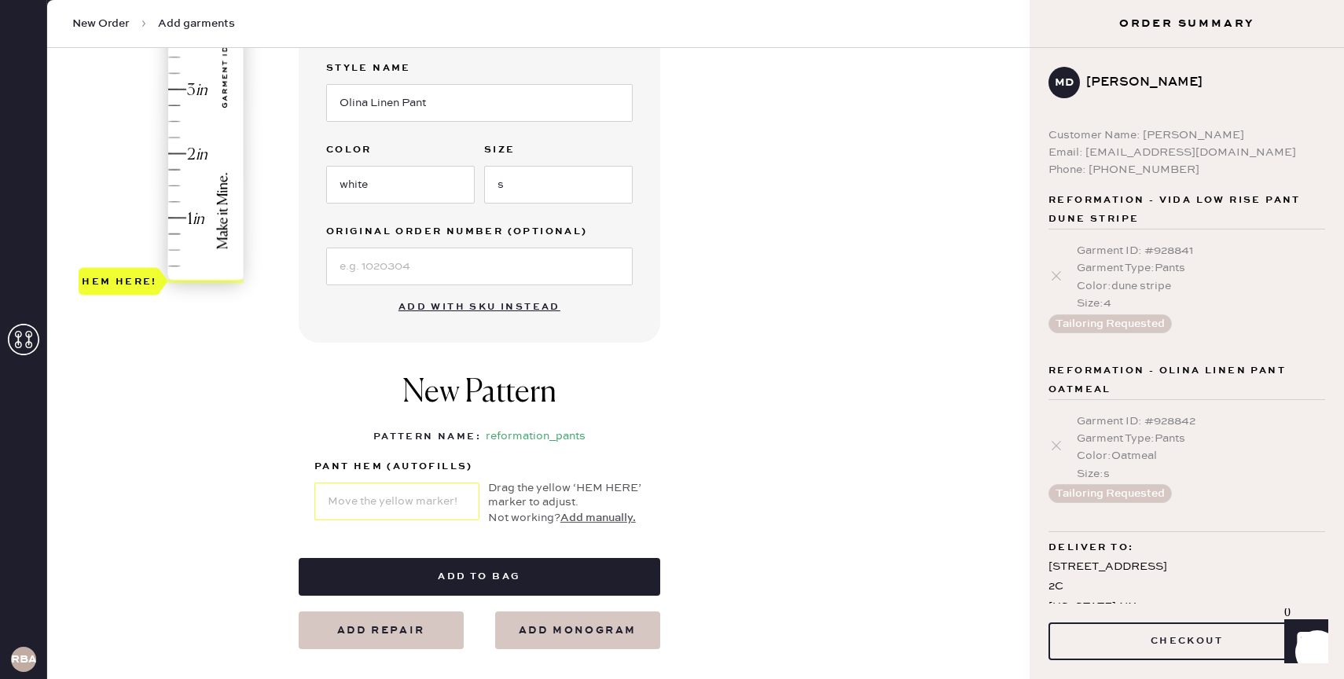
scroll to position [402, 0]
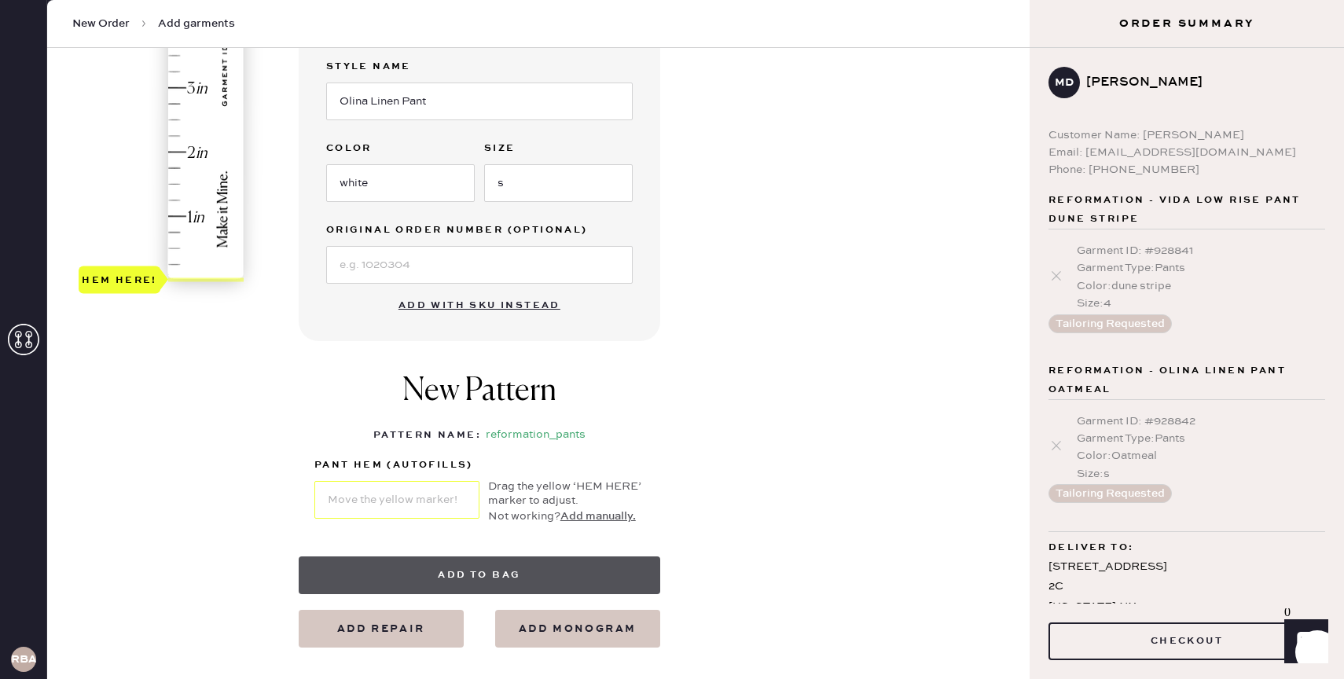
click at [485, 568] on button "Add to bag" at bounding box center [480, 575] width 362 height 38
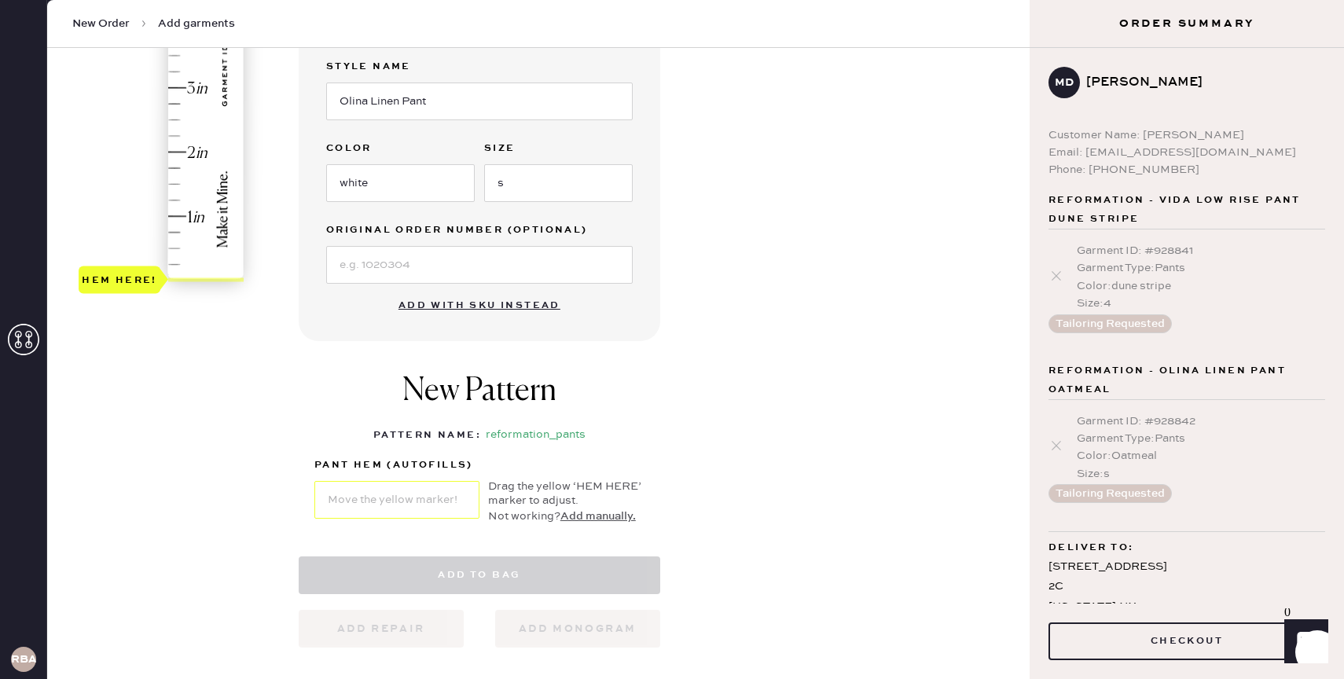
select select "4"
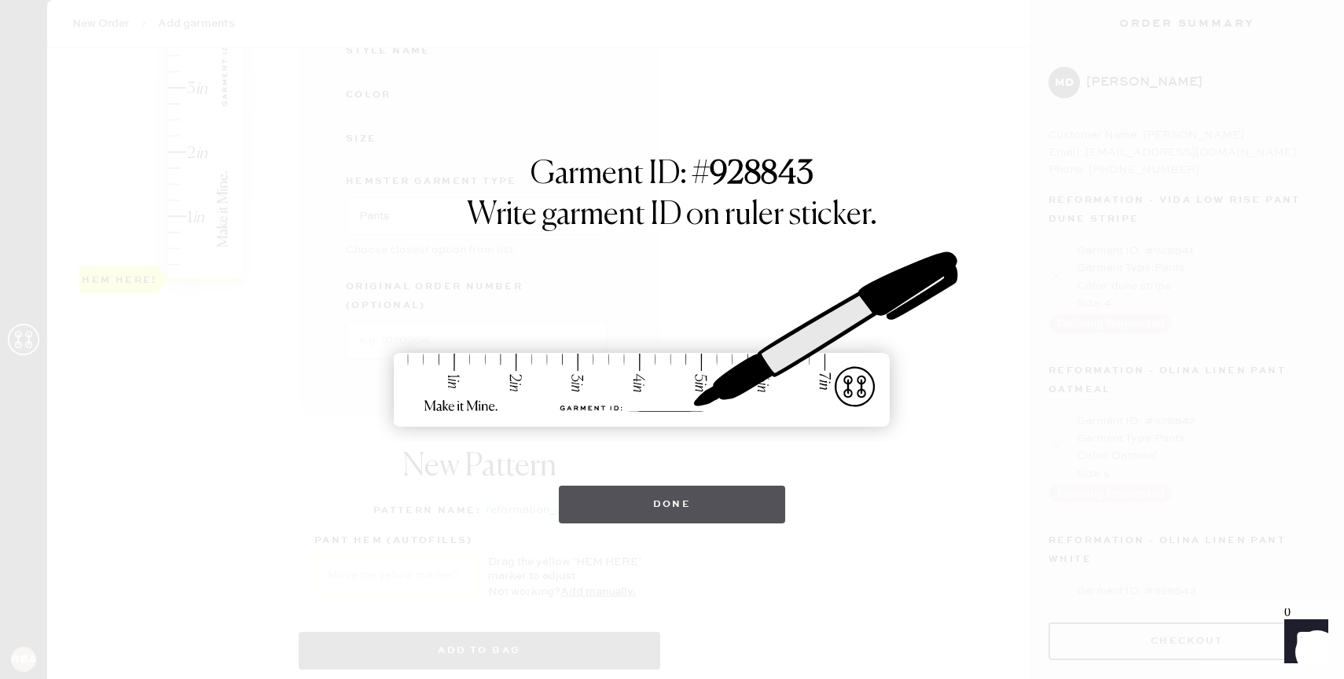
click at [705, 508] on button "Done" at bounding box center [672, 505] width 227 height 38
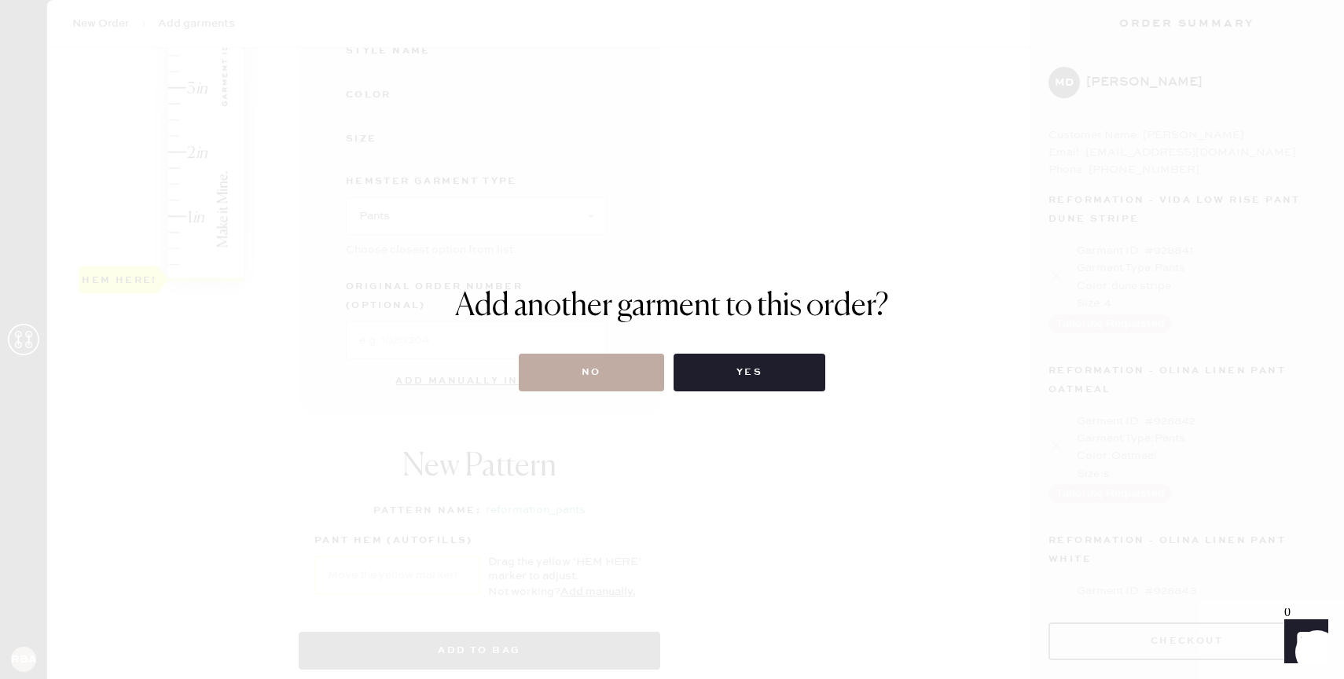
click at [651, 365] on button "No" at bounding box center [591, 373] width 145 height 38
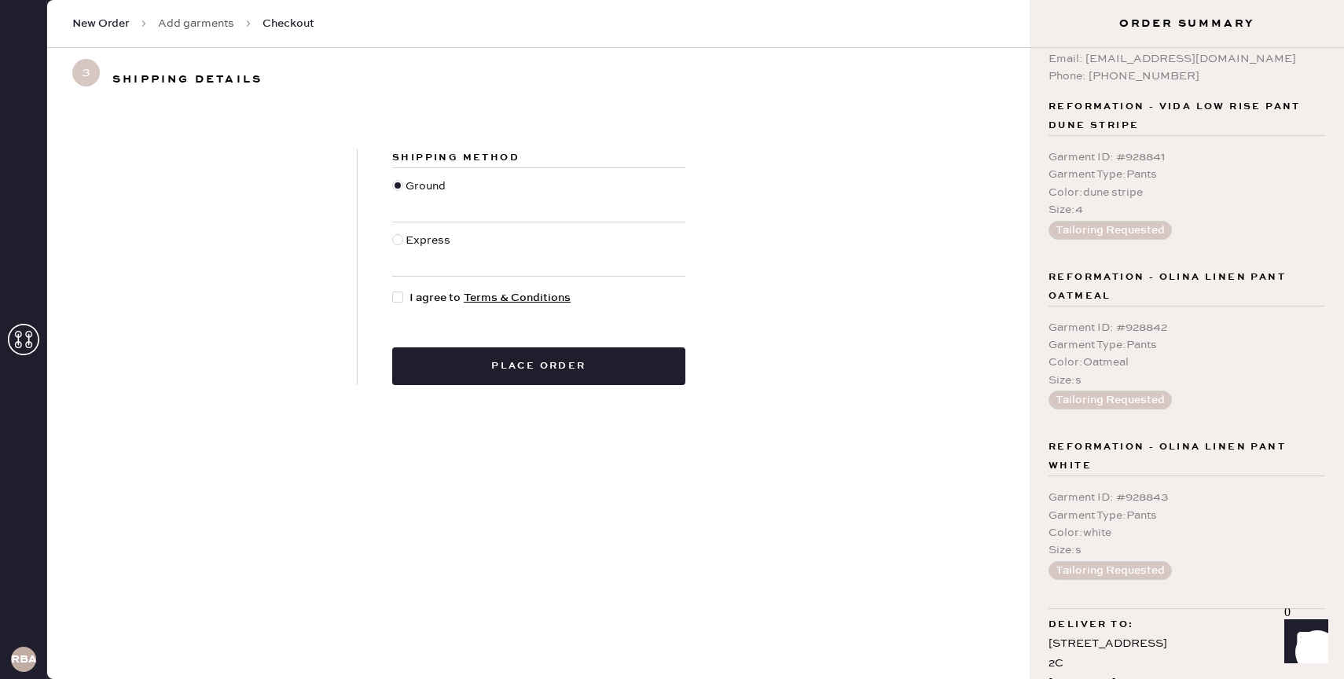
scroll to position [152, 0]
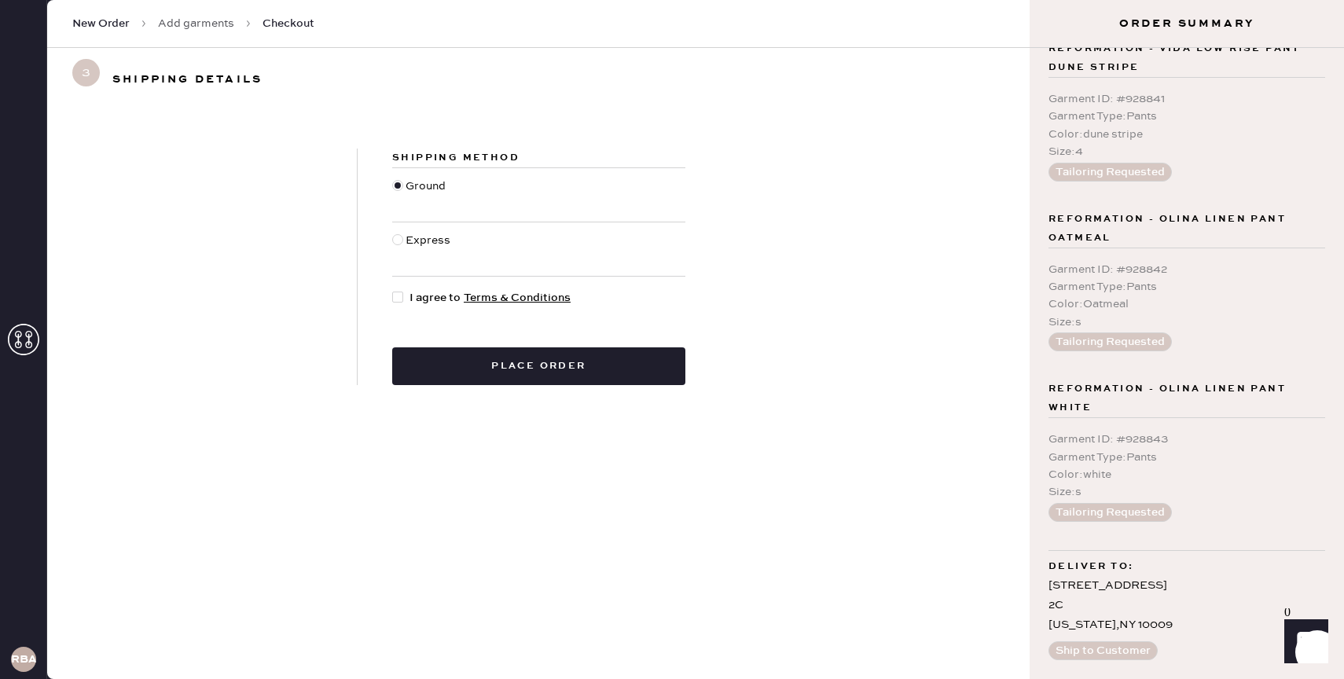
click at [398, 299] on div at bounding box center [397, 297] width 11 height 11
click at [393, 290] on input "I agree to Terms & Conditions" at bounding box center [392, 289] width 1 height 1
checkbox input "true"
click at [571, 364] on button "Place order" at bounding box center [538, 366] width 293 height 38
